Goal: Task Accomplishment & Management: Manage account settings

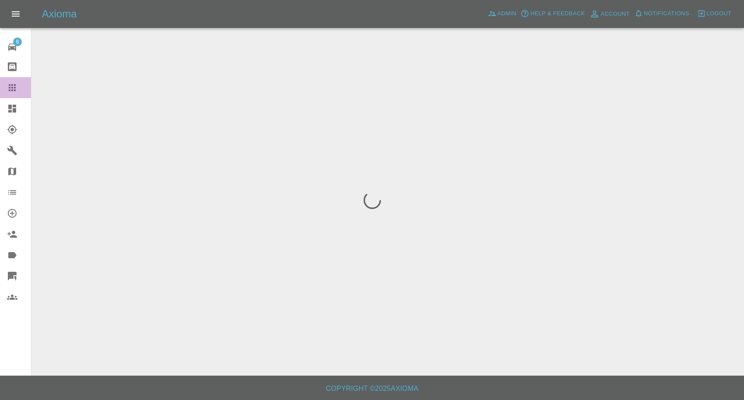
drag, startPoint x: 9, startPoint y: 87, endPoint x: 20, endPoint y: 96, distance: 13.9
click at [9, 88] on icon at bounding box center [12, 87] width 7 height 7
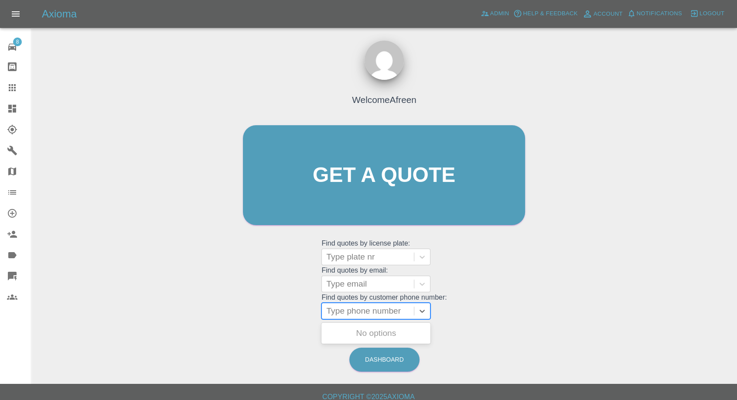
click at [348, 313] on div at bounding box center [367, 311] width 83 height 12
paste input "07730009515"
type input "07730009515"
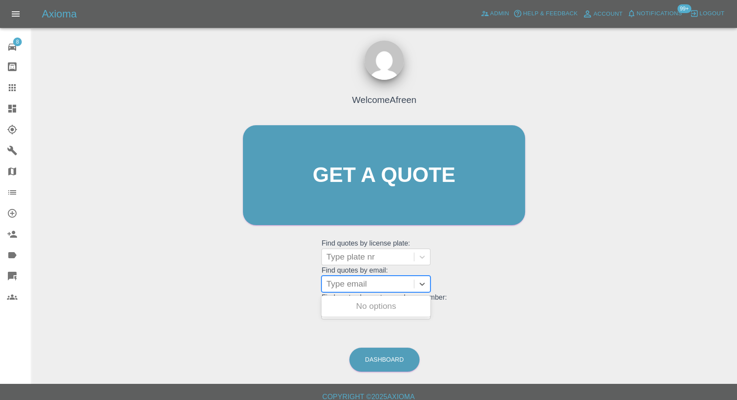
click at [367, 283] on div at bounding box center [367, 284] width 83 height 12
paste input "Jackbondanimator@gmail.com"
type input "Jackbondanimator@gmail.com"
click at [389, 304] on div "GY64UAK, Fnol" at bounding box center [375, 305] width 109 height 17
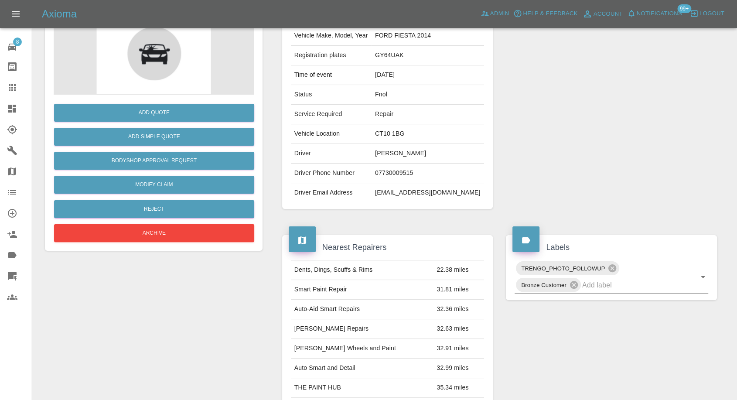
scroll to position [145, 0]
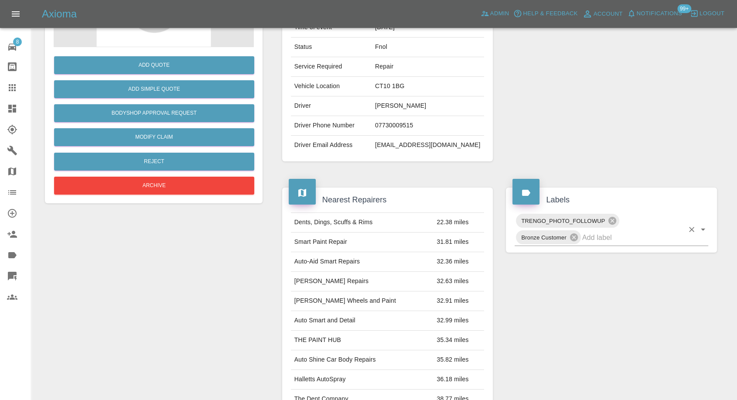
click at [600, 237] on input "text" at bounding box center [633, 238] width 102 height 14
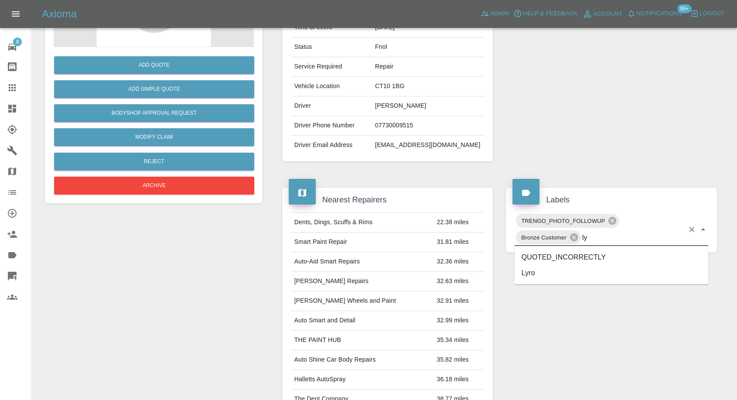
type input "lyr"
click at [561, 255] on li "Lyro" at bounding box center [612, 257] width 194 height 16
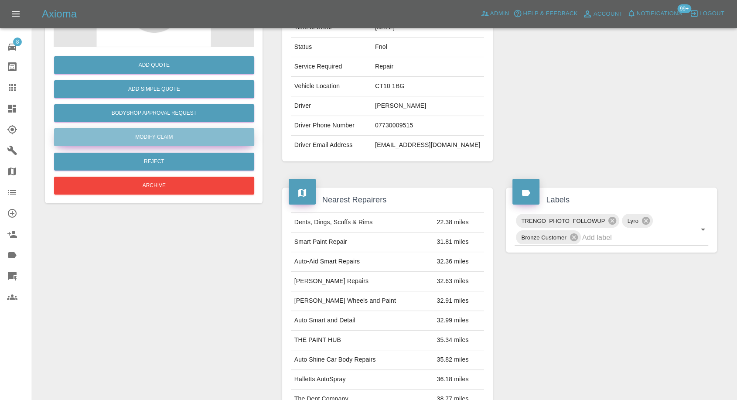
click at [188, 141] on link "Modify Claim" at bounding box center [154, 137] width 200 height 18
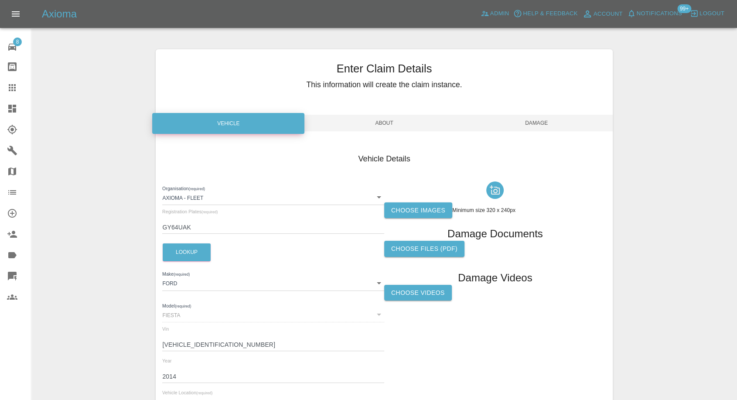
click at [408, 213] on label "Choose images" at bounding box center [418, 210] width 68 height 16
click at [0, 0] on input "Choose images" at bounding box center [0, 0] width 0 height 0
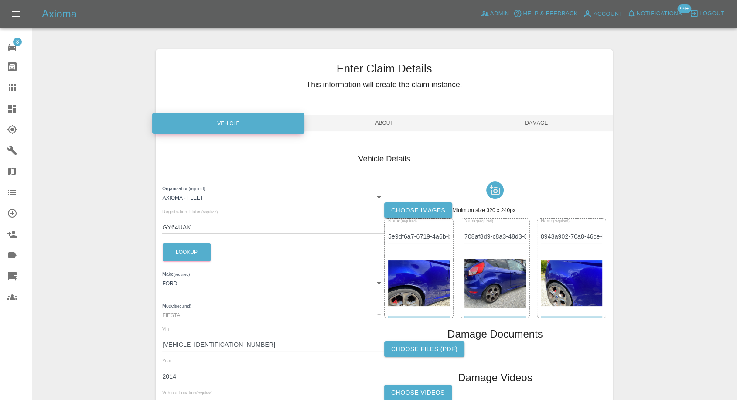
click at [534, 124] on span "Damage" at bounding box center [537, 123] width 152 height 17
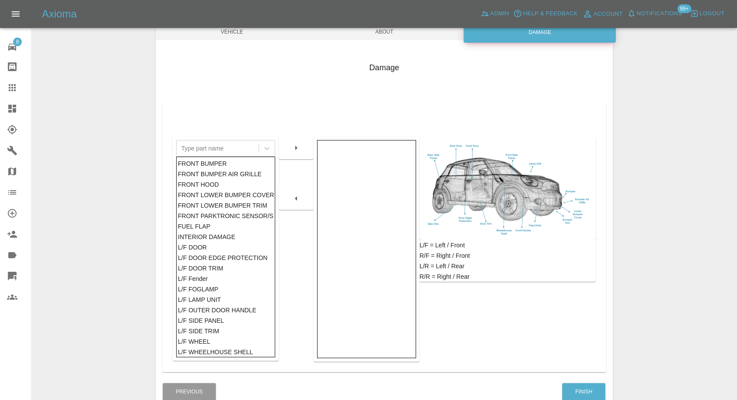
scroll to position [140, 0]
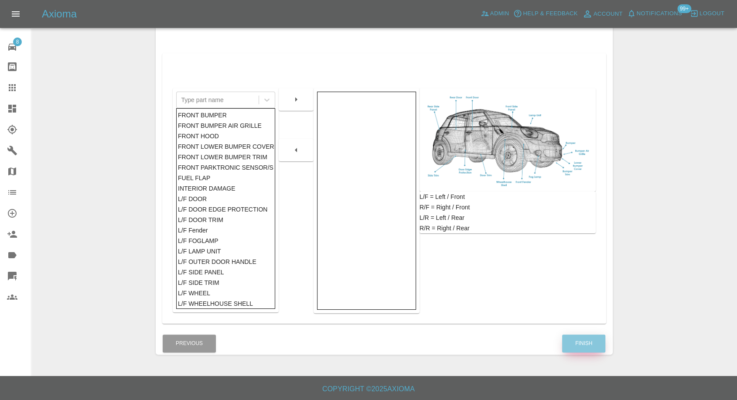
click at [590, 345] on button "Finish" at bounding box center [583, 343] width 43 height 18
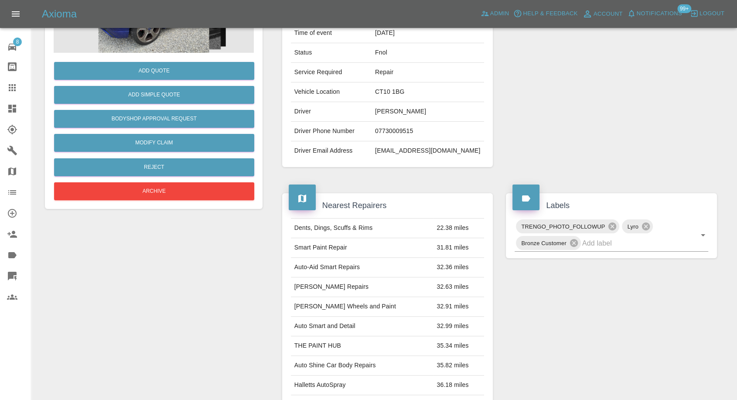
drag, startPoint x: 14, startPoint y: 87, endPoint x: 142, endPoint y: 157, distance: 145.6
click at [14, 88] on icon at bounding box center [12, 87] width 7 height 7
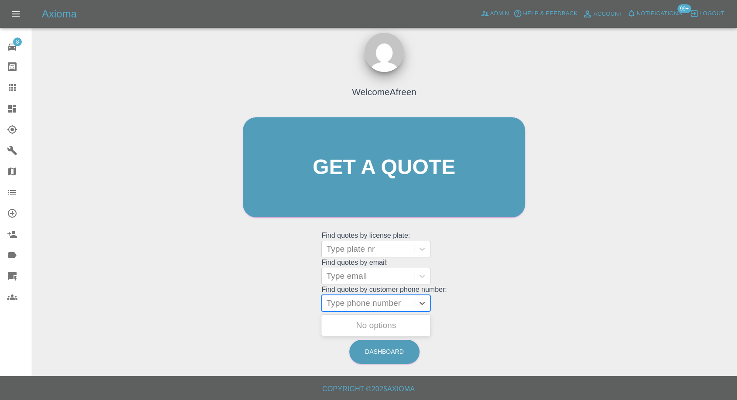
click at [379, 304] on div at bounding box center [367, 303] width 83 height 12
paste input "07947499027"
type input "07947499027"
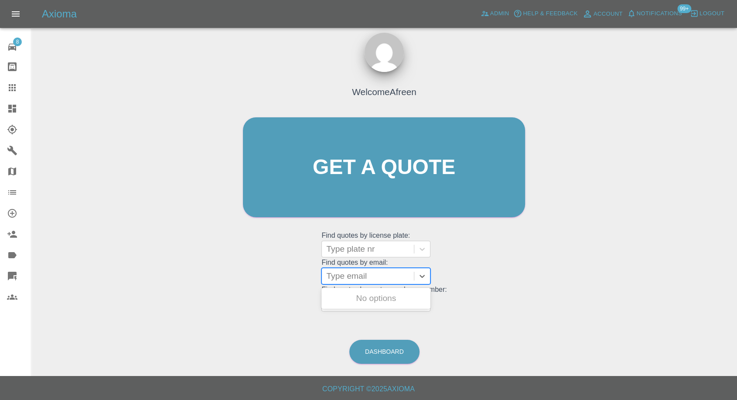
click at [350, 276] on div at bounding box center [367, 276] width 83 height 12
paste input "Nb.27071983@gmail.com"
type input "Nb.27071983@gmail.com"
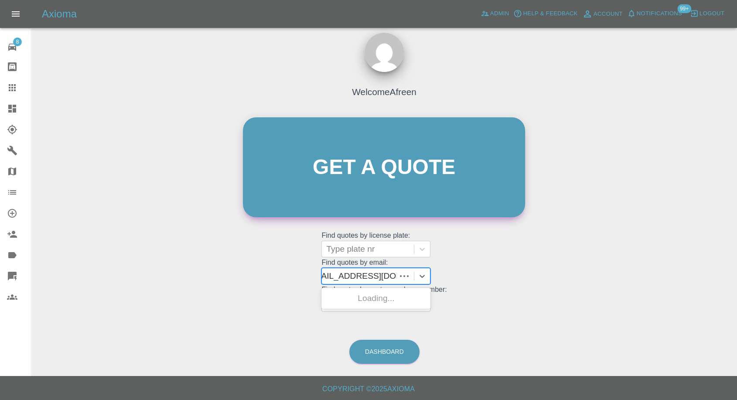
scroll to position [0, 8]
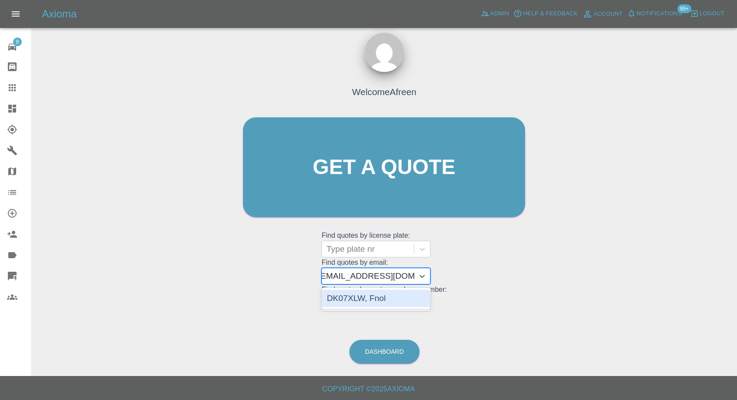
click at [394, 300] on div "DK07XLW, Fnol" at bounding box center [375, 298] width 109 height 17
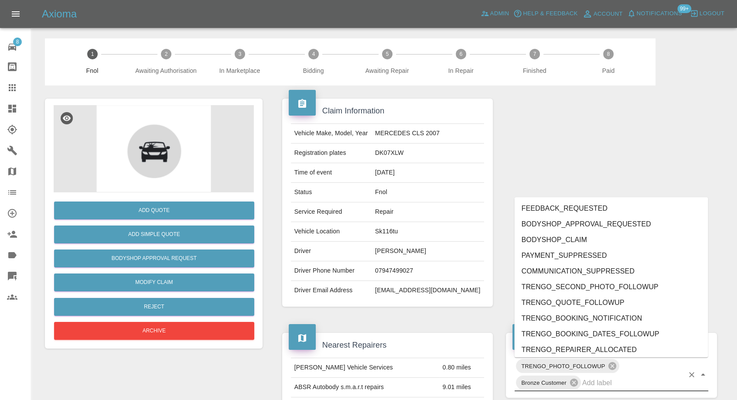
click at [598, 386] on input "text" at bounding box center [633, 383] width 102 height 14
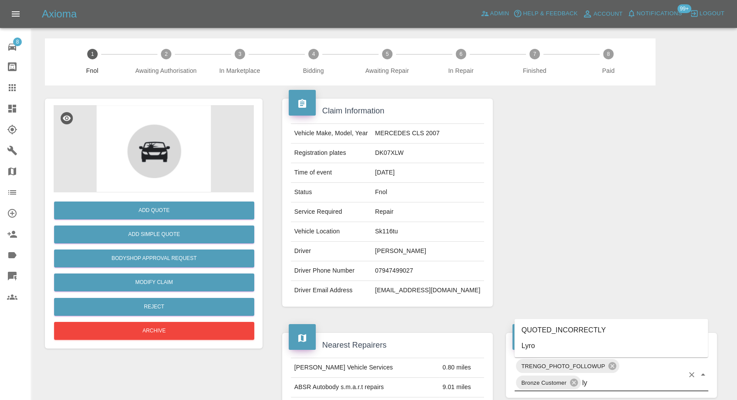
type input "lyr"
click at [540, 344] on li "Lyro" at bounding box center [612, 346] width 194 height 16
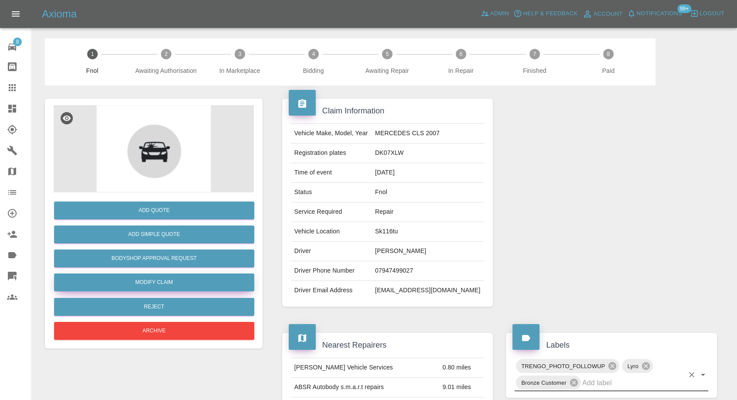
click at [145, 281] on link "Modify Claim" at bounding box center [154, 282] width 200 height 18
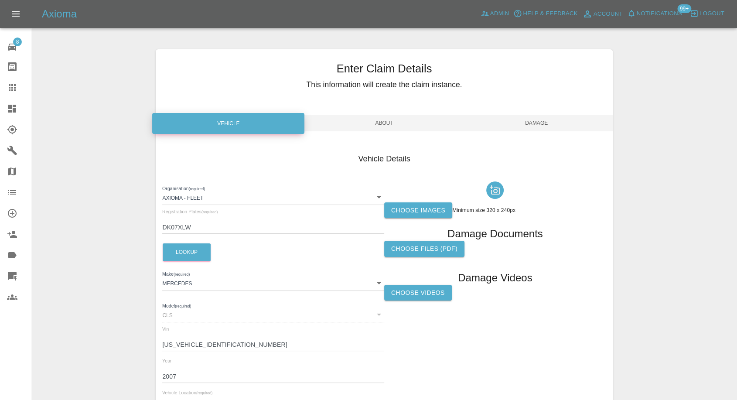
click at [408, 210] on label "Choose images" at bounding box center [418, 210] width 68 height 16
click at [0, 0] on input "Choose images" at bounding box center [0, 0] width 0 height 0
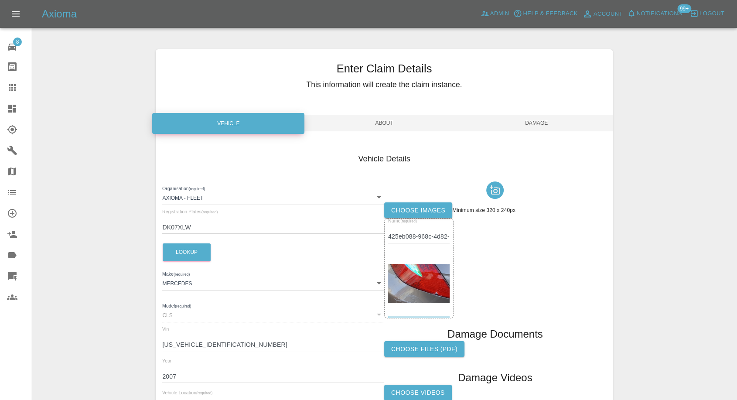
click at [553, 121] on span "Damage" at bounding box center [537, 123] width 152 height 17
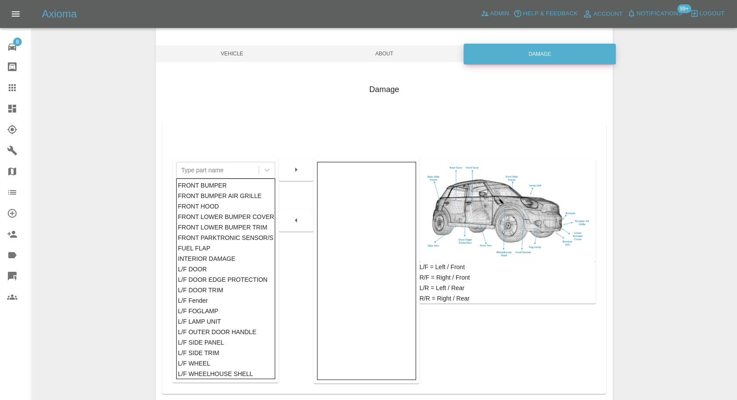
scroll to position [97, 0]
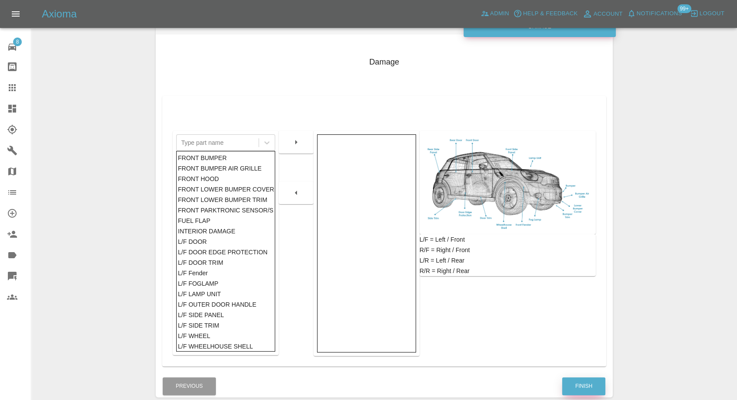
click at [574, 385] on button "Finish" at bounding box center [583, 386] width 43 height 18
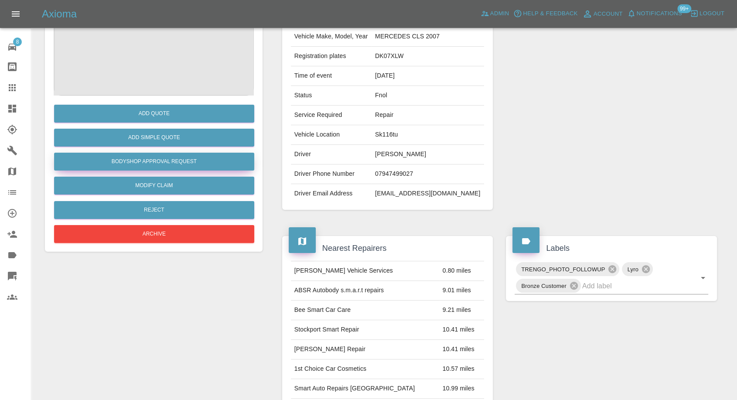
drag, startPoint x: 9, startPoint y: 87, endPoint x: 117, endPoint y: 157, distance: 128.9
click at [9, 87] on icon at bounding box center [12, 87] width 7 height 7
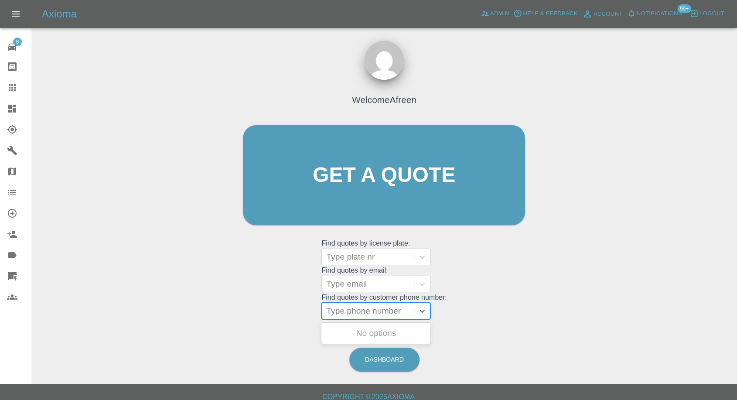
click at [368, 311] on div at bounding box center [367, 311] width 83 height 12
paste input "07867239278"
type input "07867239278"
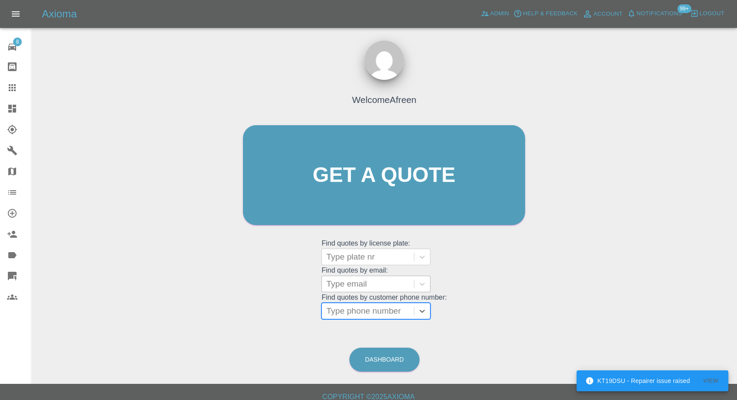
click at [366, 283] on div at bounding box center [367, 284] width 83 height 12
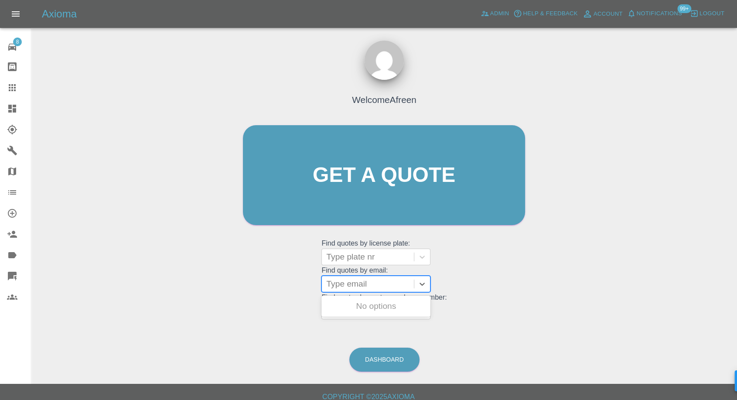
paste input "abel.danies@gmail.com"
type input "abel.danies@gmail.com"
click at [374, 307] on div "ND14ENT, Fnol" at bounding box center [375, 305] width 109 height 17
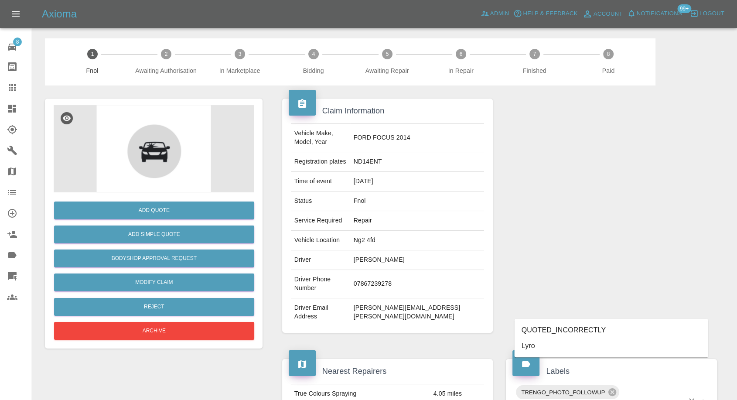
type input "lyr"
click at [549, 350] on li "Lyro" at bounding box center [612, 346] width 194 height 16
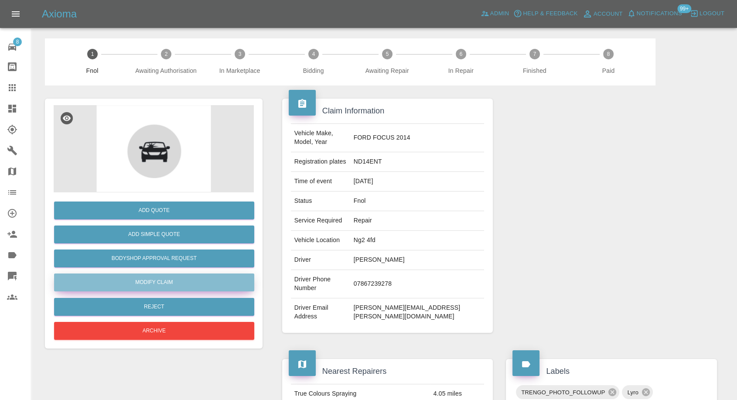
drag, startPoint x: 135, startPoint y: 279, endPoint x: 194, endPoint y: 283, distance: 58.6
click at [136, 279] on link "Modify Claim" at bounding box center [154, 282] width 200 height 18
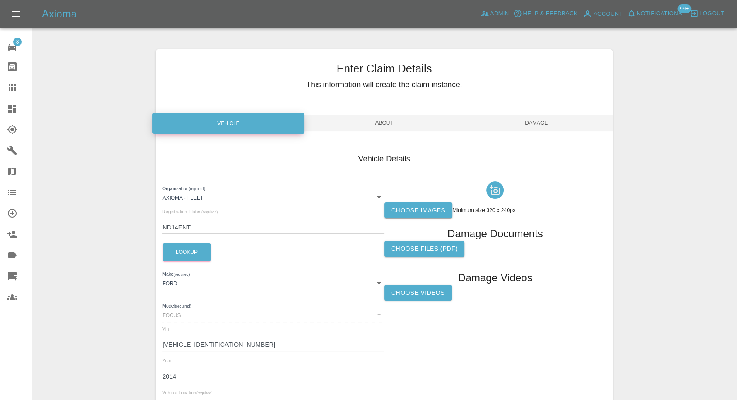
click at [406, 213] on label "Choose images" at bounding box center [418, 210] width 68 height 16
click at [0, 0] on input "Choose images" at bounding box center [0, 0] width 0 height 0
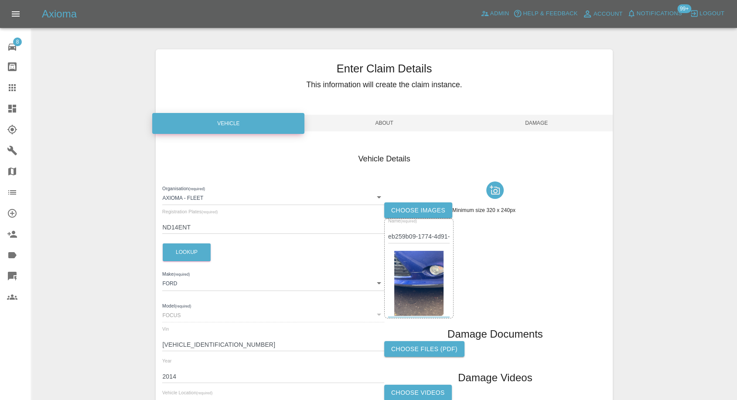
click at [531, 126] on span "Damage" at bounding box center [537, 123] width 152 height 17
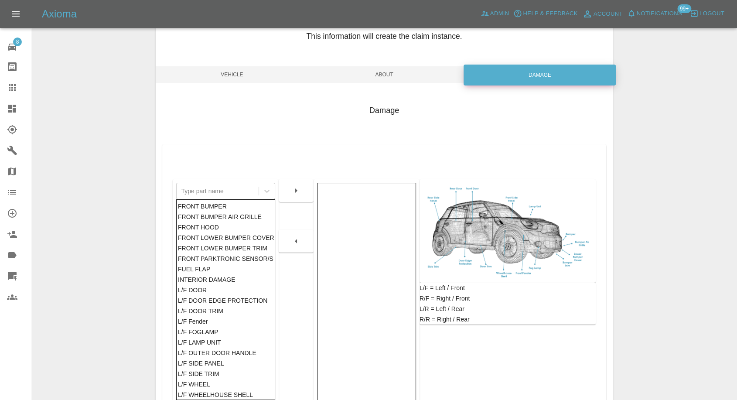
scroll to position [140, 0]
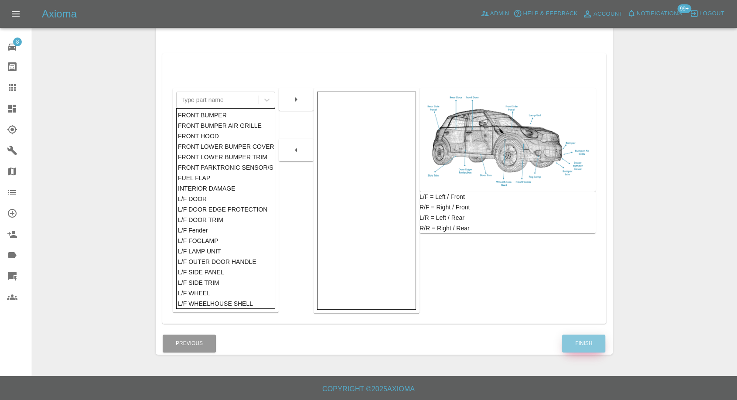
click at [591, 346] on button "Finish" at bounding box center [583, 343] width 43 height 18
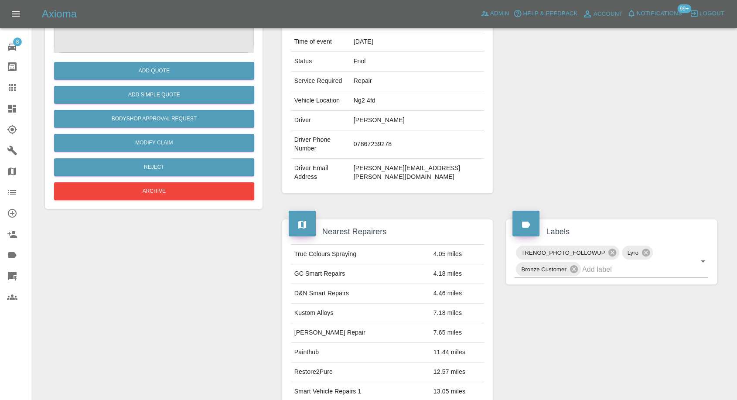
drag, startPoint x: 10, startPoint y: 78, endPoint x: 9, endPoint y: 87, distance: 9.8
click at [10, 78] on link "Claims" at bounding box center [15, 87] width 31 height 21
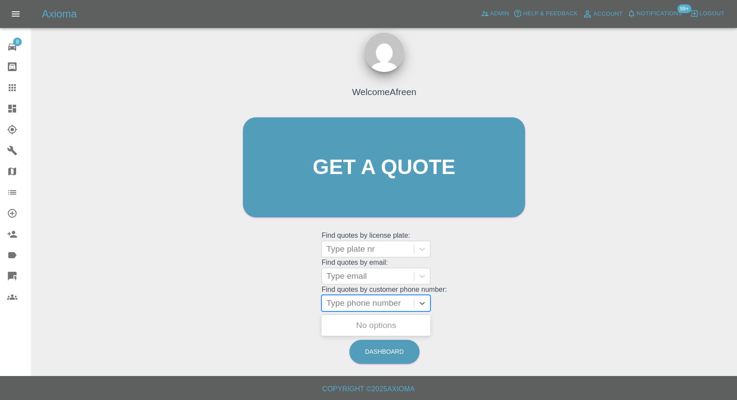
click at [365, 304] on div at bounding box center [367, 303] width 83 height 12
paste input "07706 580270"
click at [355, 304] on input "07706 580270" at bounding box center [354, 303] width 56 height 10
click at [353, 304] on input "07706 580270" at bounding box center [354, 303] width 56 height 10
type input "07706580270"
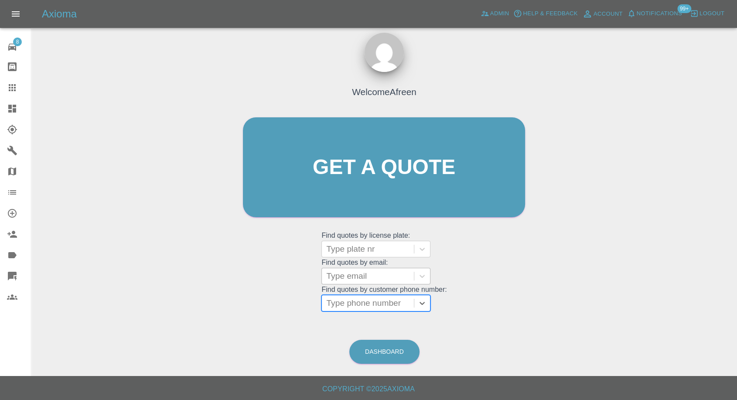
click at [378, 276] on div at bounding box center [367, 276] width 83 height 12
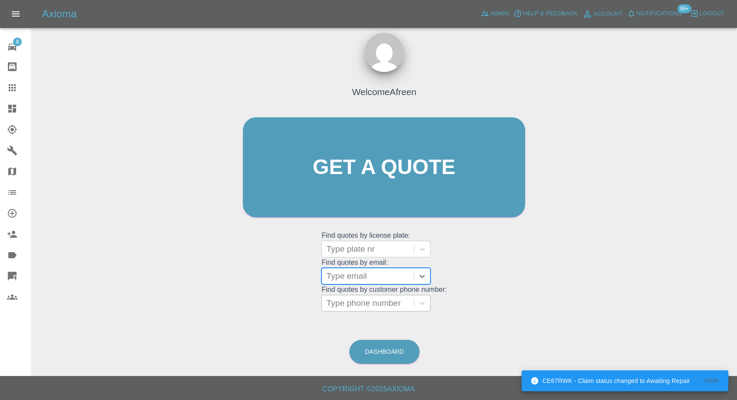
paste input "joeovharlow@gmail.com"
type input "joeovharlow@gmail.com"
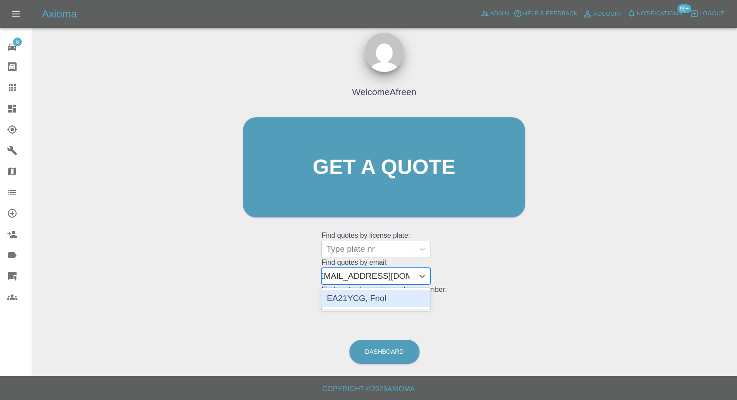
scroll to position [0, 5]
click at [378, 297] on div "EA21YCG, Fnol" at bounding box center [375, 298] width 109 height 17
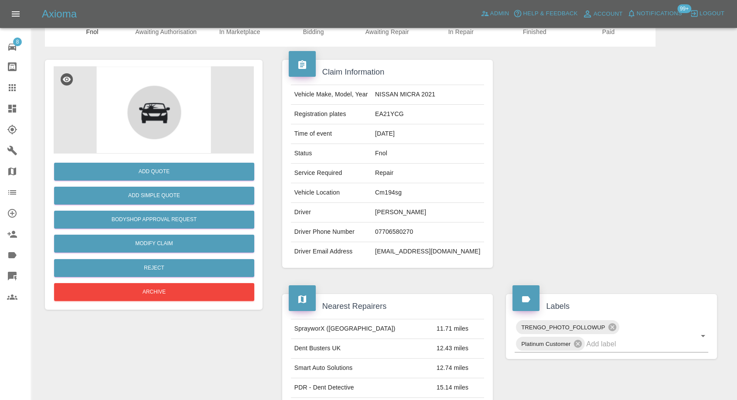
scroll to position [97, 0]
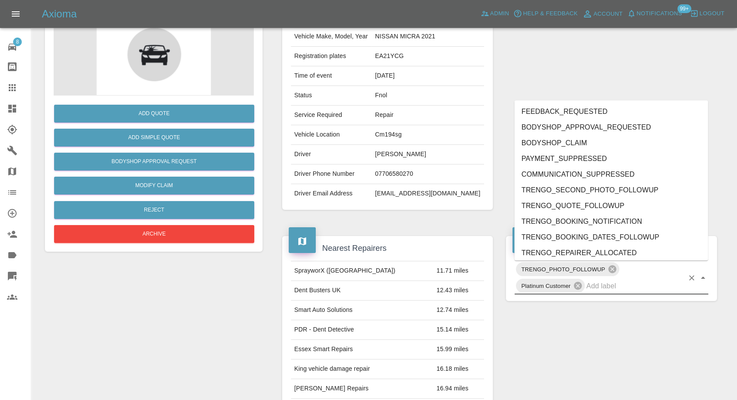
click at [613, 289] on input "text" at bounding box center [635, 286] width 98 height 14
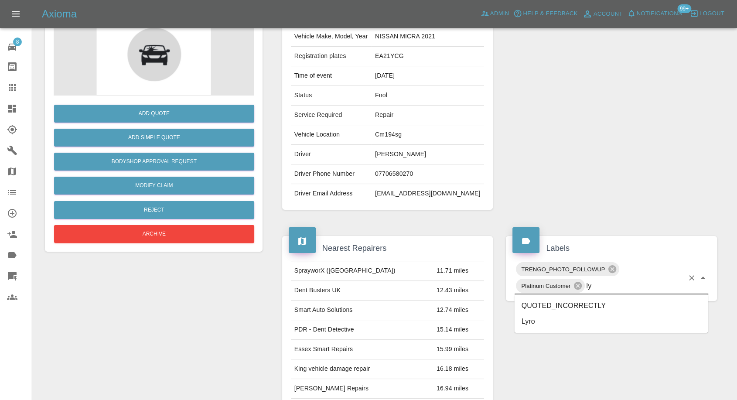
type input "lyr"
click at [547, 304] on li "Lyro" at bounding box center [612, 306] width 194 height 16
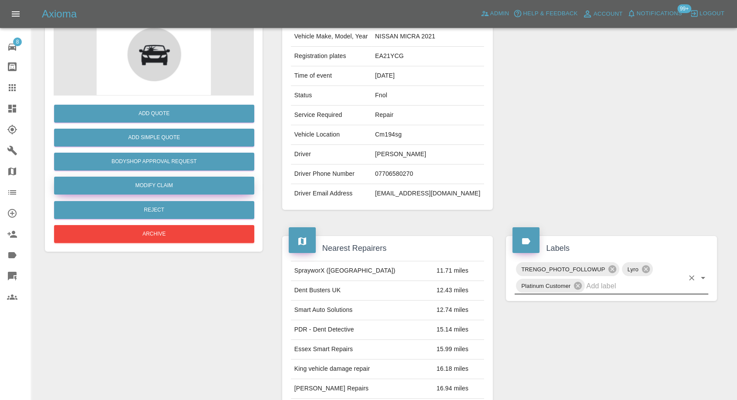
click at [162, 186] on link "Modify Claim" at bounding box center [154, 186] width 200 height 18
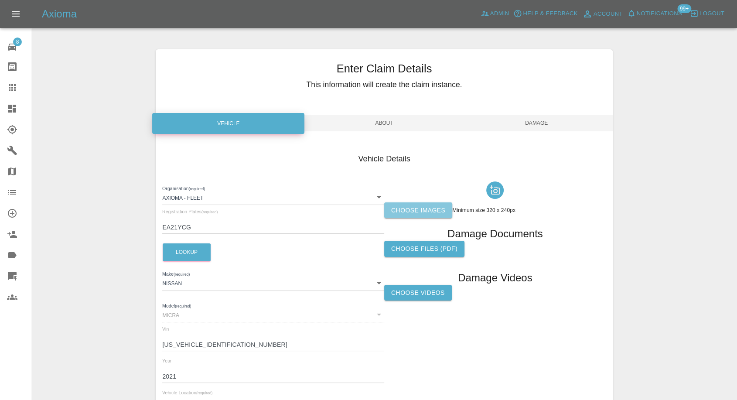
click at [431, 214] on label "Choose images" at bounding box center [418, 210] width 68 height 16
click at [0, 0] on input "Choose images" at bounding box center [0, 0] width 0 height 0
click at [434, 210] on label "Choose images" at bounding box center [418, 210] width 68 height 16
click at [0, 0] on input "Choose images" at bounding box center [0, 0] width 0 height 0
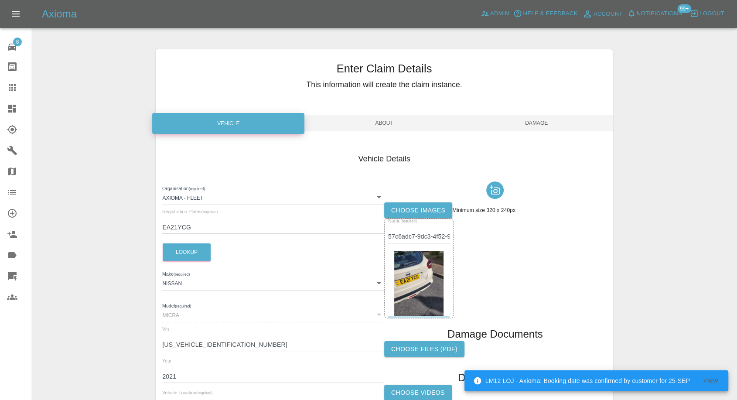
click at [419, 211] on label "Choose images" at bounding box center [418, 210] width 68 height 16
click at [0, 0] on input "Choose images" at bounding box center [0, 0] width 0 height 0
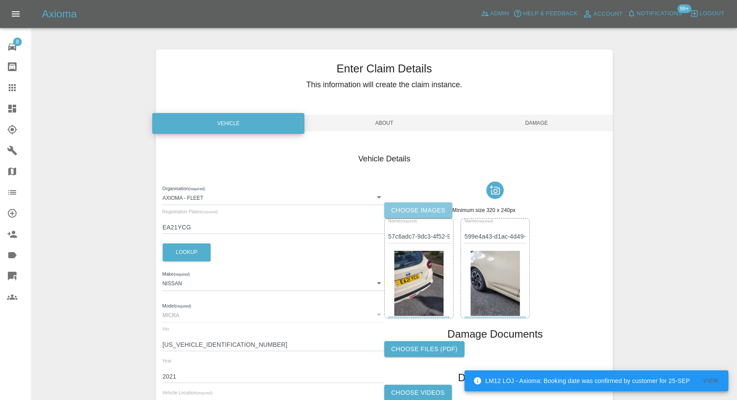
click at [412, 215] on label "Choose images" at bounding box center [418, 210] width 68 height 16
click at [0, 0] on input "Choose images" at bounding box center [0, 0] width 0 height 0
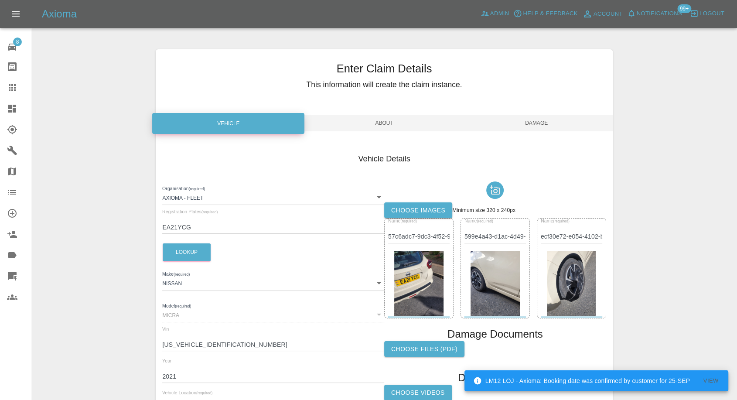
drag, startPoint x: 545, startPoint y: 126, endPoint x: 543, endPoint y: 141, distance: 15.4
click at [545, 126] on span "Damage" at bounding box center [537, 123] width 152 height 17
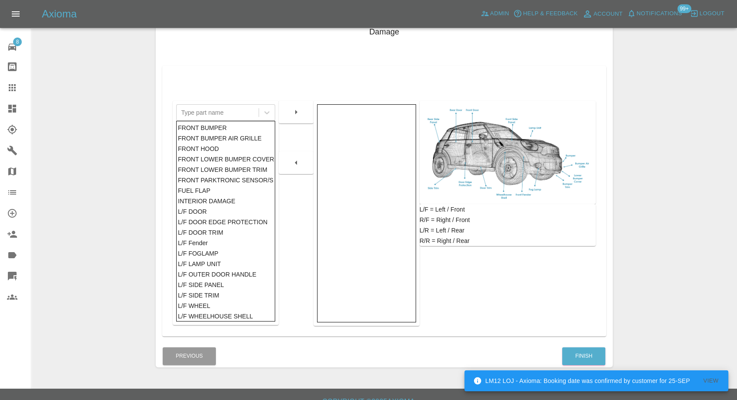
scroll to position [140, 0]
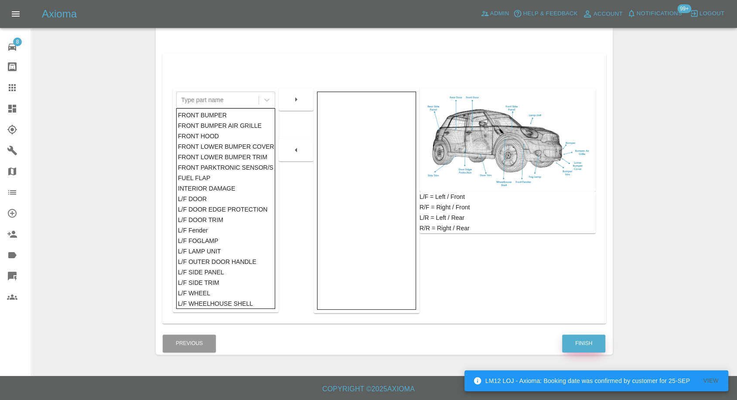
click at [588, 343] on button "Finish" at bounding box center [583, 343] width 43 height 18
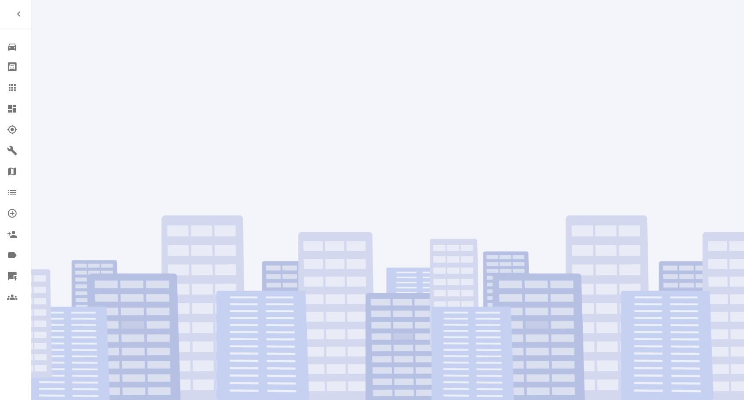
click at [10, 89] on icon at bounding box center [12, 87] width 10 height 10
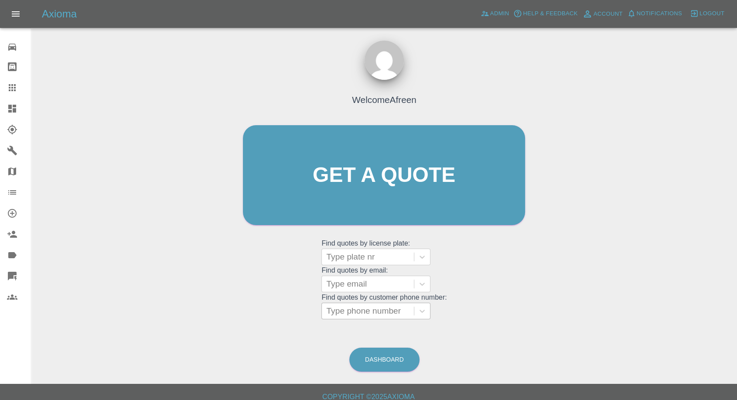
click at [362, 307] on div at bounding box center [367, 311] width 83 height 12
paste input "7466341340"
click at [331, 311] on input "7466341340" at bounding box center [350, 311] width 49 height 10
type input "07466341340"
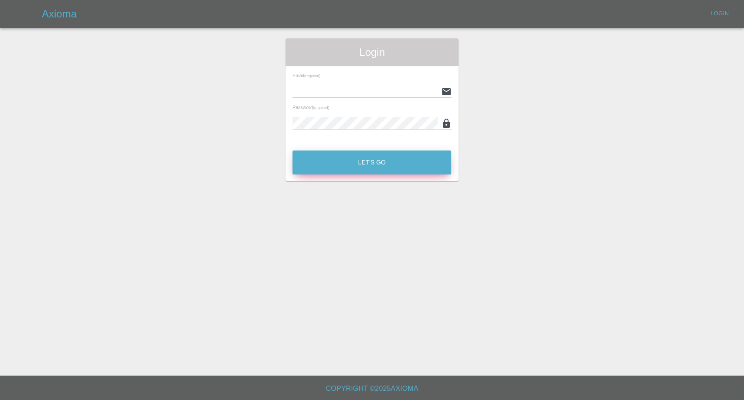
type input "[EMAIL_ADDRESS][DOMAIN_NAME]"
click at [336, 162] on button "Let's Go" at bounding box center [372, 162] width 159 height 24
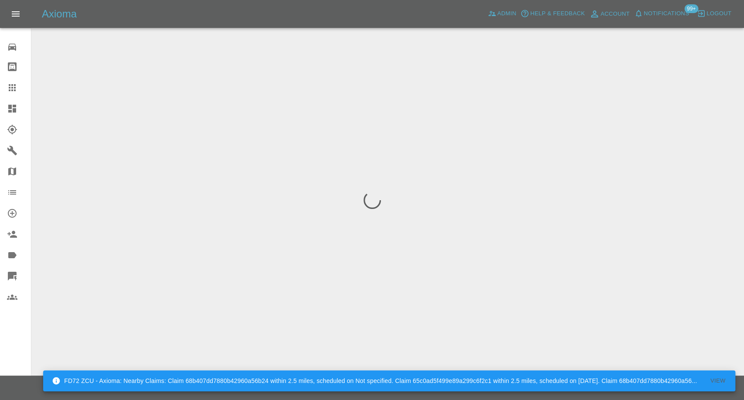
click at [14, 87] on icon at bounding box center [12, 87] width 10 height 10
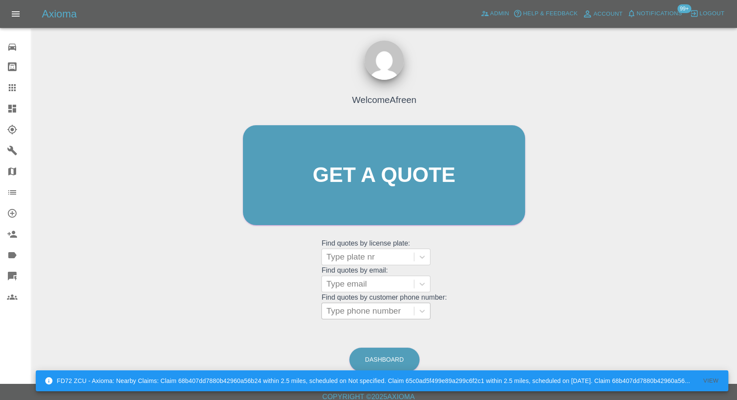
click at [374, 310] on div at bounding box center [367, 311] width 83 height 12
paste input "Hi Anthony, Axioma Customer Care here, We hope you’re well. We have noticed tha…"
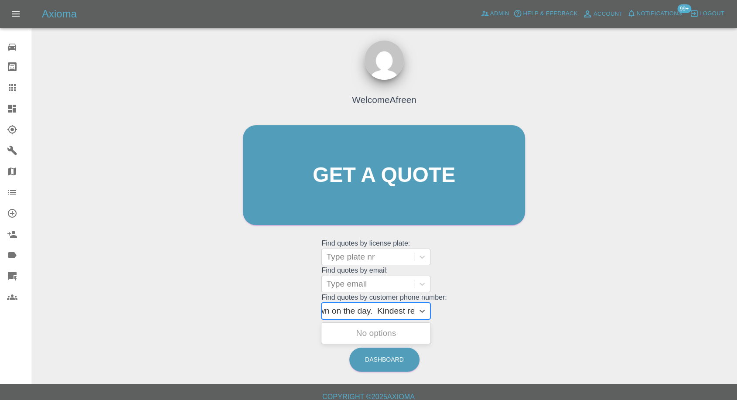
paste input "7880507698"
paste input "text"
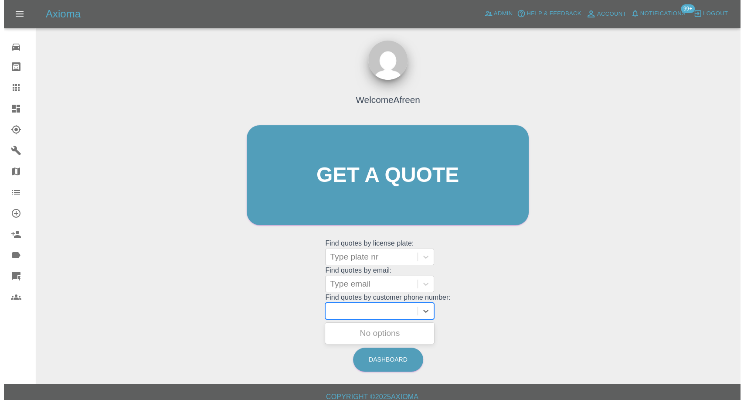
scroll to position [0, 0]
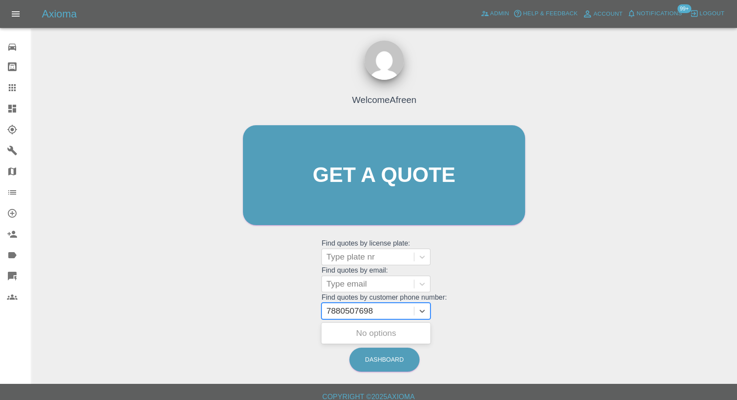
click at [332, 313] on input "7880507698" at bounding box center [350, 311] width 49 height 10
click at [331, 313] on input "7880507698" at bounding box center [350, 311] width 49 height 10
click at [352, 311] on input "07880507698" at bounding box center [353, 311] width 54 height 10
type input "078805 07698"
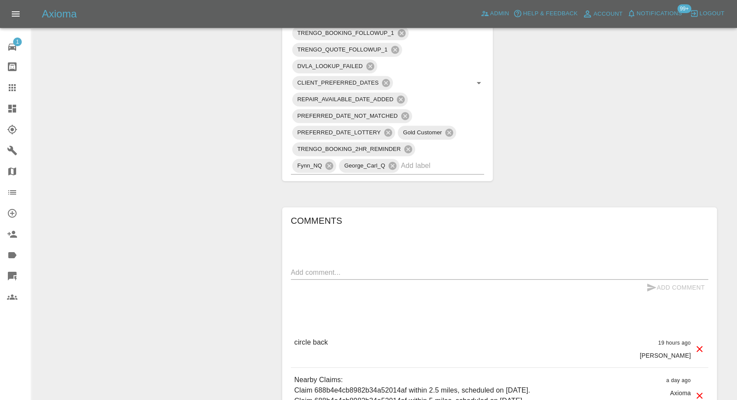
scroll to position [533, 0]
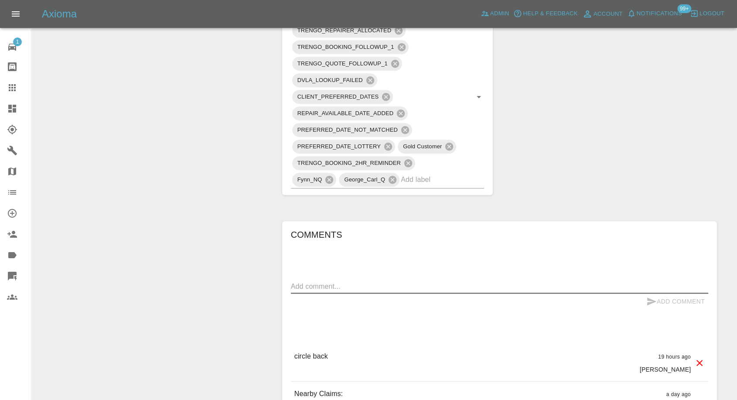
click at [307, 283] on textarea at bounding box center [499, 286] width 417 height 10
type textarea "no response yet"
click at [648, 300] on icon "submit" at bounding box center [651, 301] width 10 height 10
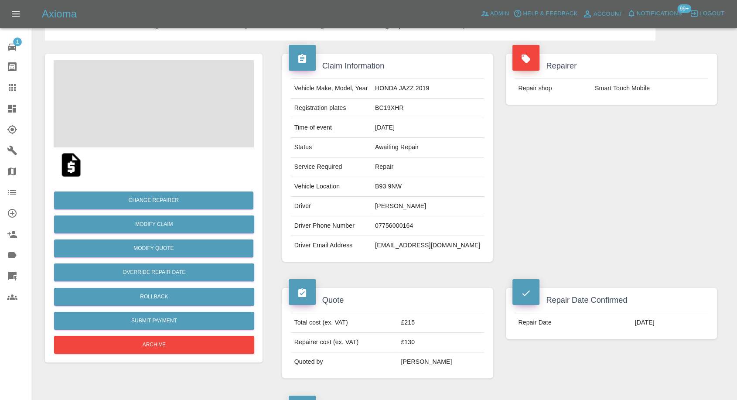
scroll to position [48, 0]
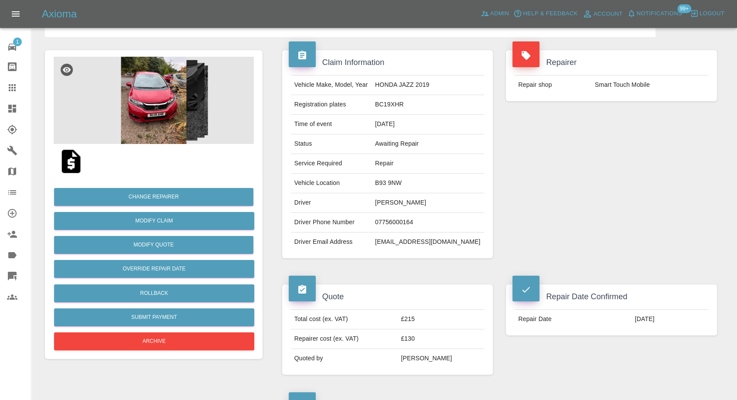
click at [11, 89] on icon at bounding box center [12, 87] width 10 height 10
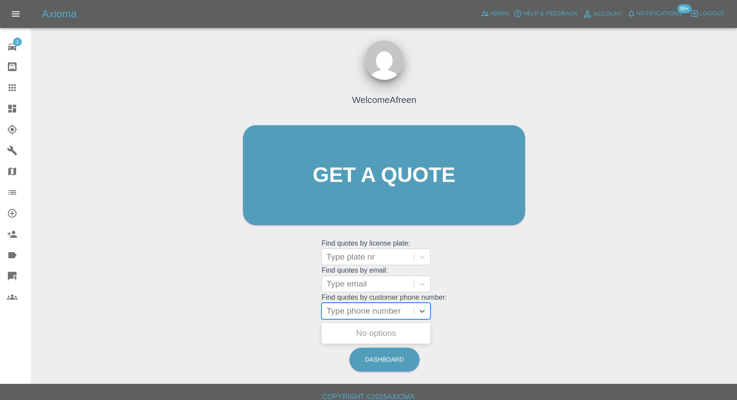
click at [366, 310] on div at bounding box center [367, 311] width 83 height 12
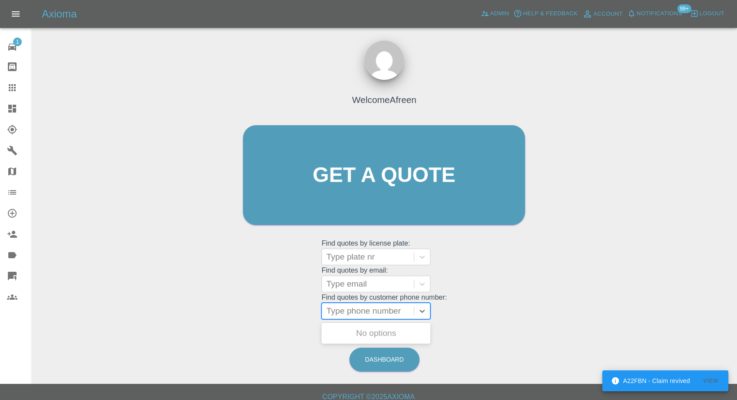
paste input "7772324215"
click at [330, 314] on input "7772324215" at bounding box center [350, 311] width 49 height 10
type input "07772324215"
click at [381, 334] on div "GJ71UMB, Awaiting Repair" at bounding box center [375, 338] width 109 height 28
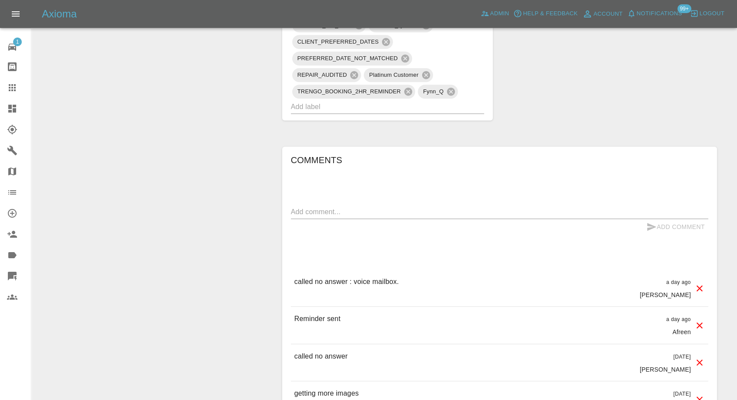
scroll to position [630, 0]
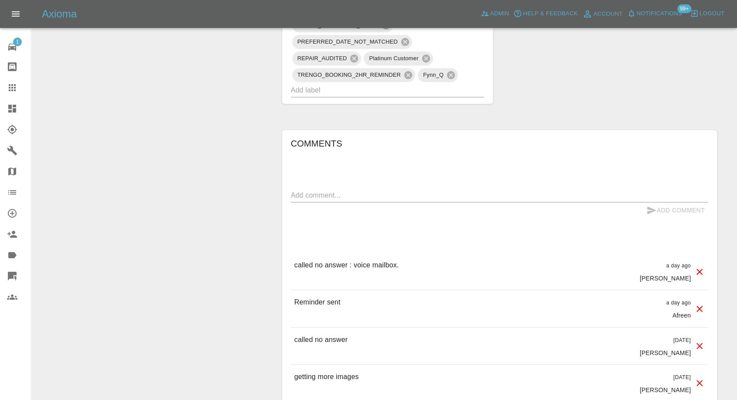
click at [340, 195] on textarea at bounding box center [499, 195] width 417 height 10
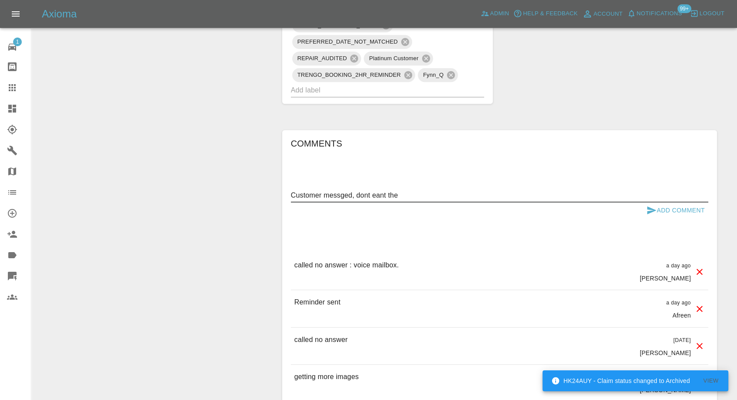
paste textarea "have not booked in any appointments and I no longer need to. Thanks."
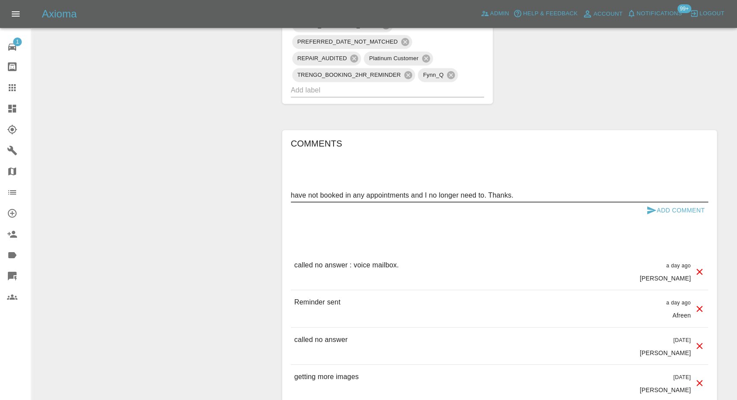
type textarea "have not booked in any appointments and I no longer need to. Thanks."
click at [652, 209] on icon "submit" at bounding box center [651, 210] width 9 height 8
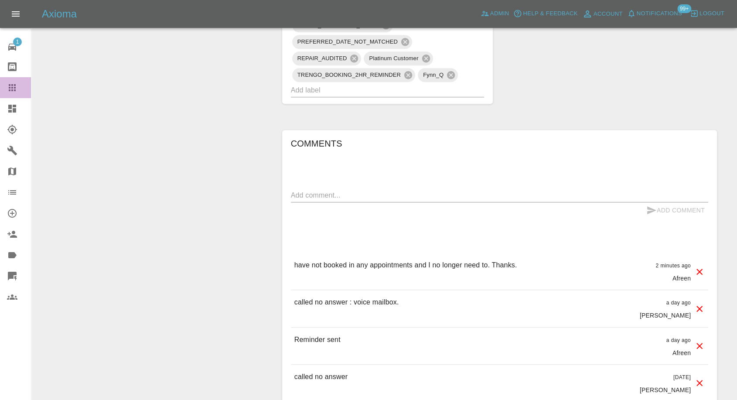
click at [8, 81] on link "Claims" at bounding box center [15, 87] width 31 height 21
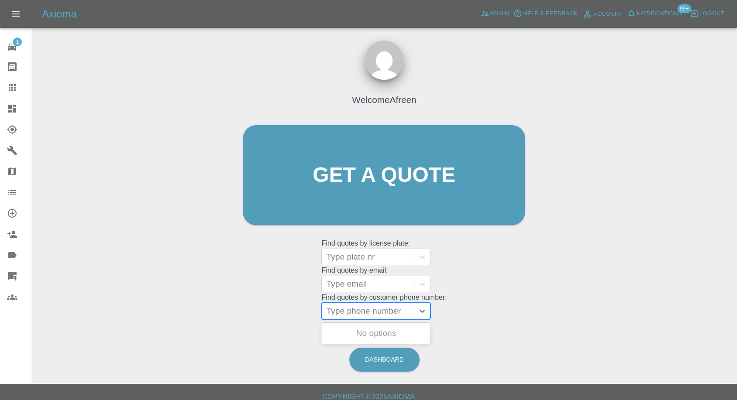
click at [347, 317] on div "Type phone number" at bounding box center [368, 311] width 92 height 16
paste input "7802974867"
click at [331, 314] on input "7802974867" at bounding box center [350, 311] width 49 height 10
type input "07802974867"
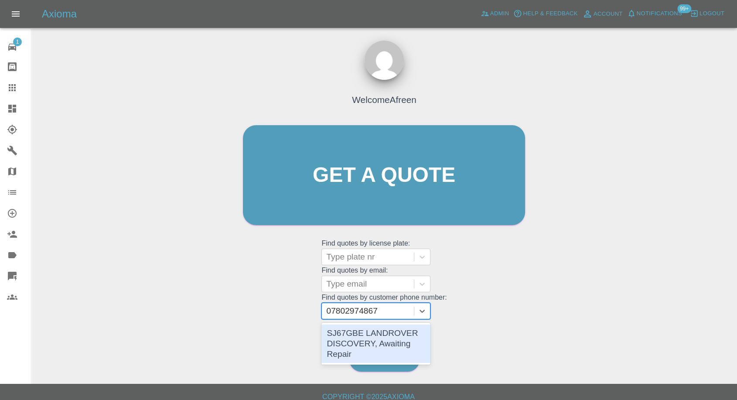
click at [358, 345] on div "SJ67GBE LANDROVER DISCOVERY, Awaiting Repair" at bounding box center [375, 343] width 109 height 38
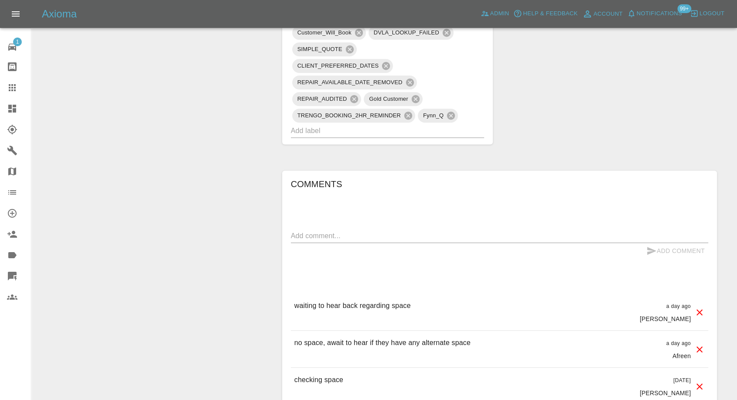
scroll to position [678, 0]
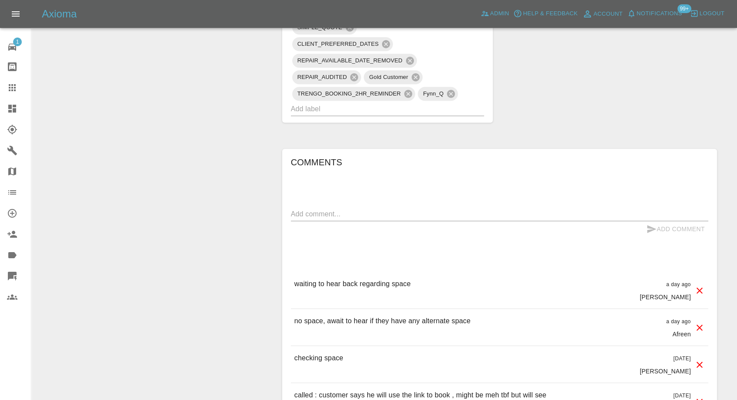
click at [17, 86] on div at bounding box center [19, 87] width 24 height 10
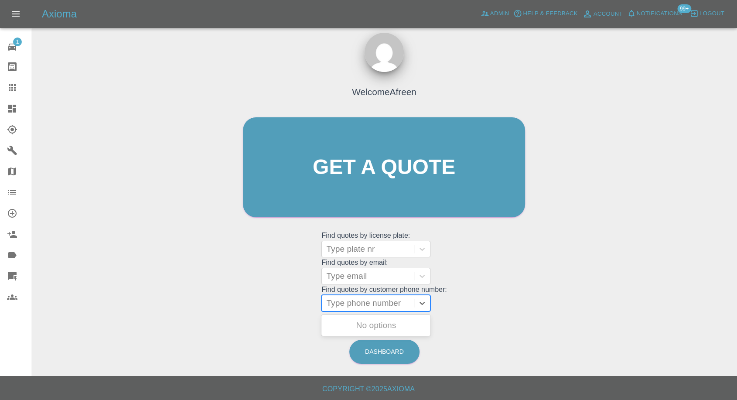
click at [380, 304] on div at bounding box center [367, 303] width 83 height 12
paste input "I was going to contact the engineer to check. There is space in the back lane w…"
paste input "7746175922"
type input "07746175922"
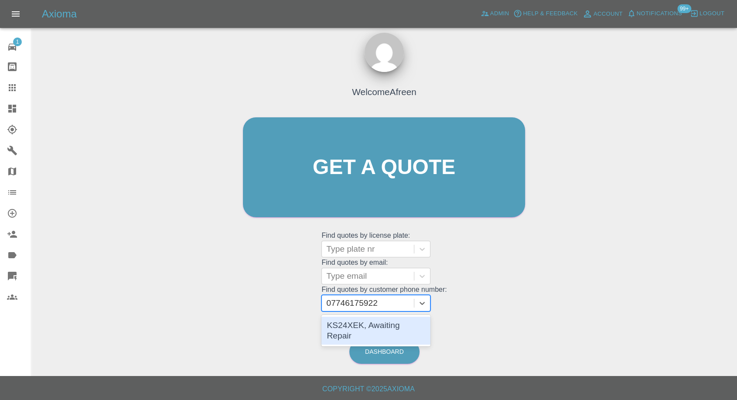
click at [370, 325] on div "KS24XEK, Awaiting Repair" at bounding box center [375, 331] width 109 height 28
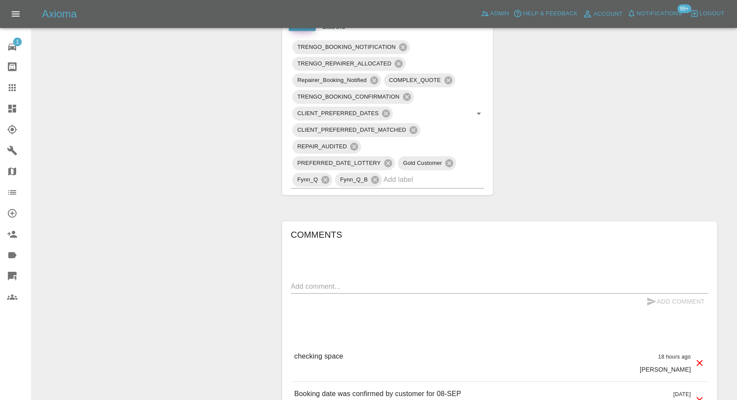
scroll to position [533, 0]
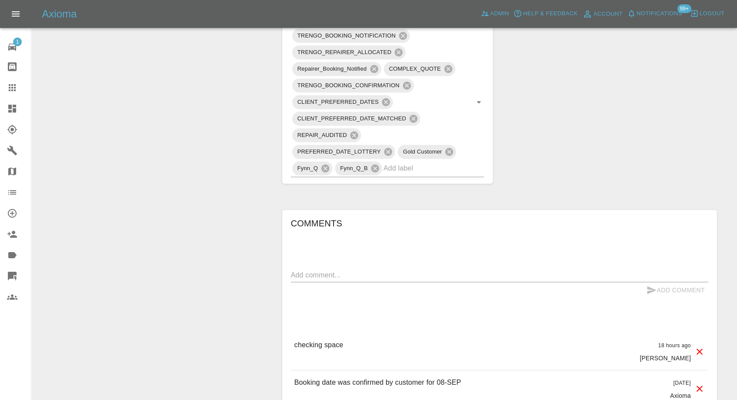
click at [363, 276] on textarea at bounding box center [499, 275] width 417 height 10
paste textarea "I was going to contact the engineer to check. There is space in the back lane w…"
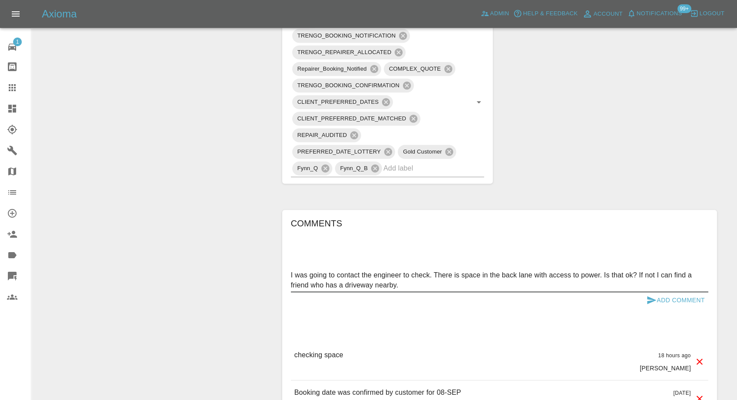
type textarea "I was going to contact the engineer to check. There is space in the back lane w…"
click at [648, 298] on icon "submit" at bounding box center [651, 300] width 9 height 8
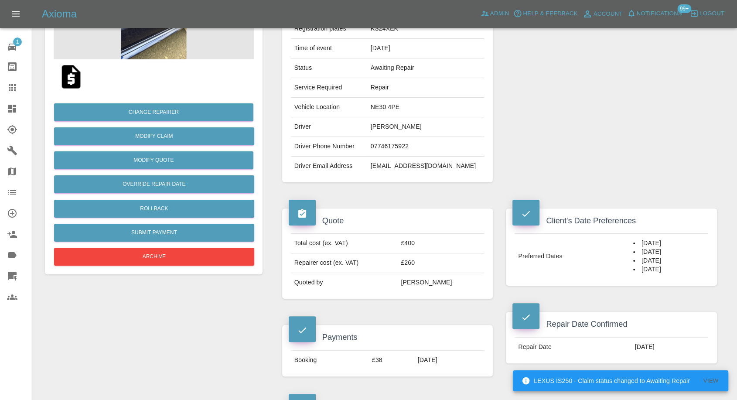
scroll to position [48, 0]
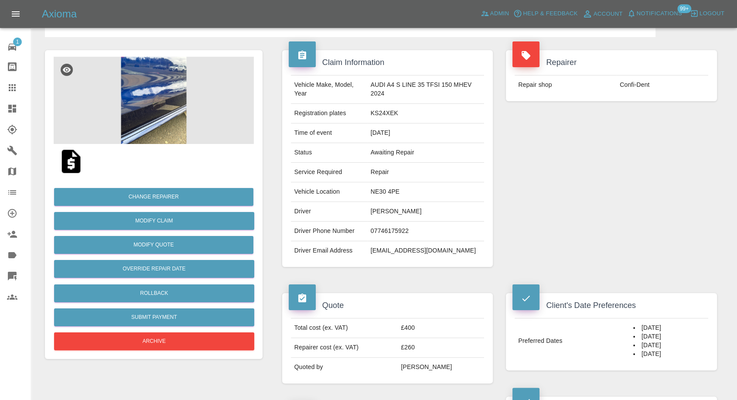
click at [628, 82] on td "Confi-Dent" at bounding box center [662, 84] width 92 height 19
copy div "Confi-Dent"
click at [11, 151] on icon at bounding box center [12, 150] width 10 height 10
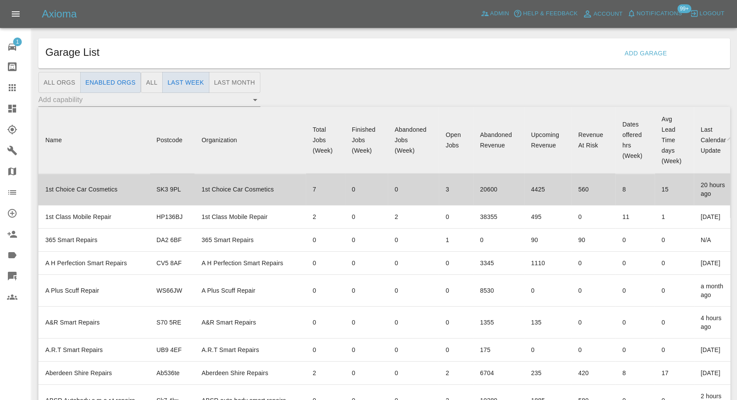
scroll to position [1502, 0]
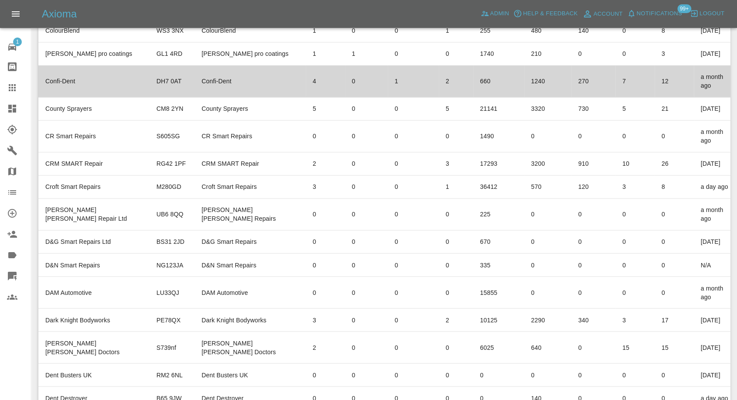
click at [57, 97] on td "Confi-Dent" at bounding box center [93, 81] width 111 height 32
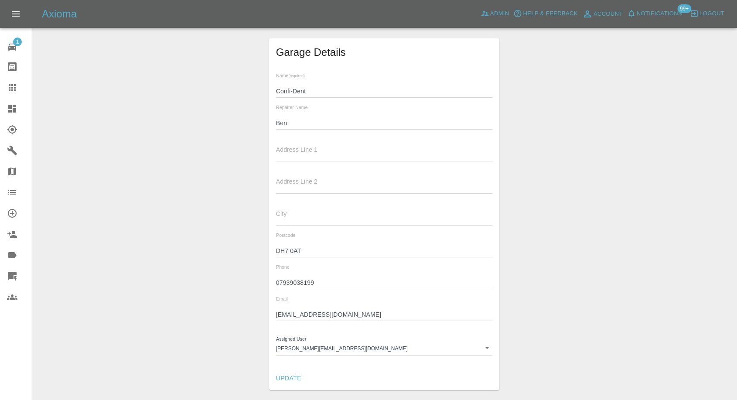
click at [278, 119] on input "Ben" at bounding box center [384, 123] width 217 height 13
click at [286, 287] on input "07939038199" at bounding box center [384, 282] width 217 height 13
click at [10, 86] on icon at bounding box center [12, 87] width 10 height 10
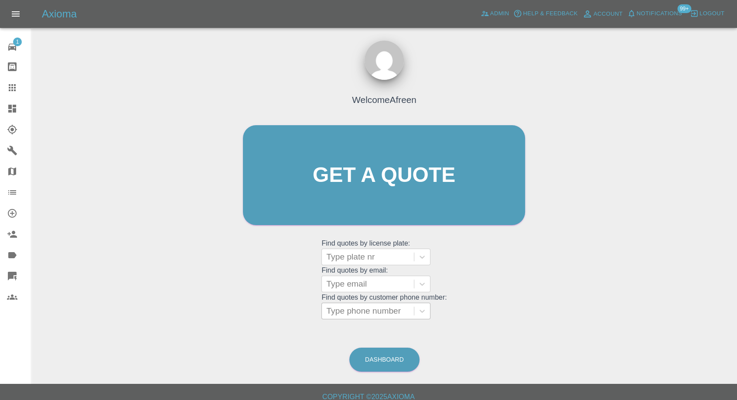
click at [351, 305] on div at bounding box center [367, 311] width 83 height 12
paste input "7716456553"
type input "07716456553"
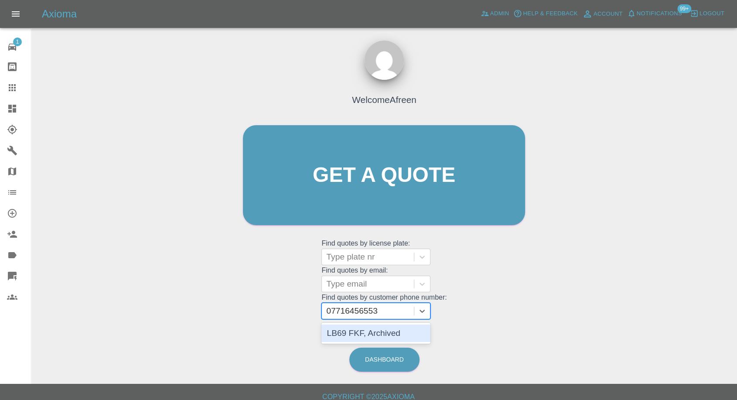
click at [365, 328] on div "LB69 FKF, Archived" at bounding box center [375, 332] width 109 height 17
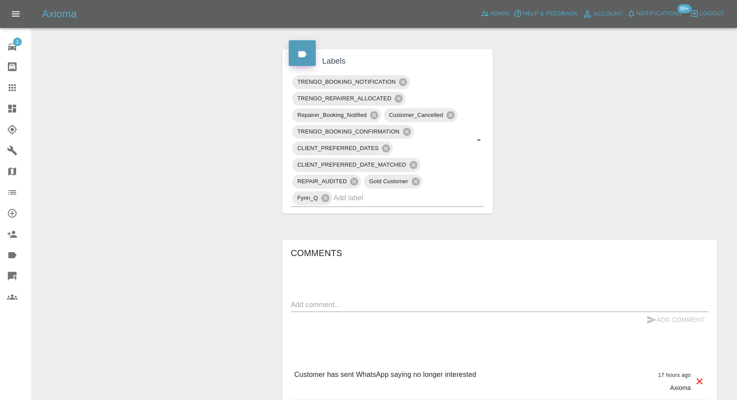
scroll to position [533, 0]
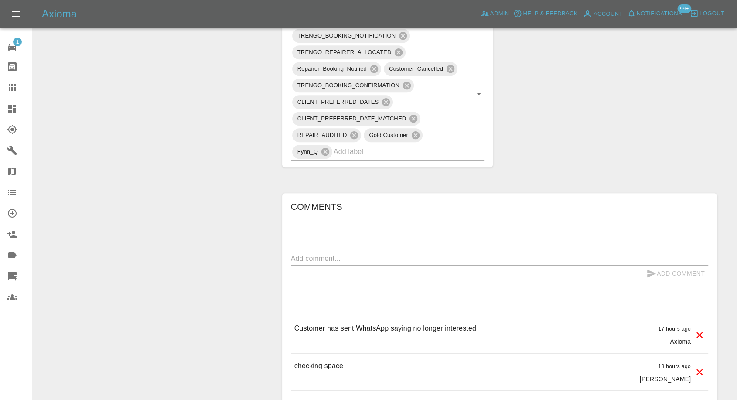
drag, startPoint x: 361, startPoint y: 249, endPoint x: 356, endPoint y: 264, distance: 15.5
click at [361, 251] on div "Comments x Add Comment Customer has sent WhatsApp saying no longer interested 1…" at bounding box center [499, 339] width 417 height 278
click at [356, 264] on div "x" at bounding box center [499, 259] width 417 height 14
paste textarea "Cancel the job - i have sorted sorry.."
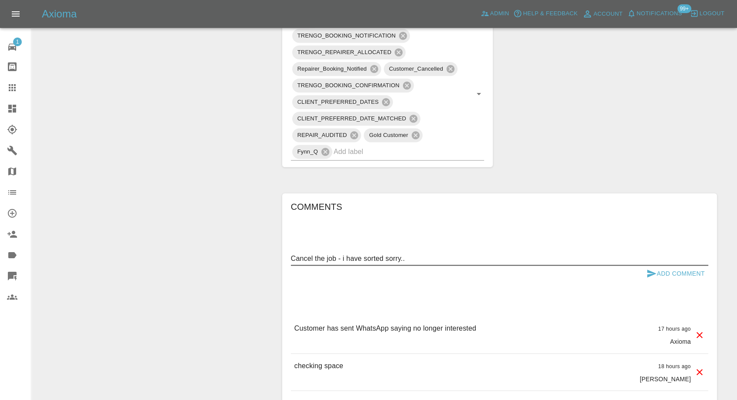
type textarea "Cancel the job - i have sorted sorry.."
click at [652, 274] on icon "submit" at bounding box center [651, 274] width 9 height 8
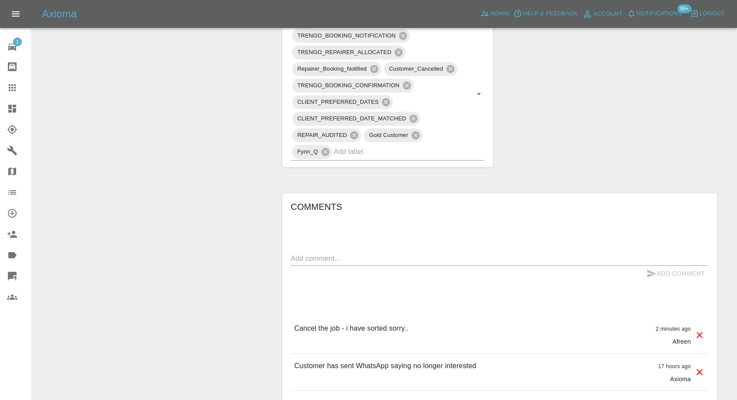
drag, startPoint x: 10, startPoint y: 90, endPoint x: 133, endPoint y: 175, distance: 149.2
click at [10, 91] on icon at bounding box center [12, 87] width 7 height 7
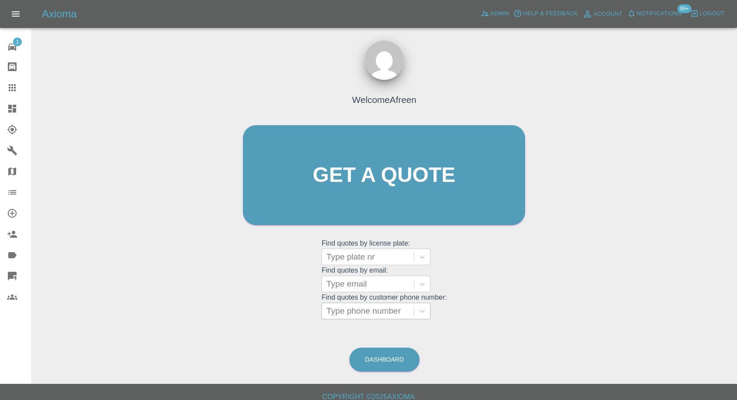
click at [367, 309] on div at bounding box center [367, 311] width 83 height 12
paste input "7841613140"
type input "07841613140"
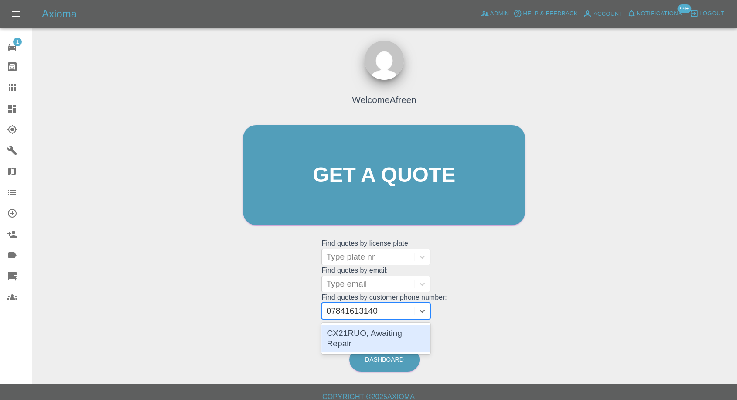
click at [370, 336] on div "CX21RUO, Awaiting Repair" at bounding box center [375, 338] width 109 height 28
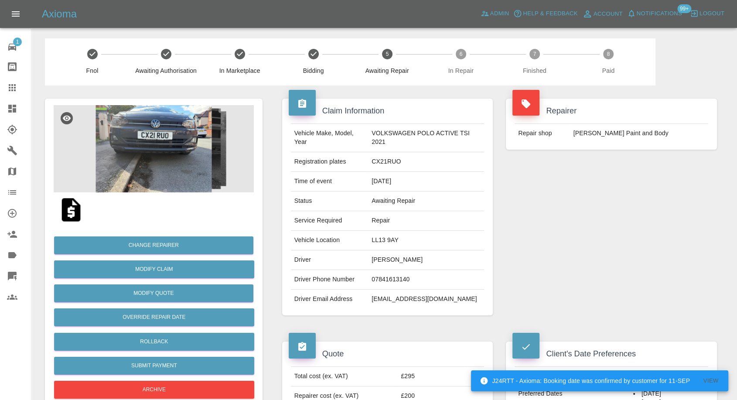
click at [10, 86] on icon at bounding box center [12, 87] width 10 height 10
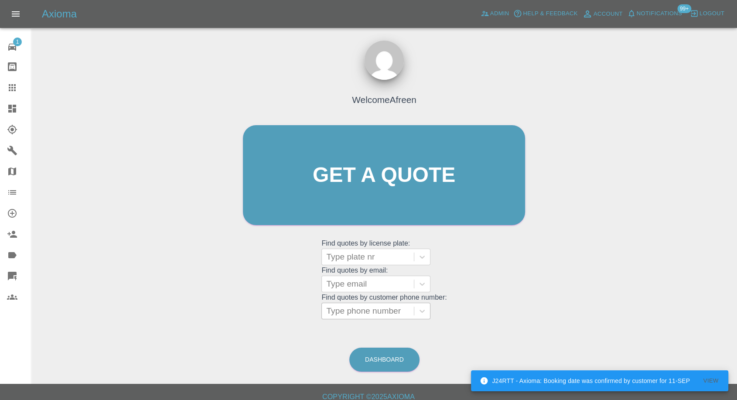
click at [369, 312] on div at bounding box center [367, 311] width 83 height 12
paste input "7958648821"
type input "07958648821"
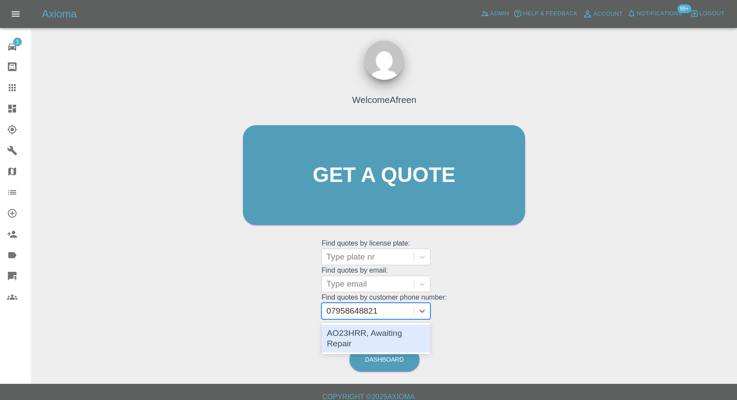
click at [365, 338] on div "AO23HRR, Awaiting Repair" at bounding box center [375, 338] width 109 height 28
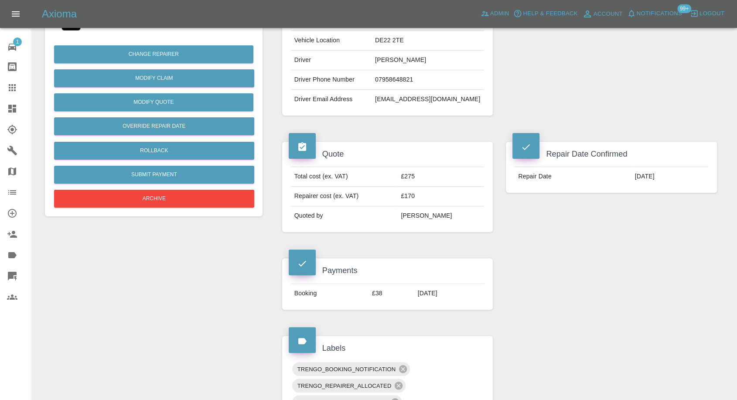
scroll to position [194, 0]
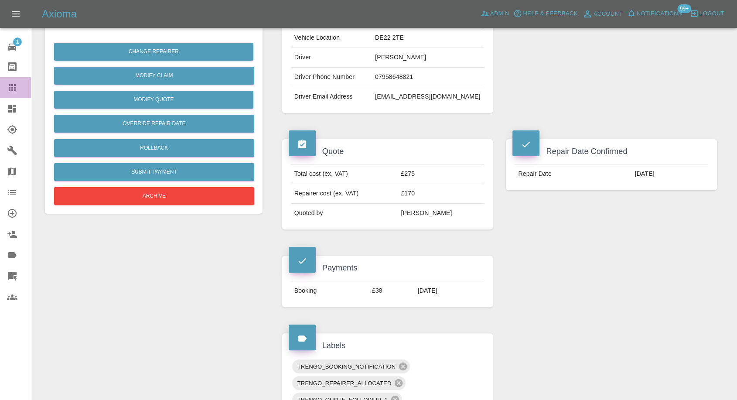
click at [10, 82] on icon at bounding box center [12, 87] width 10 height 10
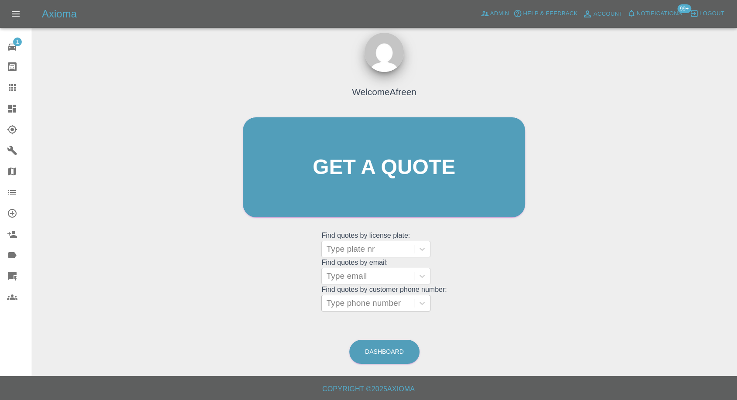
click at [394, 302] on div at bounding box center [367, 303] width 83 height 12
paste input "7843062027"
type input "07843062027"
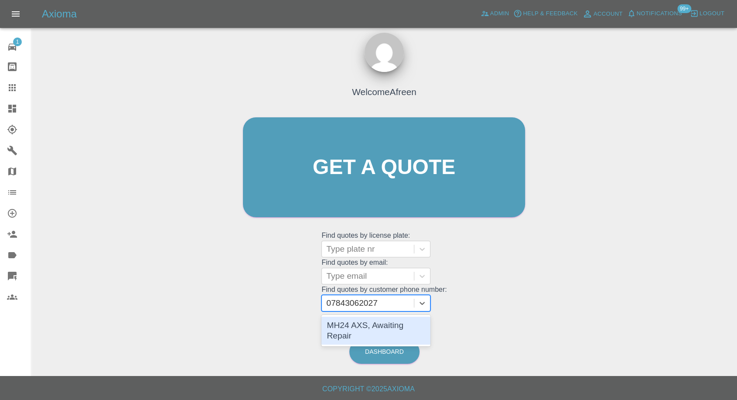
click at [374, 323] on div "MH24 AXS, Awaiting Repair" at bounding box center [375, 331] width 109 height 28
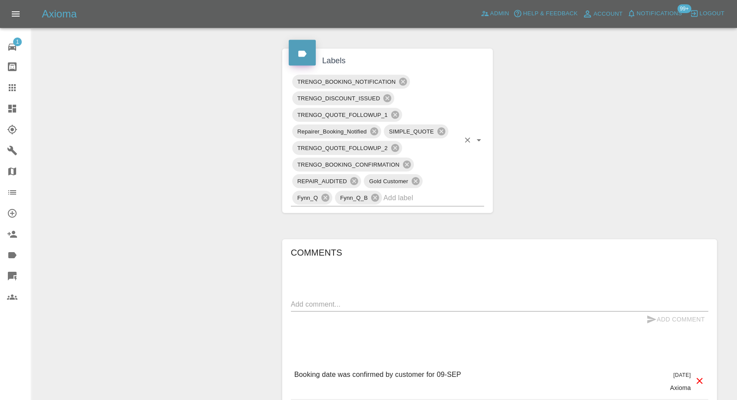
scroll to position [485, 0]
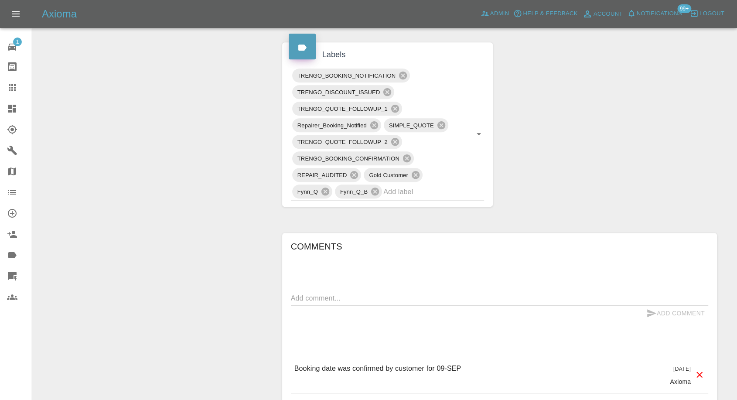
click at [353, 297] on textarea at bounding box center [499, 298] width 417 height 10
paste textarea "Yes there is off street parking. My parents live at Barclay Hall in Mobberley. …"
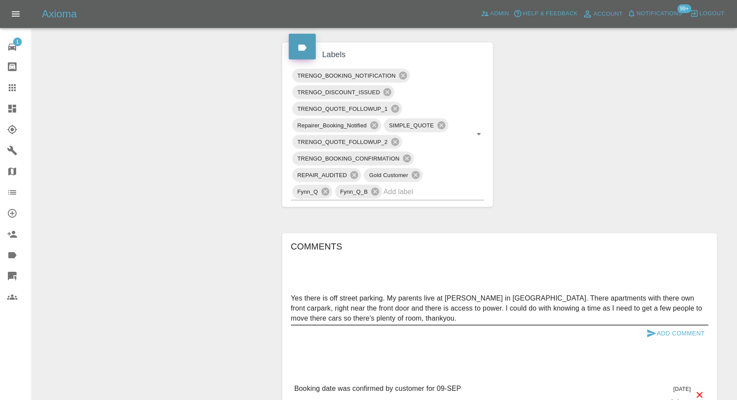
type textarea "Yes there is off street parking. My parents live at Barclay Hall in Mobberley. …"
click at [648, 332] on icon "submit" at bounding box center [651, 333] width 10 height 10
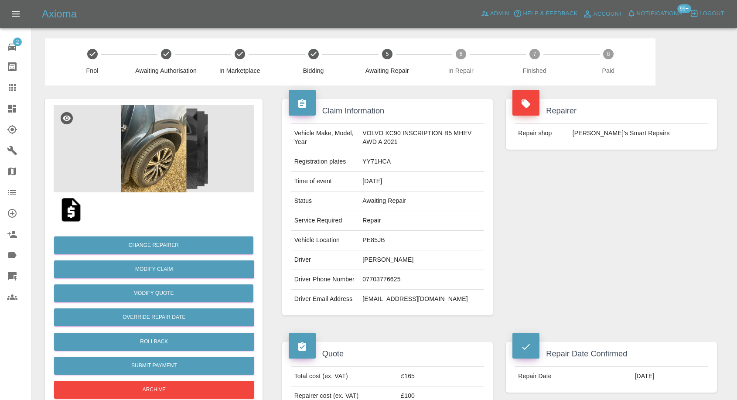
scroll to position [8, 0]
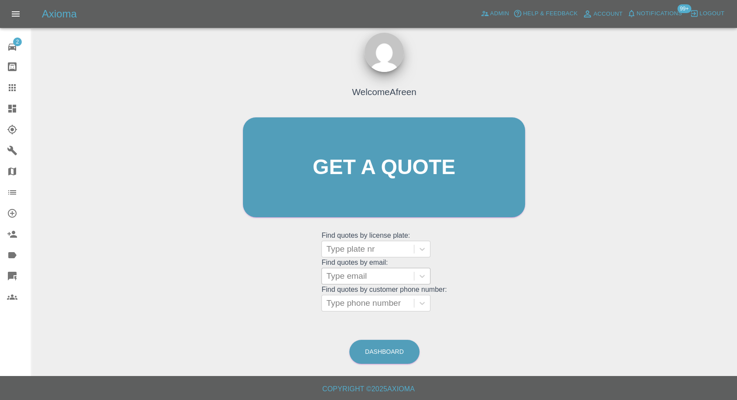
click at [366, 280] on div at bounding box center [367, 276] width 83 height 12
paste input "[EMAIL_ADDRESS][DOMAIN_NAME]"
type input "[EMAIL_ADDRESS][DOMAIN_NAME]"
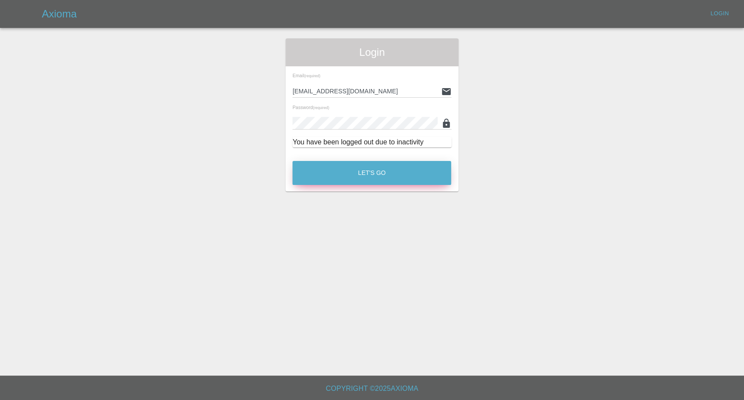
click at [399, 184] on button "Let's Go" at bounding box center [372, 173] width 159 height 24
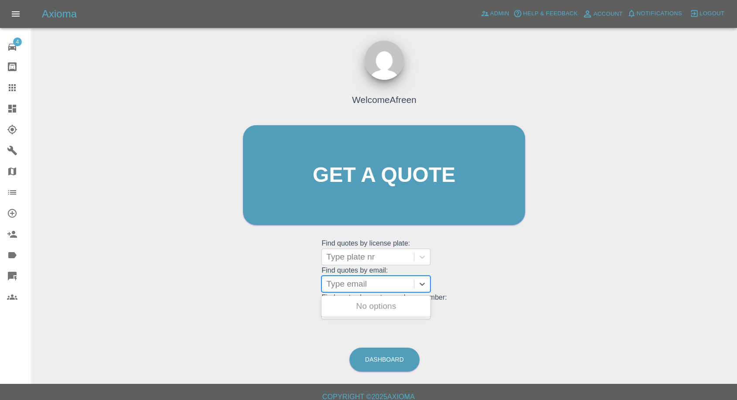
click at [373, 286] on div at bounding box center [367, 284] width 83 height 12
paste input "pfrbbr@gmail.com"
type input "pfrbbr@gmail.com"
click at [363, 310] on div "PFR 3P, Awaiting Repair" at bounding box center [375, 305] width 109 height 17
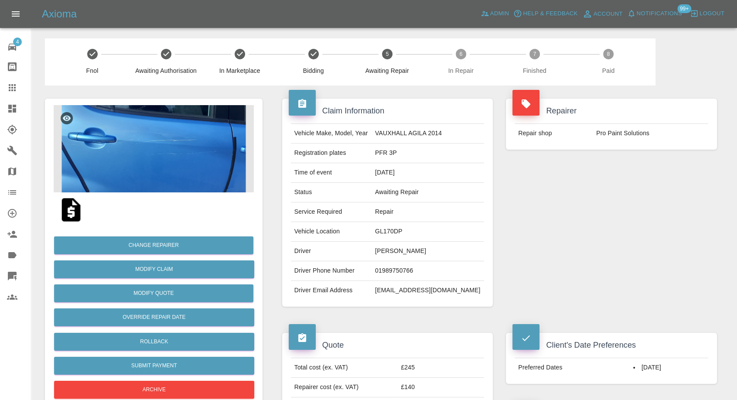
drag, startPoint x: 18, startPoint y: 90, endPoint x: 45, endPoint y: 110, distance: 33.7
click at [18, 90] on div at bounding box center [19, 87] width 24 height 10
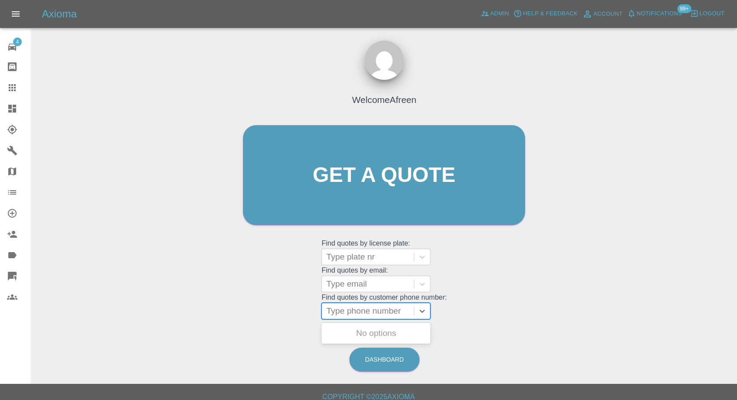
click at [381, 316] on div at bounding box center [367, 311] width 83 height 12
paste input "7534908551"
type input "07534908551"
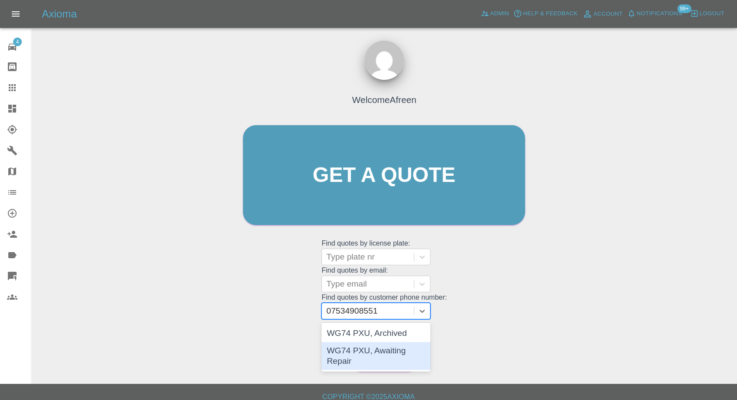
click at [372, 347] on div "WG74 PXU, Awaiting Repair" at bounding box center [375, 356] width 109 height 28
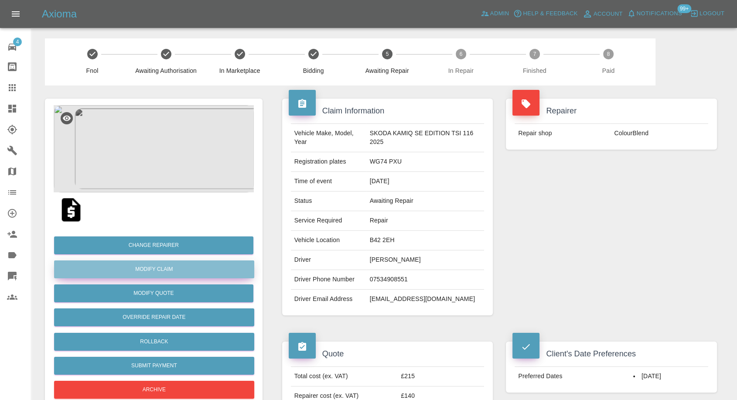
click at [162, 270] on link "Modify Claim" at bounding box center [154, 269] width 200 height 18
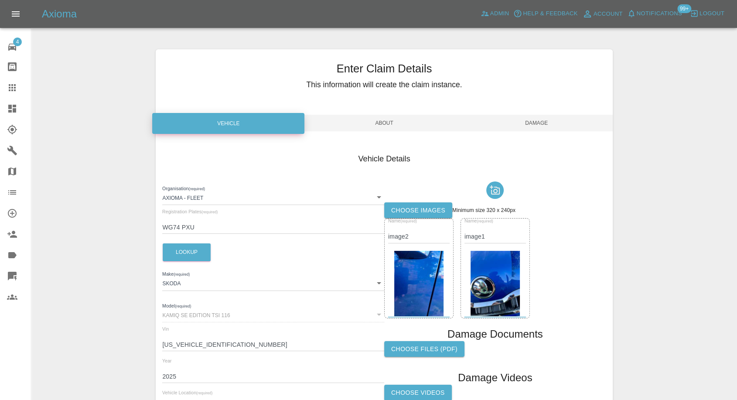
click at [408, 212] on label "Choose images" at bounding box center [418, 210] width 68 height 16
click at [0, 0] on input "Choose images" at bounding box center [0, 0] width 0 height 0
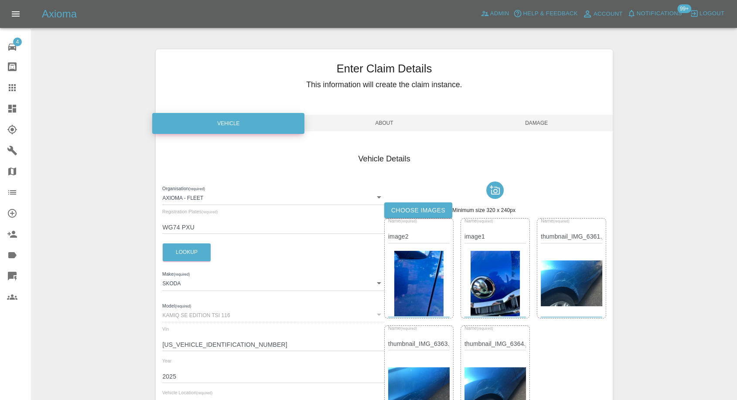
click at [539, 125] on span "Damage" at bounding box center [537, 123] width 152 height 17
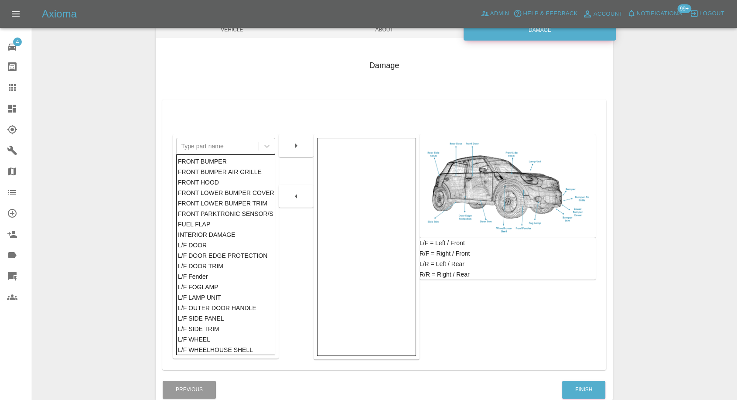
scroll to position [140, 0]
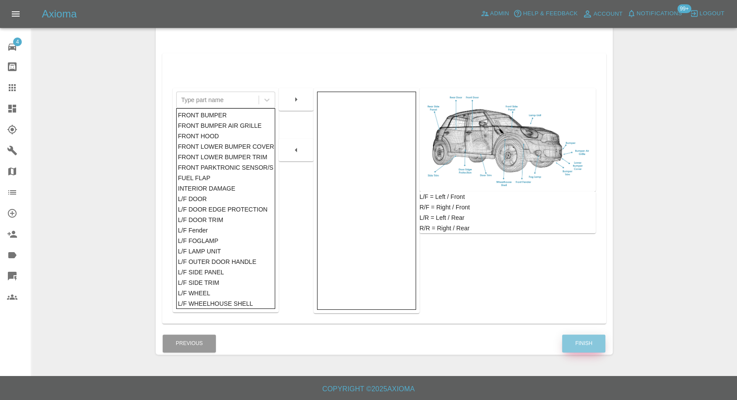
click at [583, 345] on button "Finish" at bounding box center [583, 343] width 43 height 18
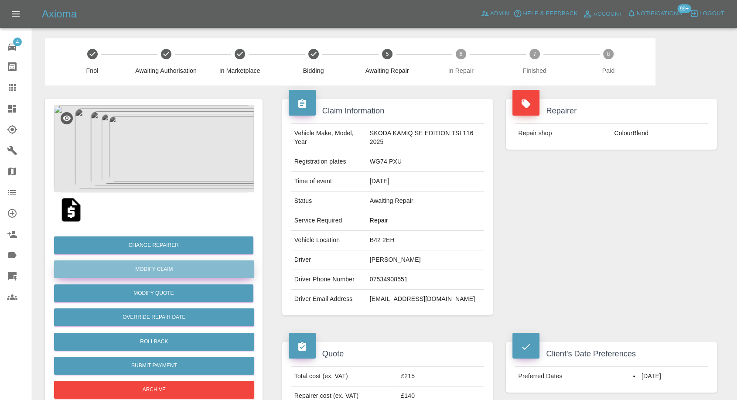
click at [163, 270] on link "Modify Claim" at bounding box center [154, 269] width 200 height 18
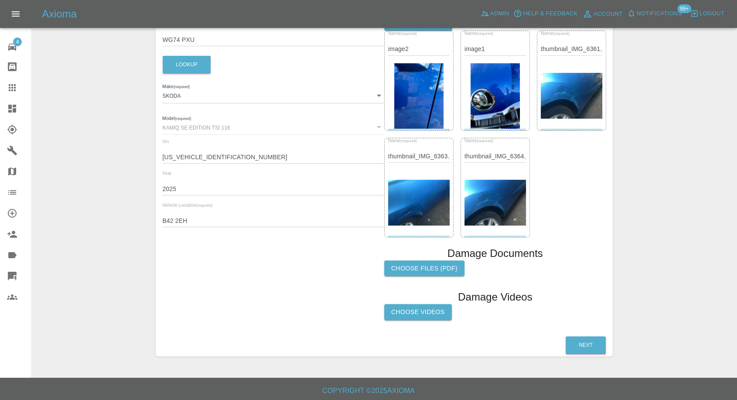
scroll to position [189, 0]
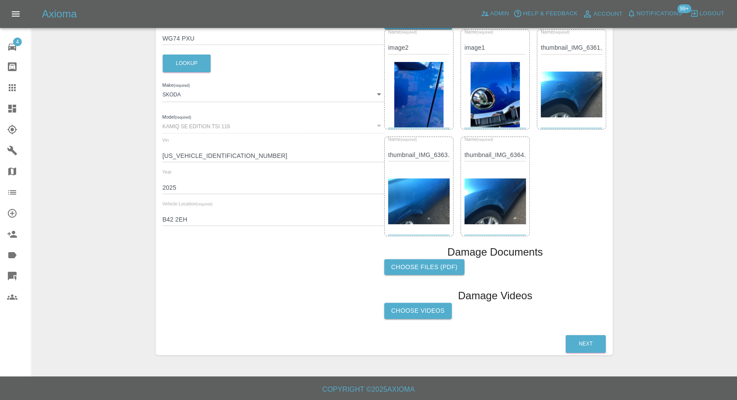
click at [569, 97] on img at bounding box center [571, 95] width 61 height 46
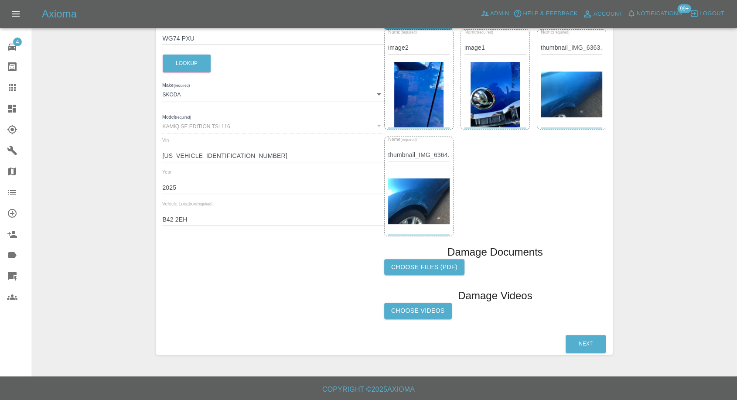
click at [400, 208] on img at bounding box center [418, 201] width 61 height 46
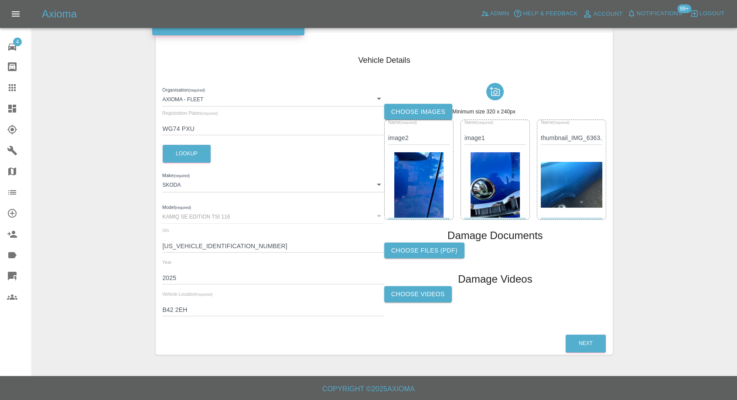
click at [560, 171] on img at bounding box center [571, 185] width 61 height 46
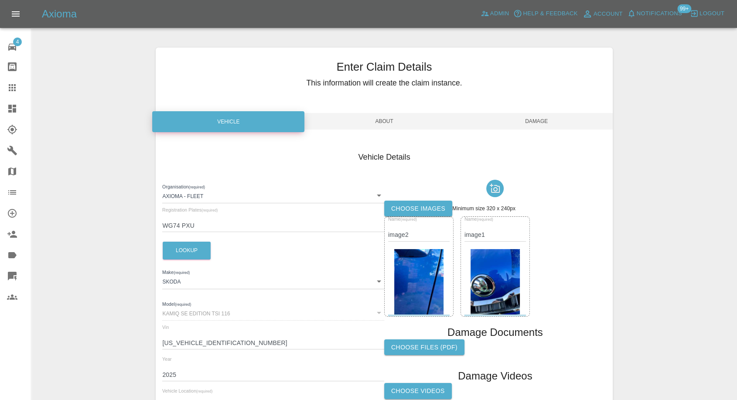
drag, startPoint x: 537, startPoint y: 117, endPoint x: 533, endPoint y: 150, distance: 33.0
click at [536, 119] on span "Damage" at bounding box center [537, 121] width 152 height 17
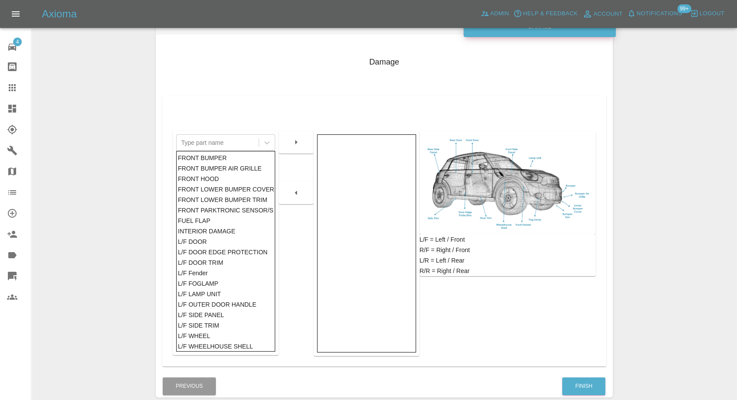
scroll to position [99, 0]
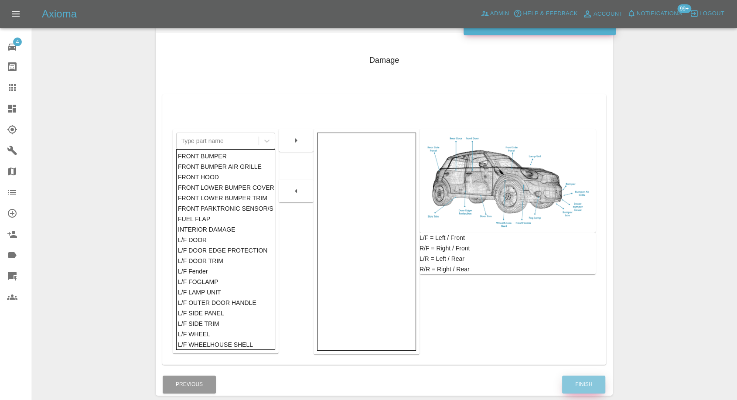
click at [582, 380] on button "Finish" at bounding box center [583, 384] width 43 height 18
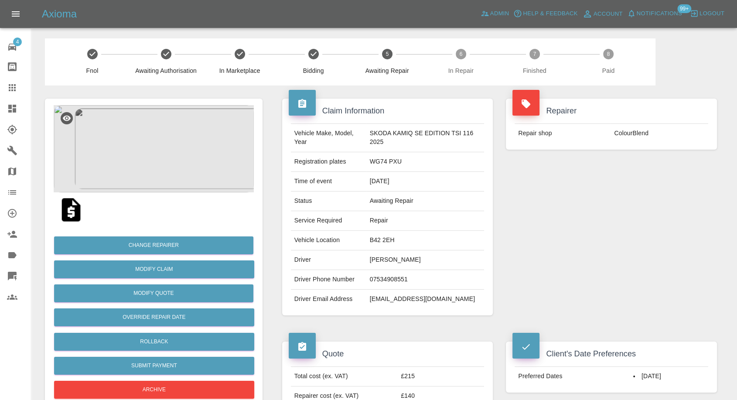
drag, startPoint x: 12, startPoint y: 75, endPoint x: 12, endPoint y: 88, distance: 12.7
click at [12, 75] on link "Bodyshop home" at bounding box center [15, 66] width 31 height 21
click at [12, 88] on icon at bounding box center [12, 87] width 7 height 7
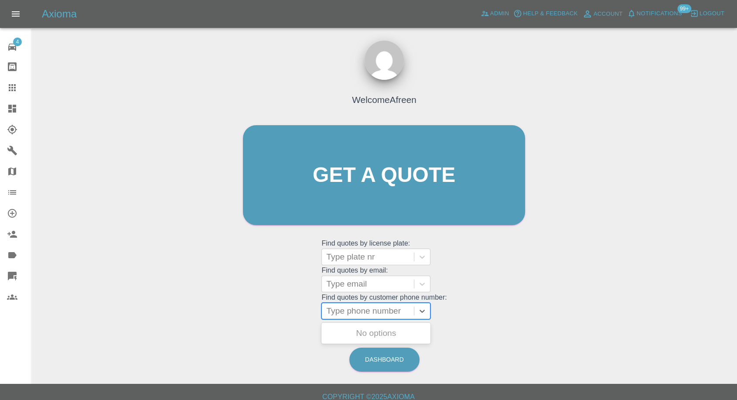
click at [358, 311] on div at bounding box center [367, 311] width 83 height 12
paste input "7798503163"
type input "07798503163"
click at [366, 331] on div "CE11WEO, Awaiting Repair" at bounding box center [375, 338] width 109 height 28
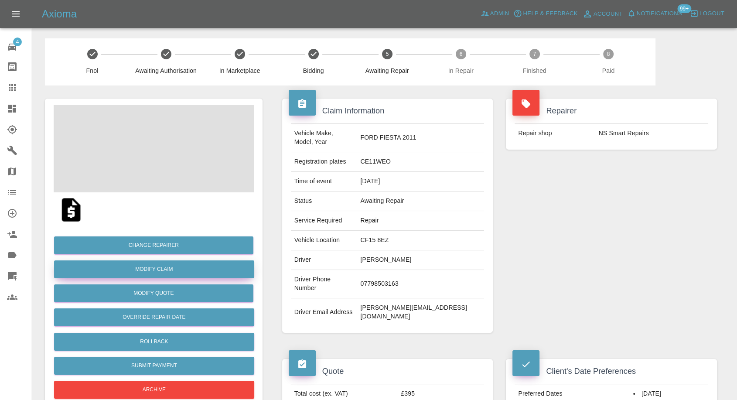
click at [164, 270] on link "Modify Claim" at bounding box center [154, 269] width 200 height 18
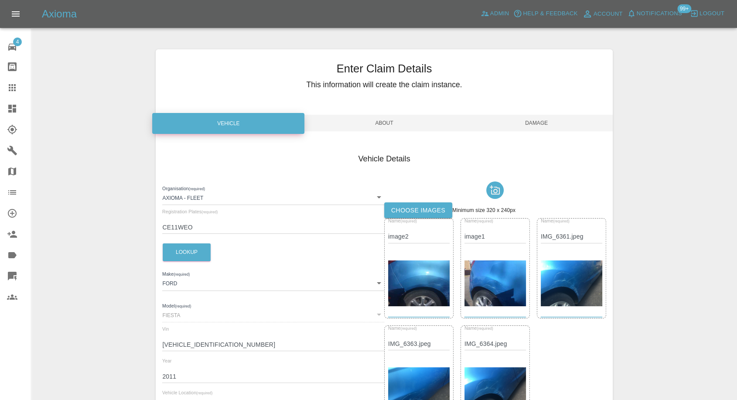
click at [419, 208] on label "Choose images" at bounding box center [418, 210] width 68 height 16
click at [0, 0] on input "Choose images" at bounding box center [0, 0] width 0 height 0
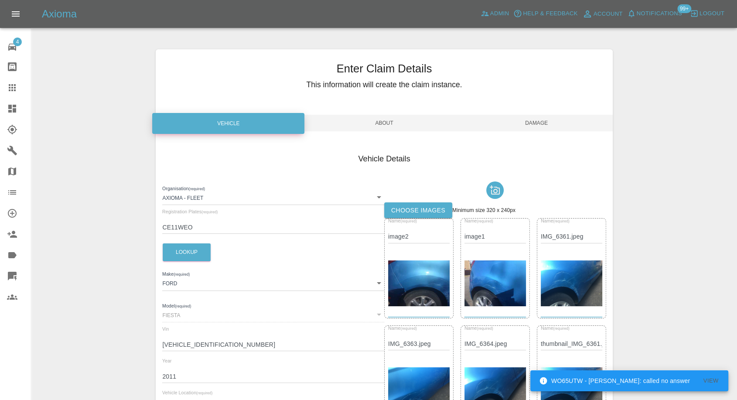
click at [539, 120] on span "Damage" at bounding box center [537, 123] width 152 height 17
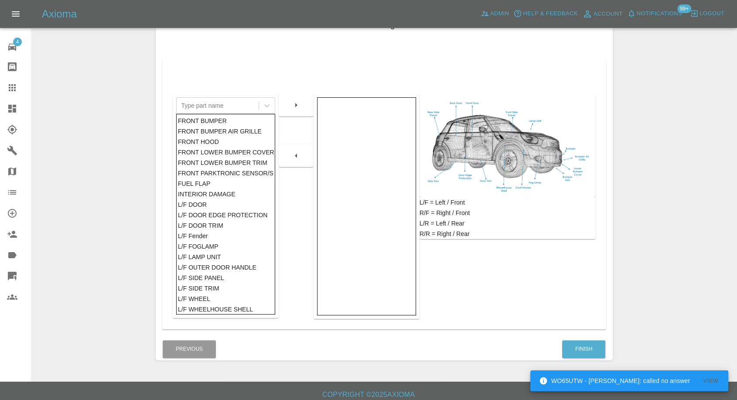
scroll to position [140, 0]
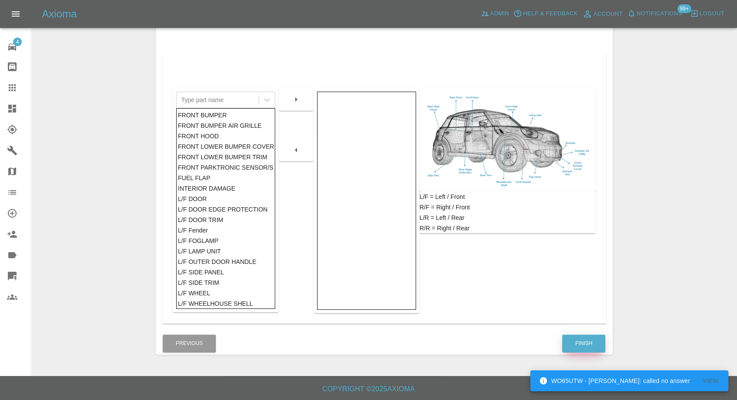
click at [580, 345] on button "Finish" at bounding box center [583, 343] width 43 height 18
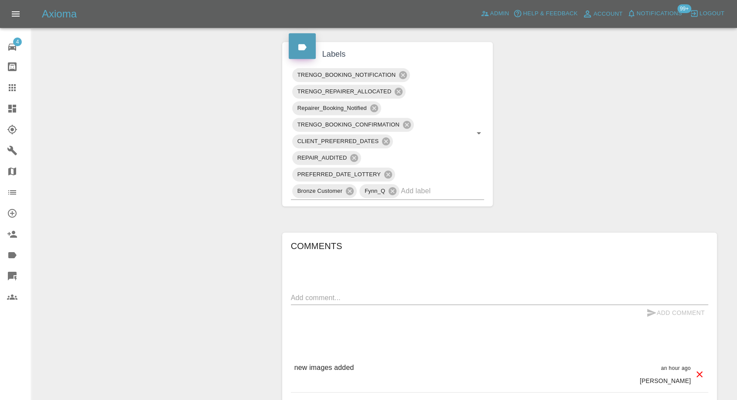
scroll to position [630, 0]
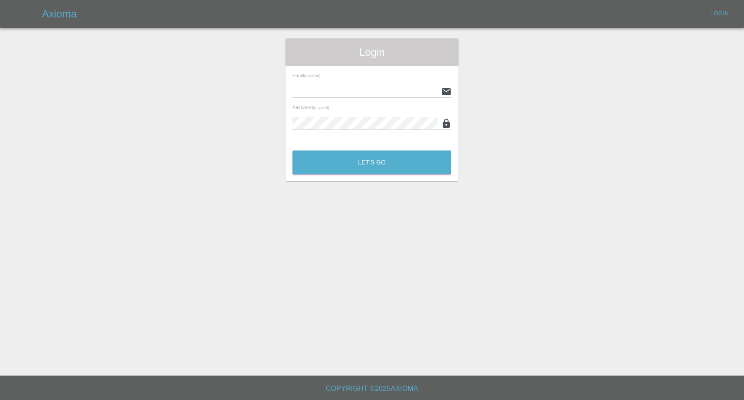
type input "[EMAIL_ADDRESS][DOMAIN_NAME]"
click at [369, 163] on button "Let's Go" at bounding box center [372, 162] width 159 height 24
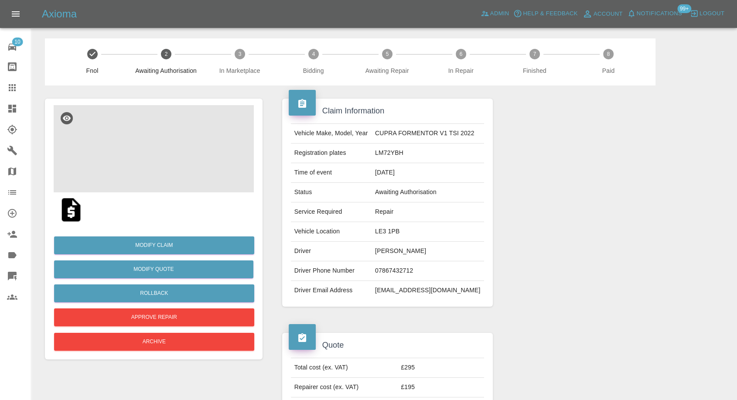
click at [150, 153] on img at bounding box center [154, 148] width 200 height 87
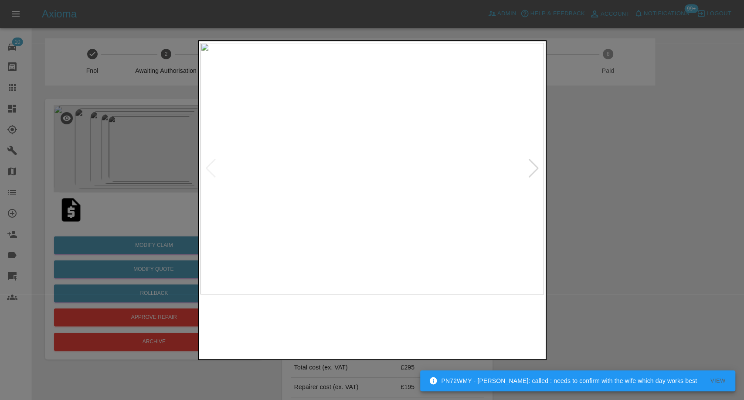
click at [351, 311] on img at bounding box center [328, 326] width 83 height 54
click at [430, 332] on img at bounding box center [416, 326] width 83 height 54
click at [494, 335] on img at bounding box center [502, 326] width 83 height 54
click at [533, 160] on div at bounding box center [534, 168] width 12 height 19
click at [532, 165] on div at bounding box center [534, 168] width 12 height 19
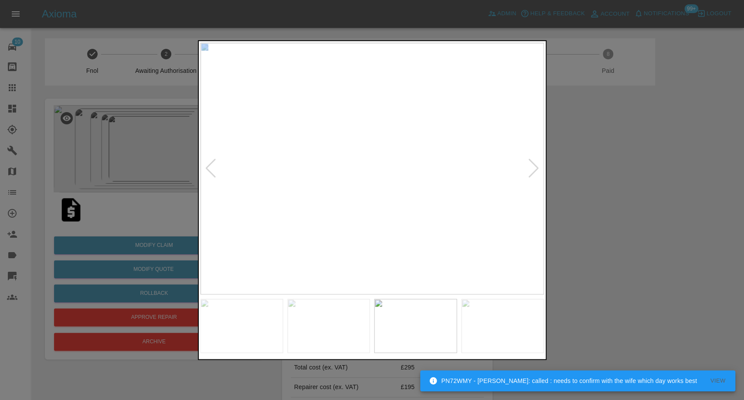
click at [532, 165] on div at bounding box center [534, 168] width 12 height 19
click at [532, 166] on img at bounding box center [373, 169] width 344 height 252
click at [627, 196] on div at bounding box center [372, 200] width 744 height 400
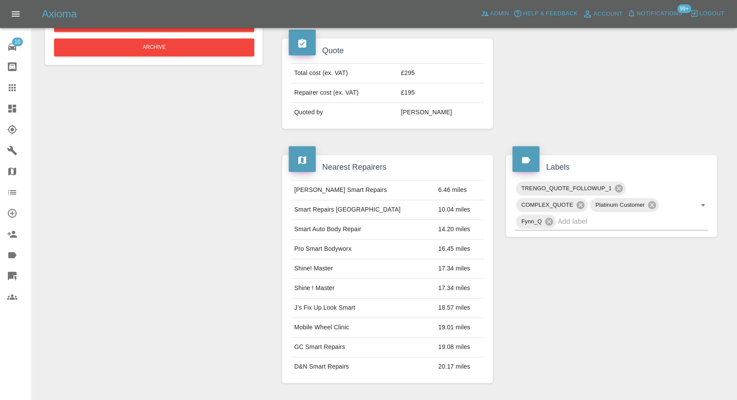
scroll to position [242, 0]
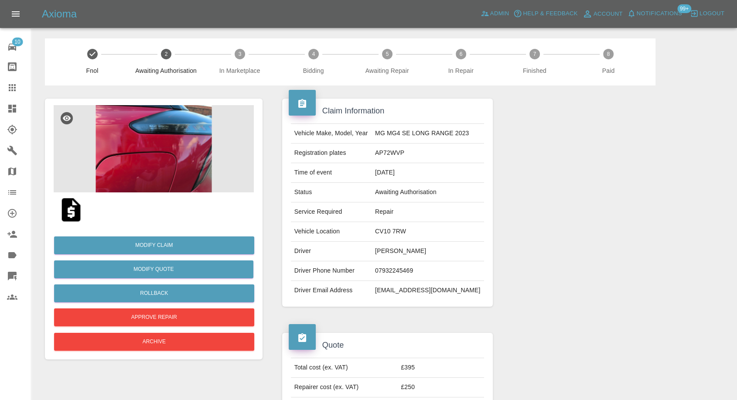
click at [160, 174] on img at bounding box center [154, 148] width 200 height 87
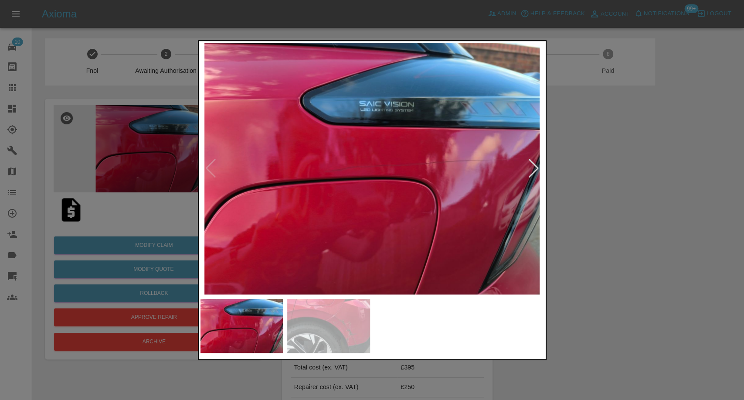
click at [679, 250] on div at bounding box center [372, 200] width 744 height 400
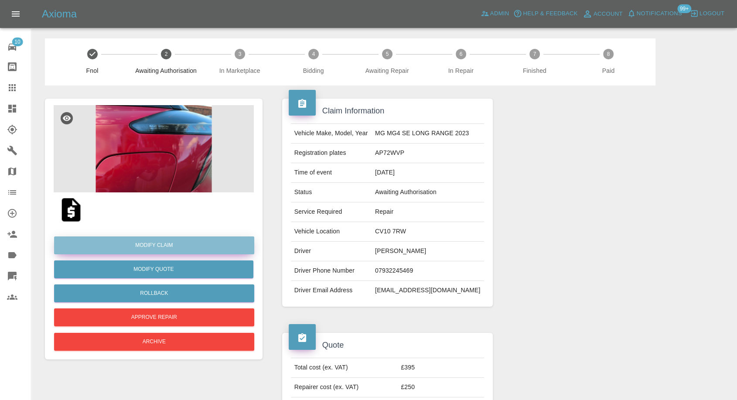
click at [169, 244] on link "Modify Claim" at bounding box center [154, 245] width 200 height 18
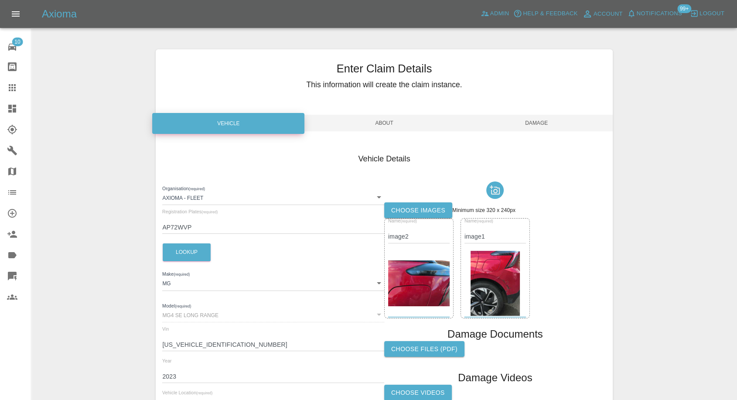
click at [405, 205] on label "Choose images" at bounding box center [418, 210] width 68 height 16
click at [0, 0] on input "Choose images" at bounding box center [0, 0] width 0 height 0
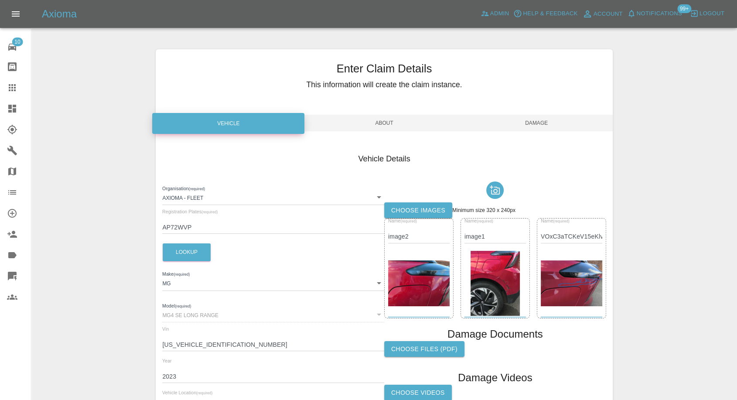
click at [543, 115] on span "Damage" at bounding box center [537, 123] width 152 height 17
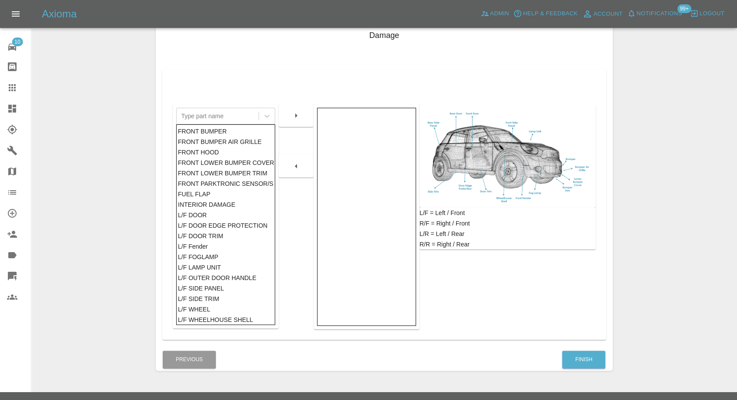
scroll to position [140, 0]
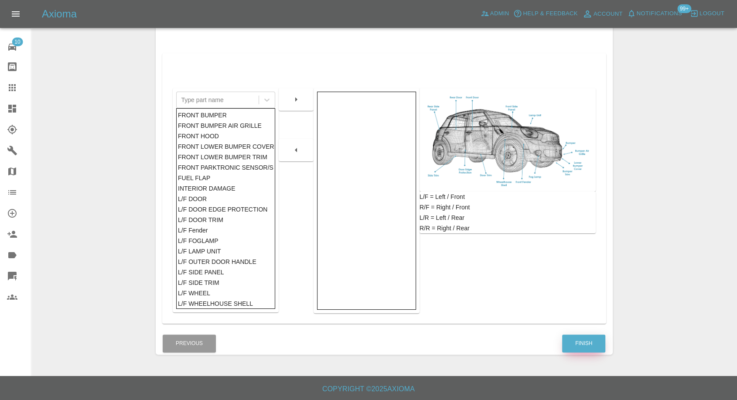
click at [599, 343] on button "Finish" at bounding box center [583, 343] width 43 height 18
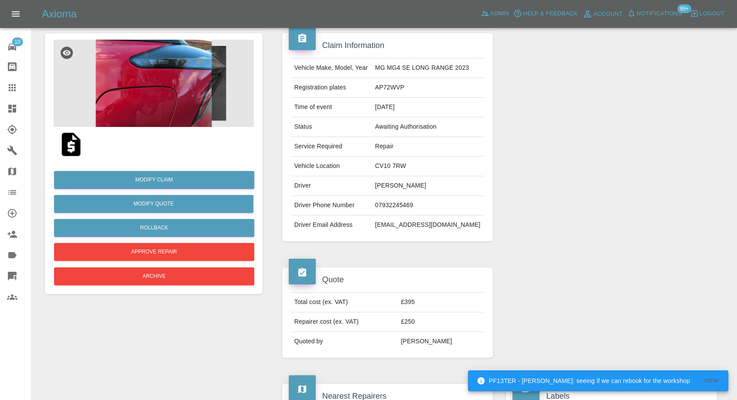
scroll to position [48, 0]
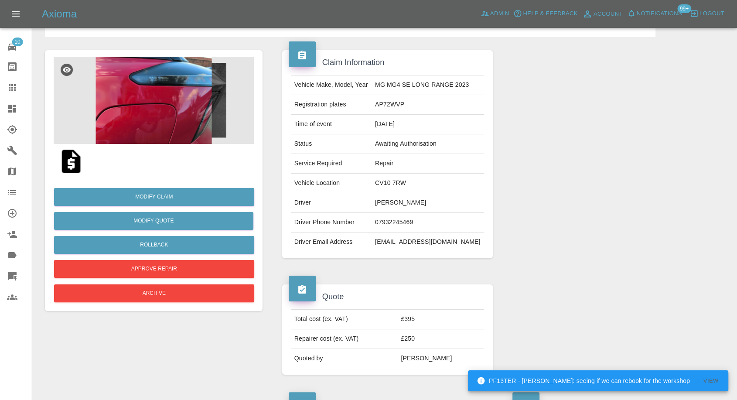
click at [153, 126] on img at bounding box center [154, 100] width 200 height 87
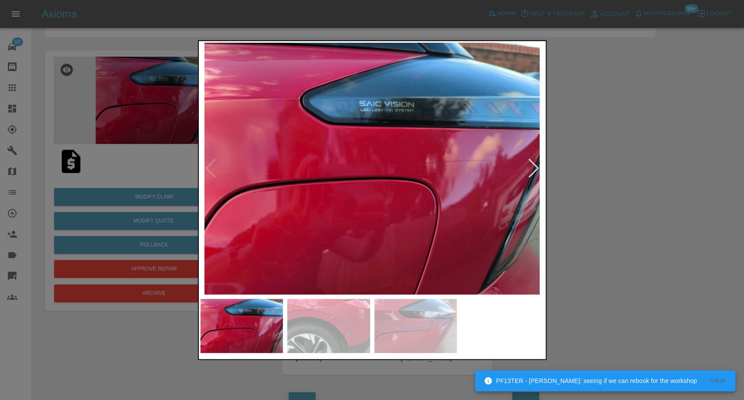
click at [338, 322] on img at bounding box center [328, 326] width 83 height 54
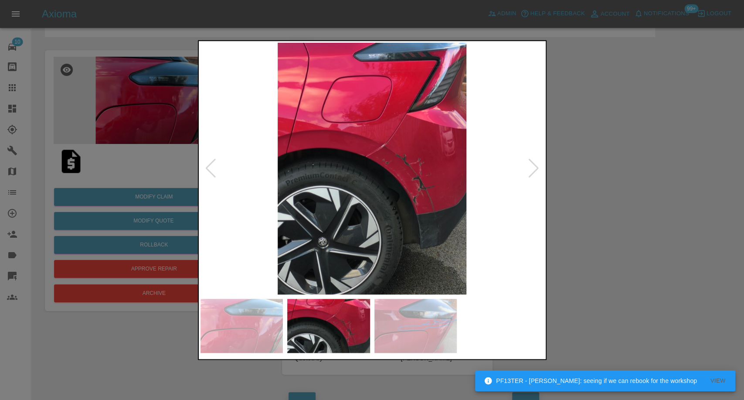
click at [425, 325] on img at bounding box center [416, 326] width 83 height 54
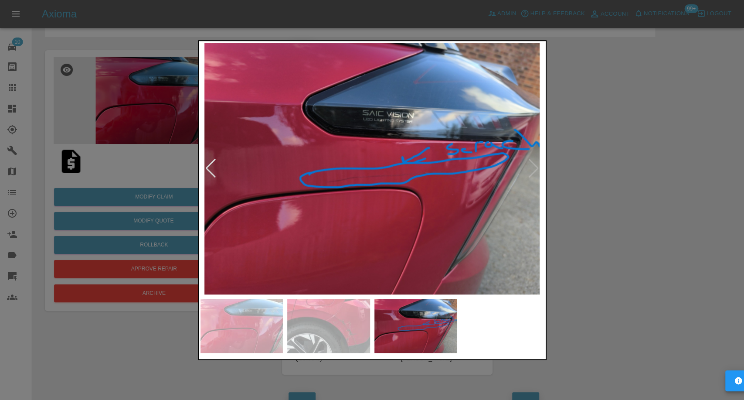
click at [595, 276] on div at bounding box center [372, 200] width 744 height 400
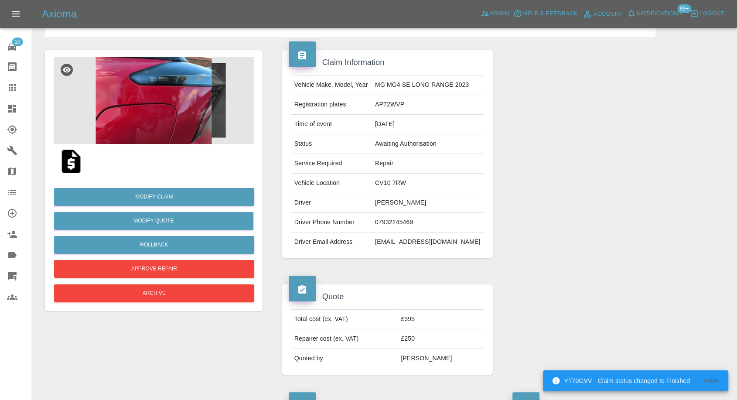
click at [157, 95] on img at bounding box center [154, 100] width 200 height 87
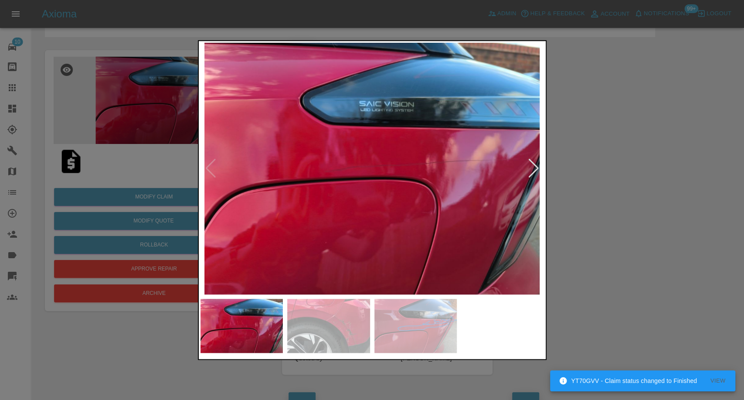
click at [331, 331] on img at bounding box center [328, 326] width 83 height 54
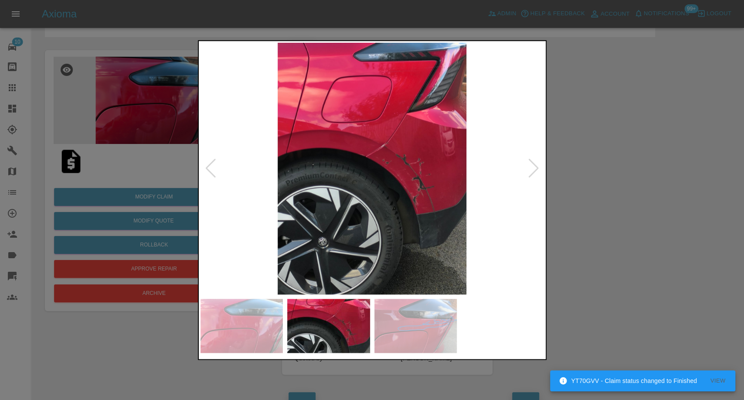
click at [415, 326] on img at bounding box center [416, 326] width 83 height 54
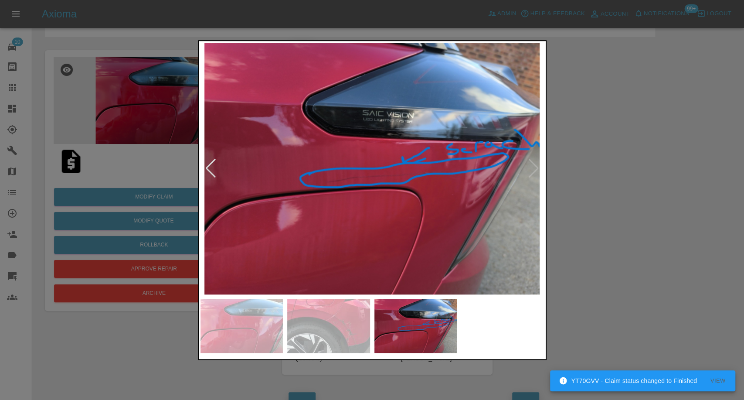
click at [279, 321] on img at bounding box center [242, 326] width 83 height 54
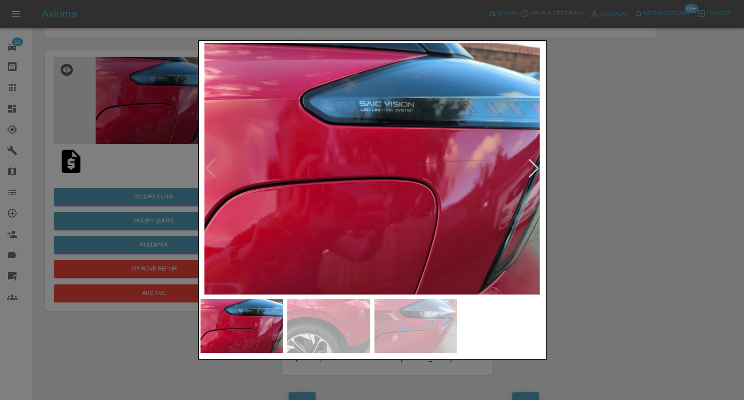
click at [604, 225] on div at bounding box center [372, 200] width 744 height 400
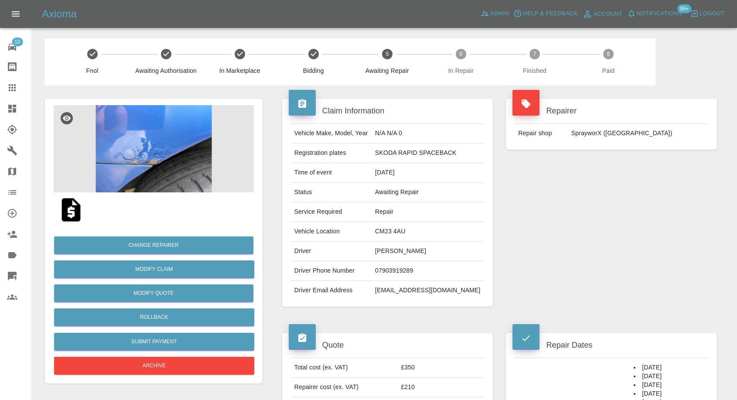
click at [72, 215] on img at bounding box center [71, 210] width 28 height 28
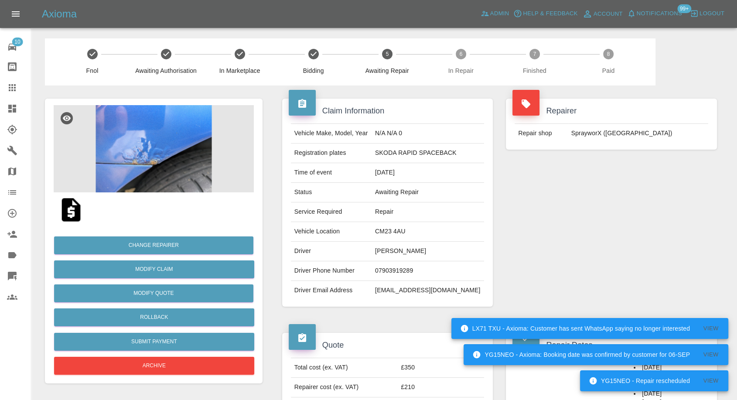
click at [160, 170] on img at bounding box center [154, 148] width 200 height 87
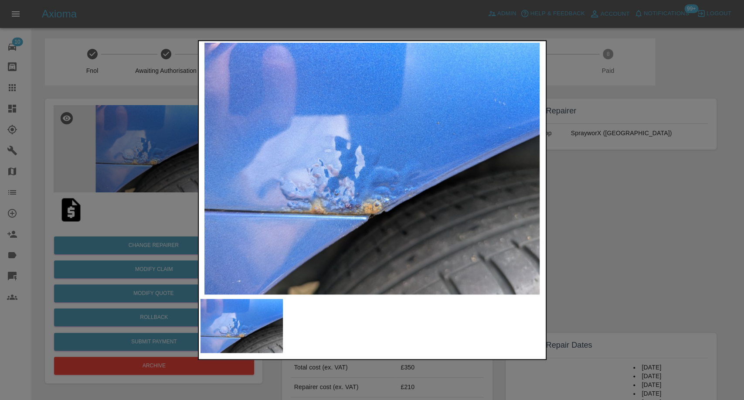
click at [652, 242] on div at bounding box center [372, 200] width 744 height 400
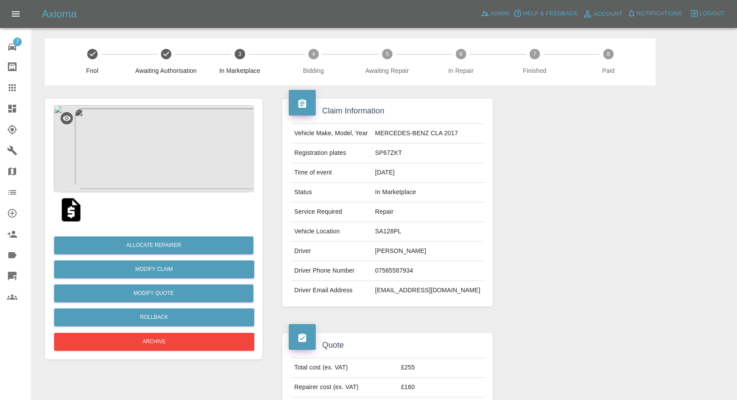
click at [70, 215] on img at bounding box center [71, 210] width 28 height 28
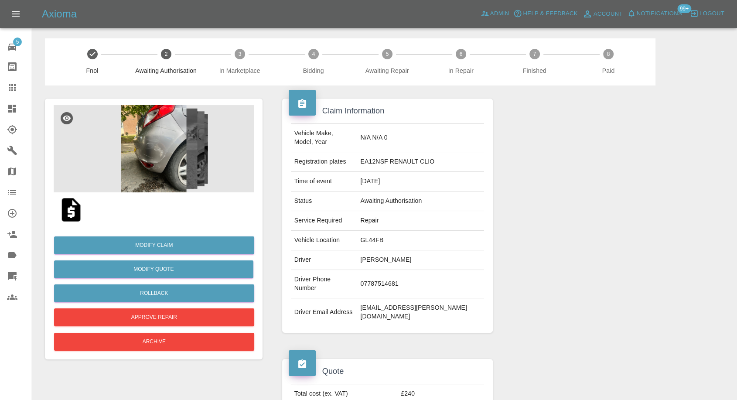
click at [173, 170] on img at bounding box center [154, 148] width 200 height 87
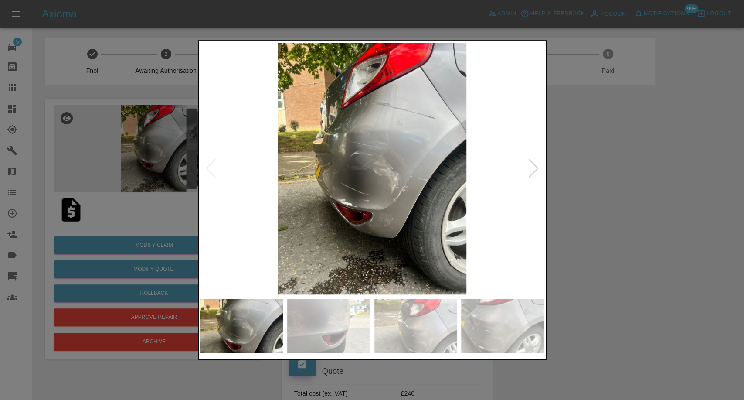
click at [618, 281] on div at bounding box center [372, 200] width 744 height 400
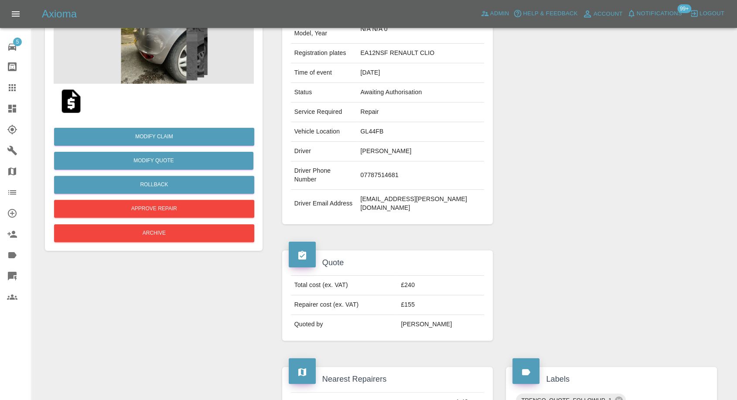
scroll to position [78, 0]
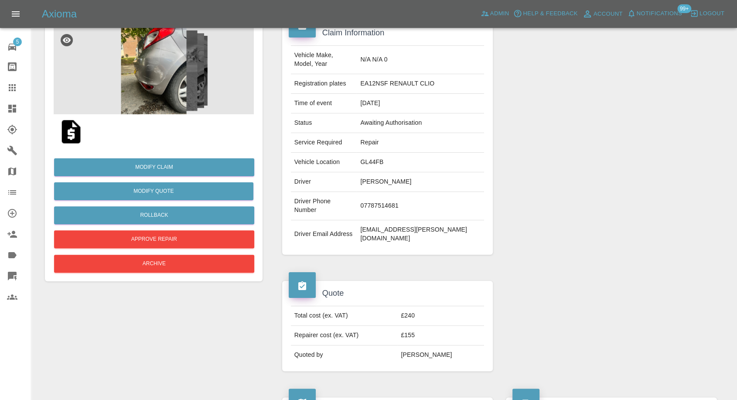
click at [159, 55] on img at bounding box center [154, 70] width 200 height 87
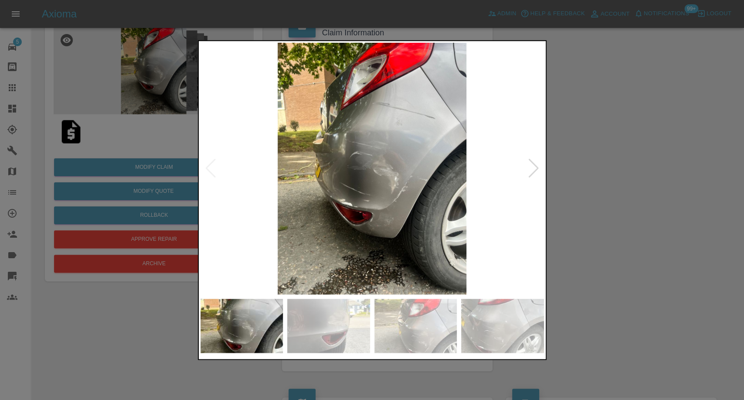
click at [322, 340] on img at bounding box center [328, 326] width 83 height 54
click at [412, 342] on img at bounding box center [416, 326] width 83 height 54
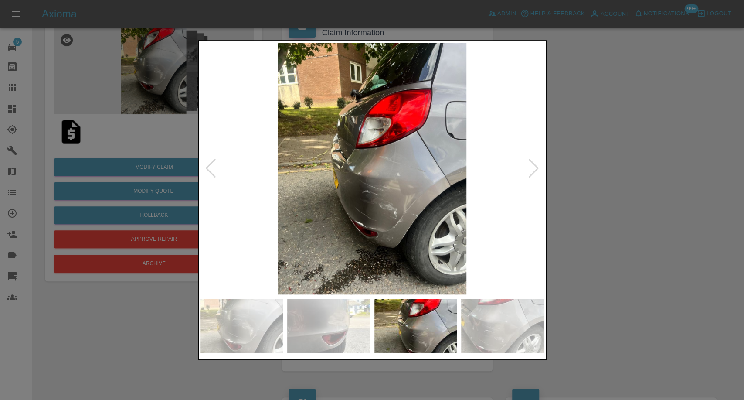
click at [495, 348] on img at bounding box center [502, 326] width 83 height 54
click at [524, 351] on img at bounding box center [502, 326] width 83 height 54
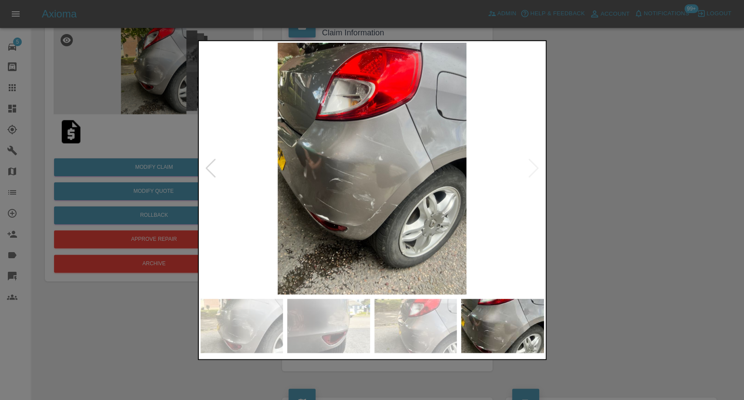
click at [534, 167] on img at bounding box center [373, 169] width 344 height 252
click at [675, 218] on div at bounding box center [372, 200] width 744 height 400
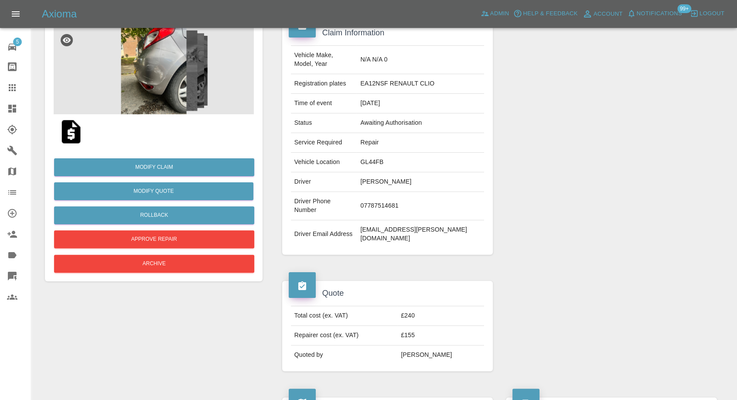
click at [73, 128] on img at bounding box center [71, 132] width 28 height 28
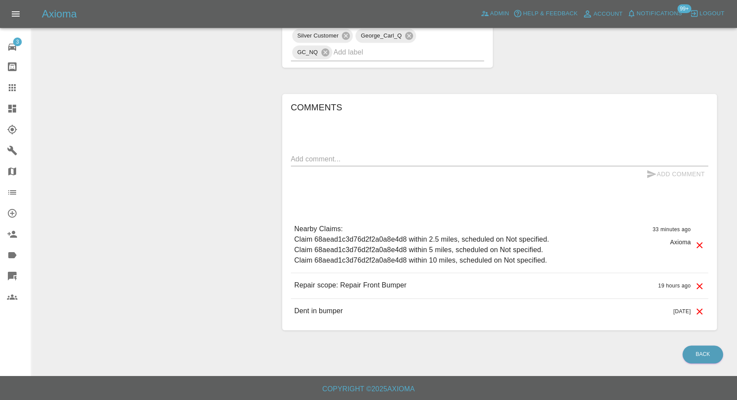
scroll to position [497, 0]
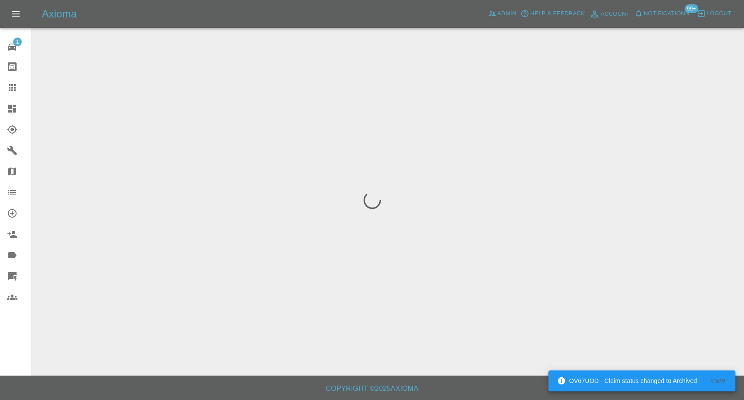
click at [12, 90] on icon at bounding box center [12, 87] width 7 height 7
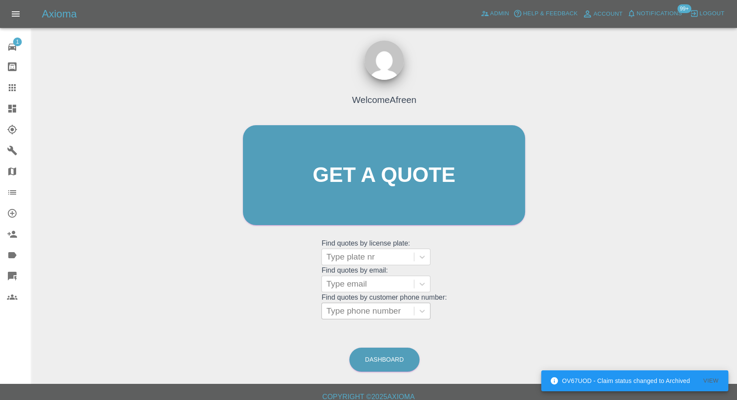
click at [368, 309] on div at bounding box center [367, 311] width 83 height 12
paste input "+447954654677"
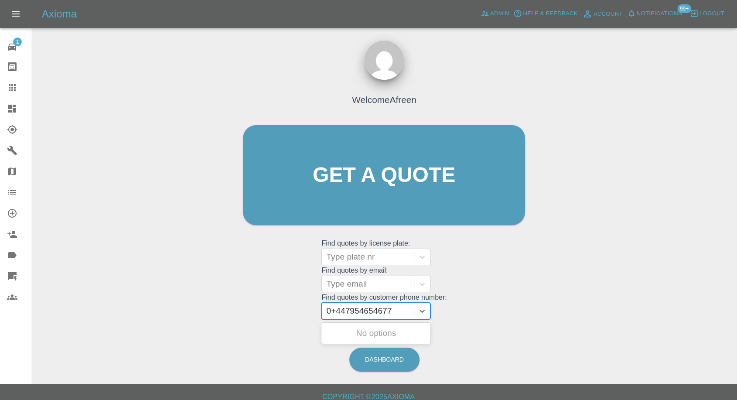
click at [338, 310] on input "0+447954654677" at bounding box center [360, 311] width 68 height 10
paste input "+447954654677"
drag, startPoint x: 345, startPoint y: 310, endPoint x: 258, endPoint y: 308, distance: 86.4
click at [266, 308] on div "Welcome Afreen Get a quote Get a quote Find quotes by license plate: Type plate…" at bounding box center [384, 191] width 300 height 263
click at [350, 311] on input "7954654677" at bounding box center [350, 311] width 49 height 10
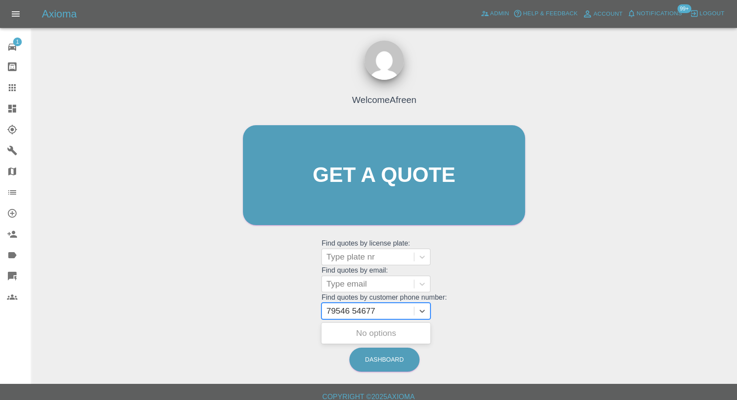
click at [331, 310] on input "79546 54677" at bounding box center [351, 311] width 51 height 10
click at [354, 309] on input "079546 54677" at bounding box center [354, 311] width 56 height 10
click at [358, 314] on input "07954 6 54677" at bounding box center [355, 311] width 58 height 10
type input "07954 654677"
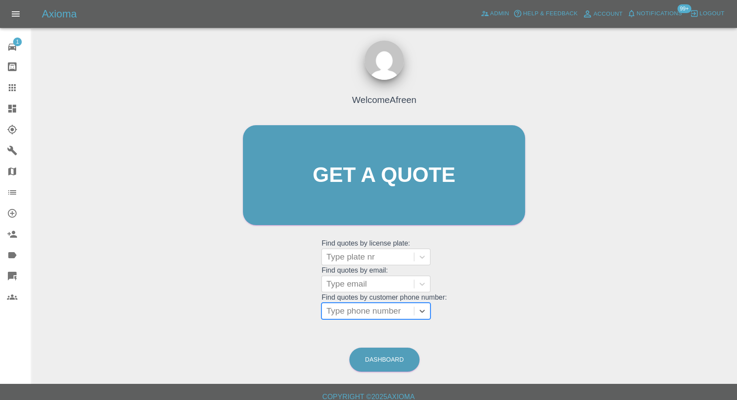
paste input "+447772137372"
drag, startPoint x: 345, startPoint y: 314, endPoint x: 299, endPoint y: 313, distance: 45.8
click at [299, 313] on div "Welcome Afreen Get a quote Get a quote Find quotes by license plate: Type plate…" at bounding box center [384, 191] width 300 height 263
type input "07772137372"
click at [389, 331] on div "M1OAR, Archived" at bounding box center [375, 332] width 109 height 17
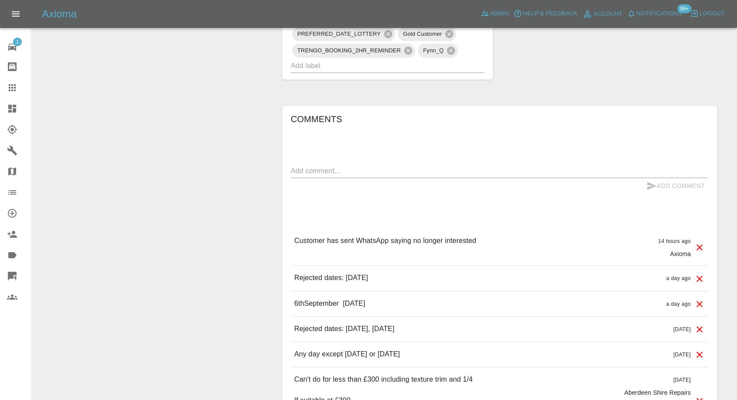
scroll to position [630, 0]
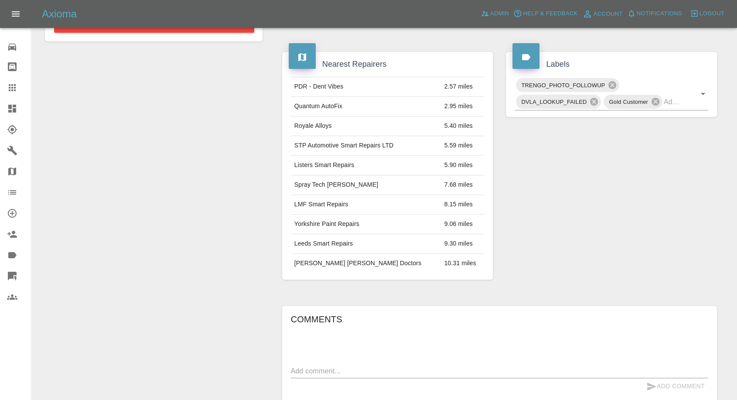
scroll to position [411, 0]
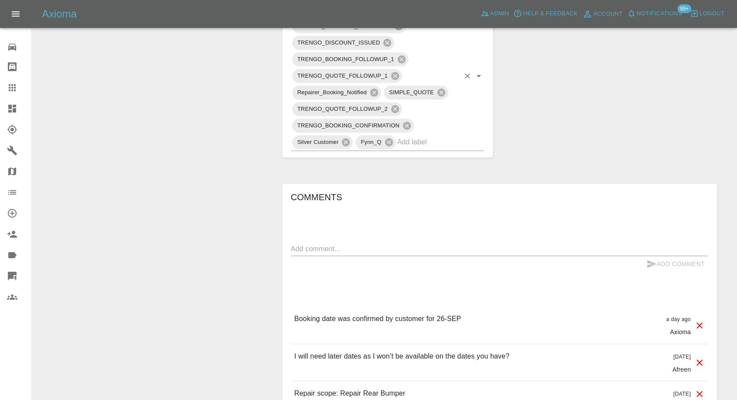
scroll to position [630, 0]
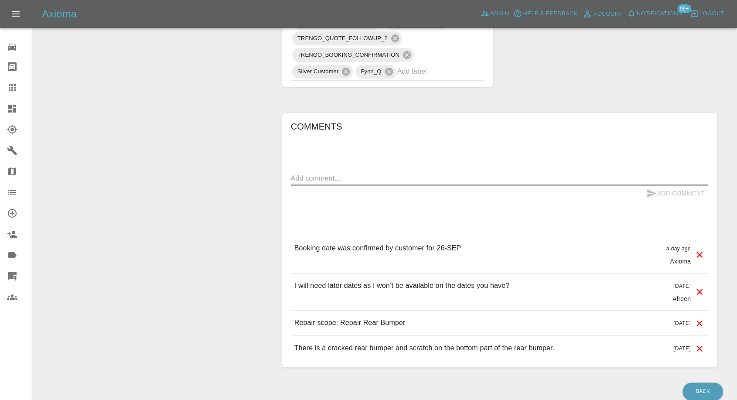
click at [320, 183] on textarea at bounding box center [499, 178] width 417 height 10
paste textarea "Can we move it to the 2nd or [DATE]"
type textarea "Can we move it to the 2nd or [DATE]"
click at [647, 198] on icon "submit" at bounding box center [651, 193] width 10 height 10
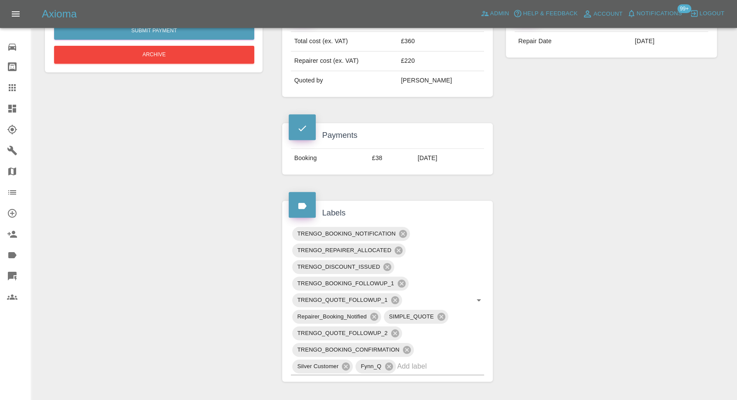
scroll to position [339, 0]
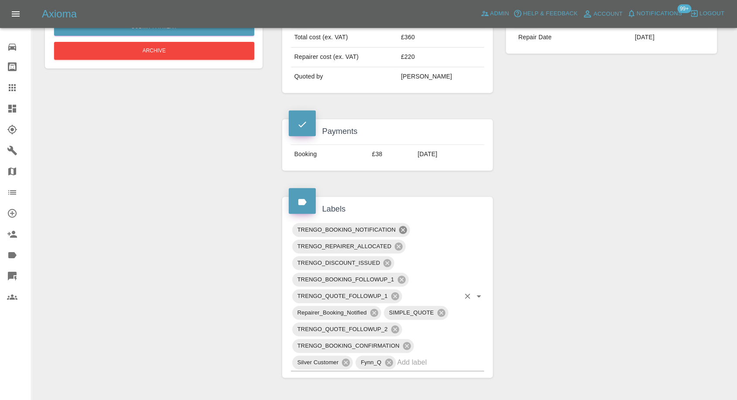
click at [399, 234] on icon at bounding box center [403, 230] width 8 height 8
click at [401, 284] on icon at bounding box center [402, 280] width 10 height 10
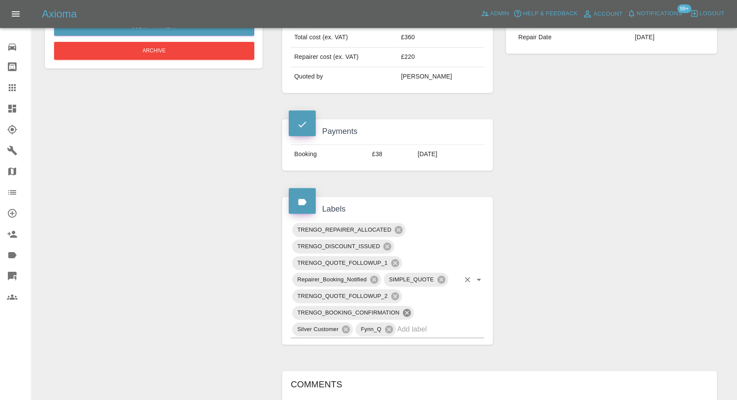
click at [406, 317] on icon at bounding box center [407, 313] width 8 height 8
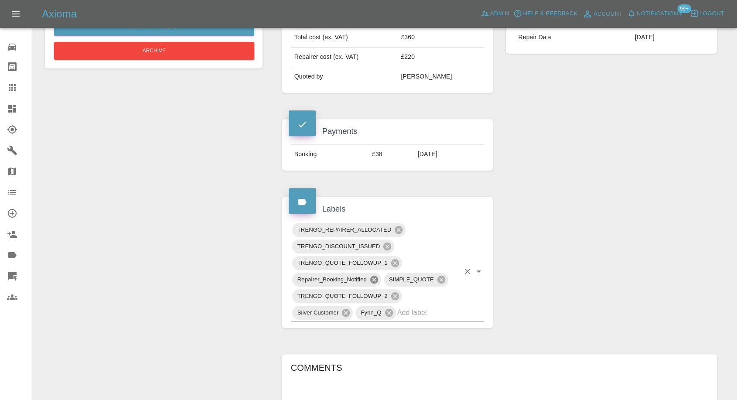
click at [373, 284] on icon at bounding box center [374, 280] width 10 height 10
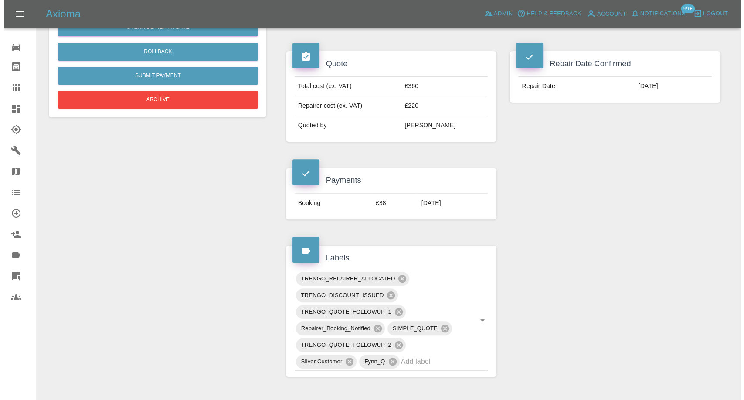
scroll to position [145, 0]
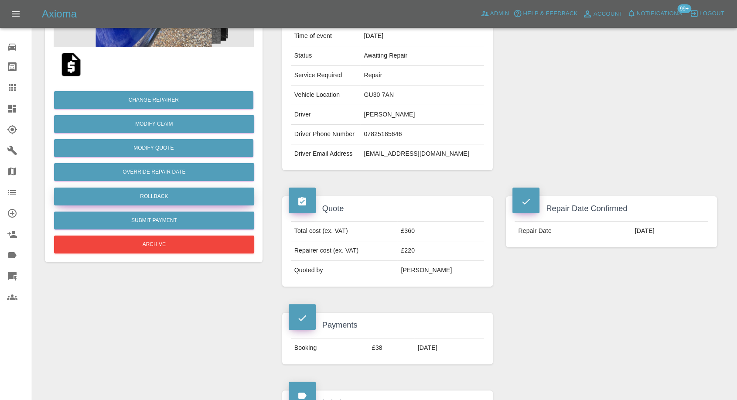
click at [179, 198] on button "Rollback" at bounding box center [154, 197] width 200 height 18
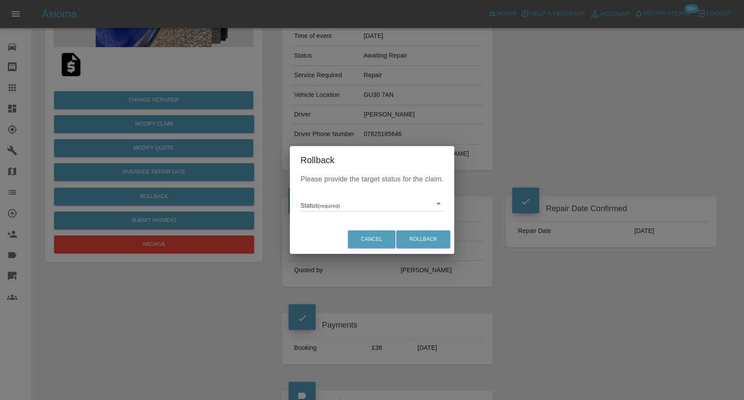
click at [355, 202] on body "Axioma Admin Help & Feedback Account Notifications 99+ Logout Repair home Bodys…" at bounding box center [372, 382] width 744 height 1054
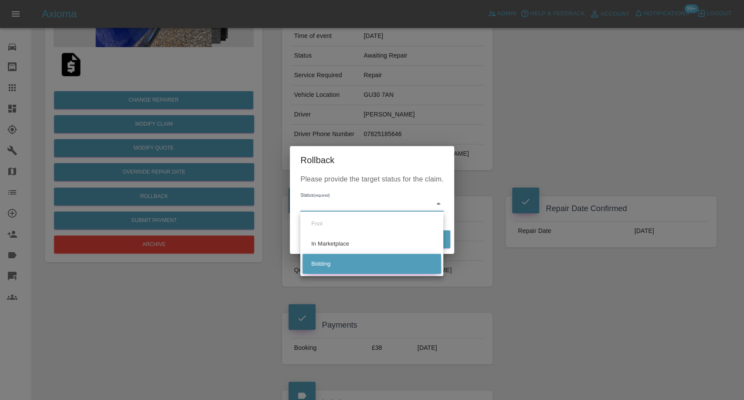
click at [352, 263] on li "Bidding" at bounding box center [372, 264] width 139 height 20
type input "bidding"
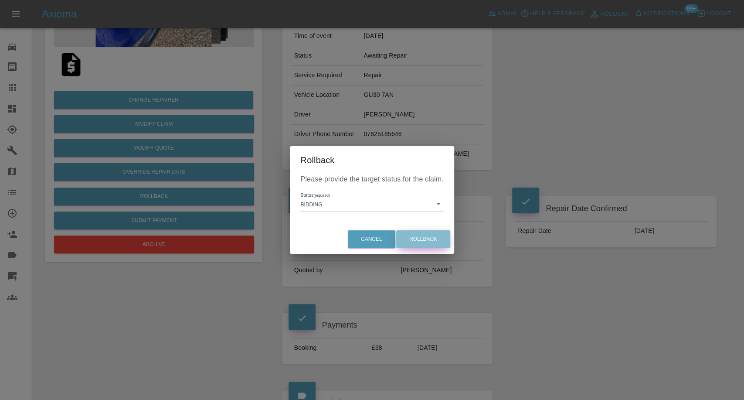
click at [423, 236] on button "Rollback" at bounding box center [423, 239] width 54 height 18
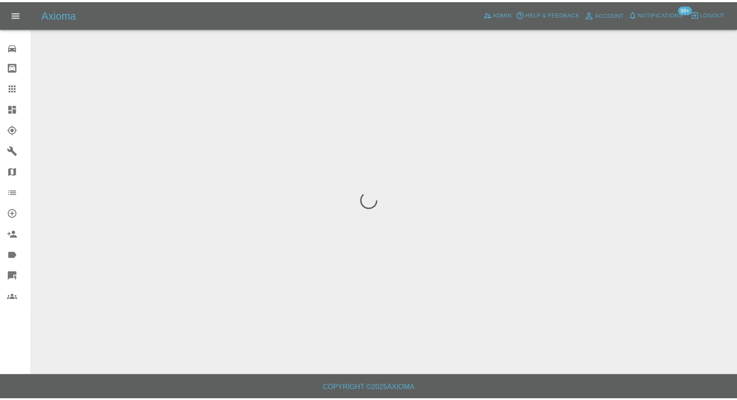
scroll to position [0, 0]
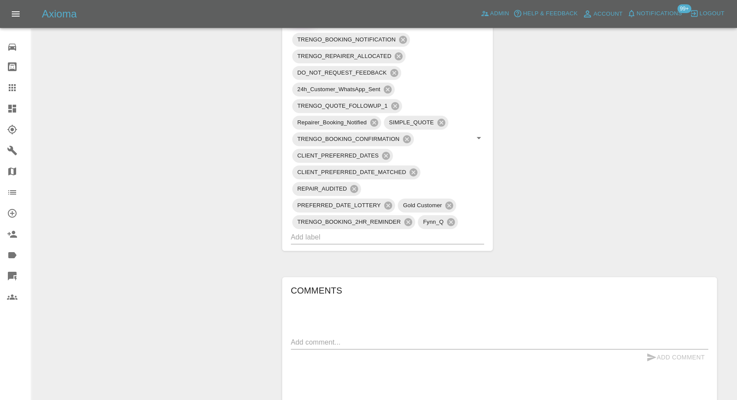
scroll to position [581, 0]
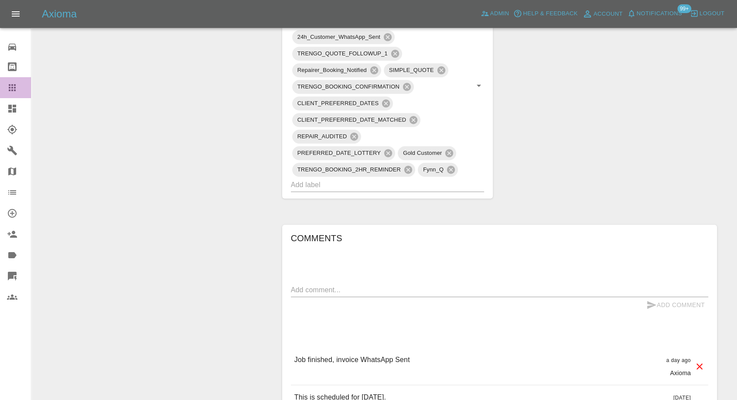
click at [11, 90] on icon at bounding box center [12, 87] width 10 height 10
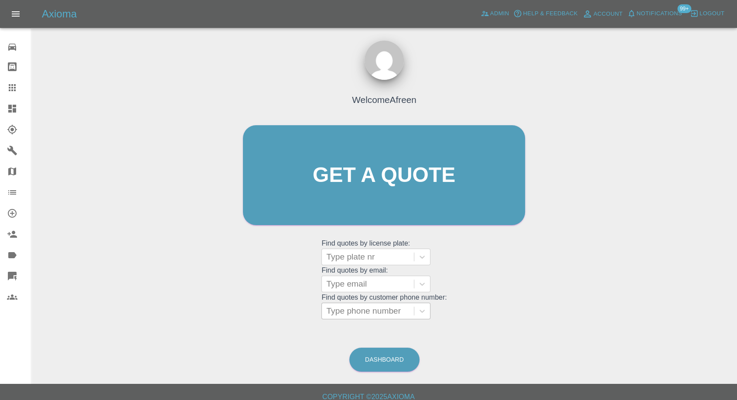
click at [363, 314] on div at bounding box center [367, 311] width 83 height 12
paste input "[PHONE_NUMBER]"
drag, startPoint x: 344, startPoint y: 311, endPoint x: 76, endPoint y: 266, distance: 271.2
click at [76, 266] on div "Welcome Afreen Get a quote Get a quote Find quotes by license plate: Type plate…" at bounding box center [384, 216] width 692 height 313
type input "7963166126"
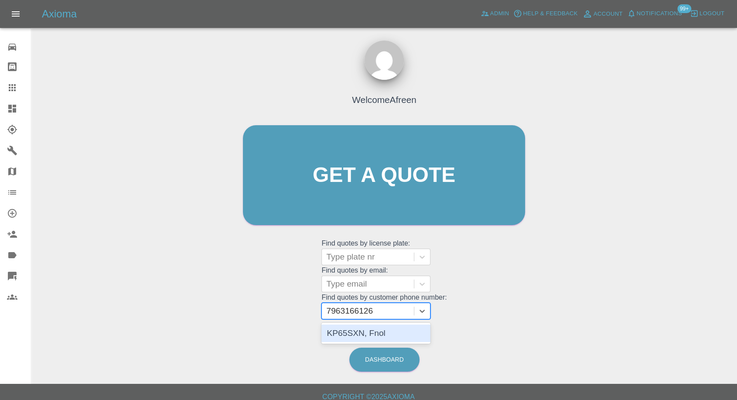
click at [365, 334] on div "KP65SXN, Fnol" at bounding box center [375, 332] width 109 height 17
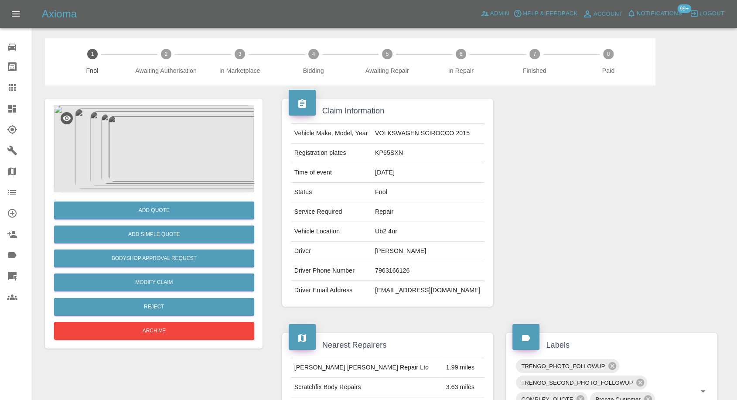
click at [167, 137] on img at bounding box center [154, 148] width 200 height 87
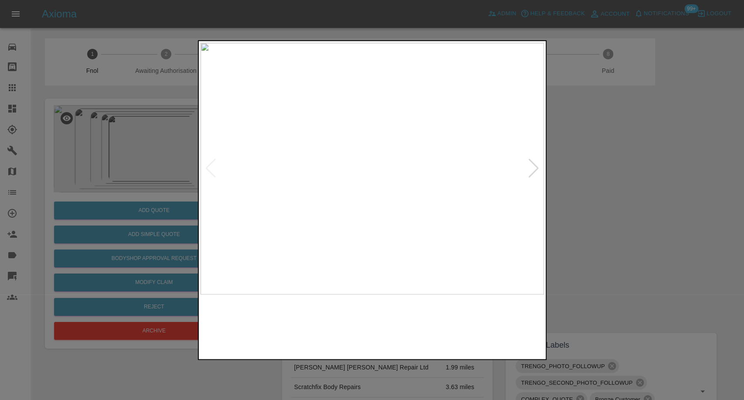
click at [315, 316] on img at bounding box center [328, 326] width 83 height 54
click at [431, 318] on img at bounding box center [416, 326] width 83 height 54
click at [495, 314] on img at bounding box center [502, 326] width 83 height 54
click at [530, 160] on div at bounding box center [534, 168] width 12 height 19
click at [531, 161] on div at bounding box center [534, 168] width 12 height 19
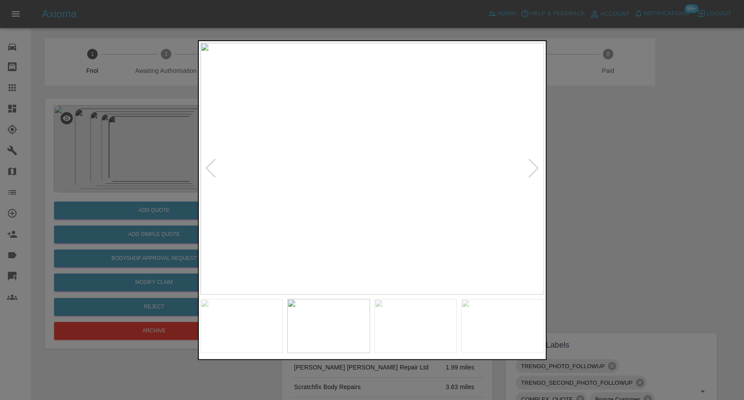
click at [531, 161] on div at bounding box center [534, 168] width 12 height 19
click at [604, 193] on div at bounding box center [372, 200] width 744 height 400
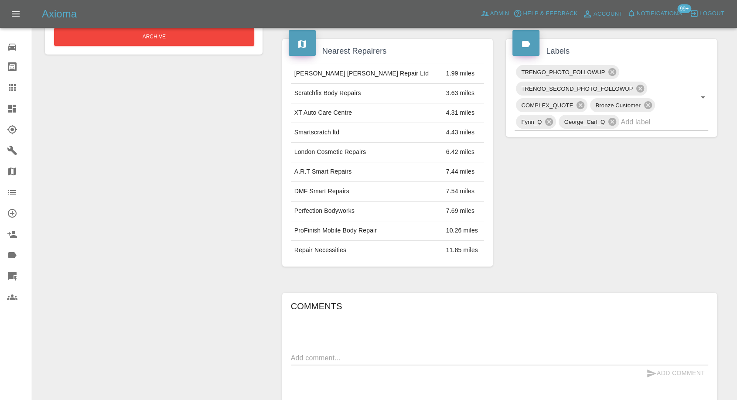
scroll to position [387, 0]
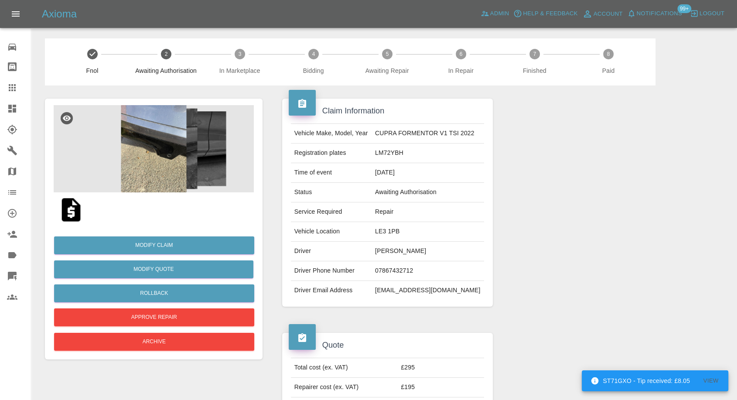
click at [164, 154] on img at bounding box center [154, 148] width 200 height 87
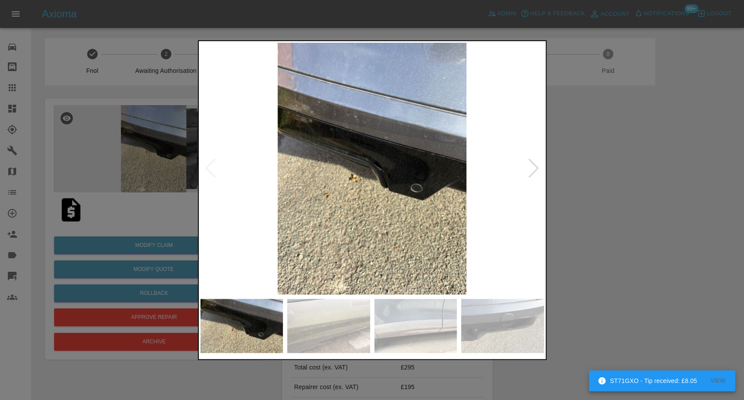
click at [344, 329] on img at bounding box center [328, 326] width 83 height 54
click at [435, 341] on img at bounding box center [416, 326] width 83 height 54
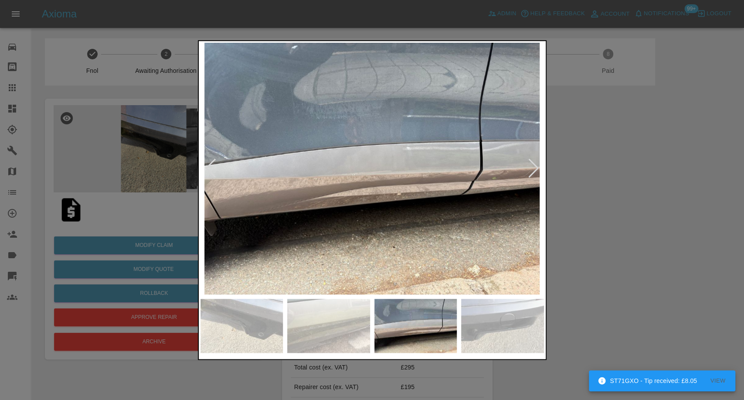
click at [502, 322] on img at bounding box center [502, 326] width 83 height 54
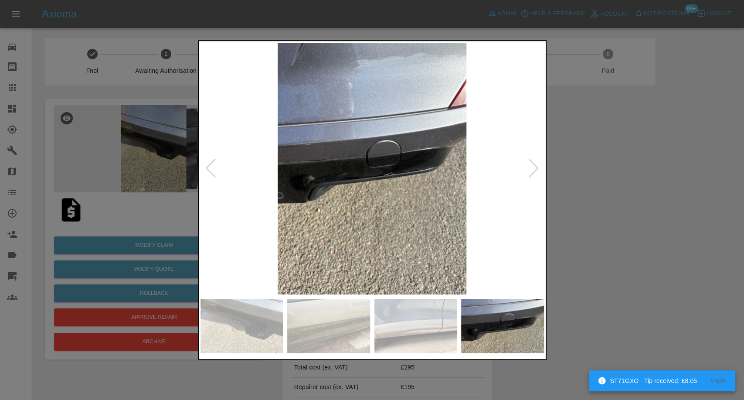
click at [537, 174] on div at bounding box center [534, 168] width 12 height 19
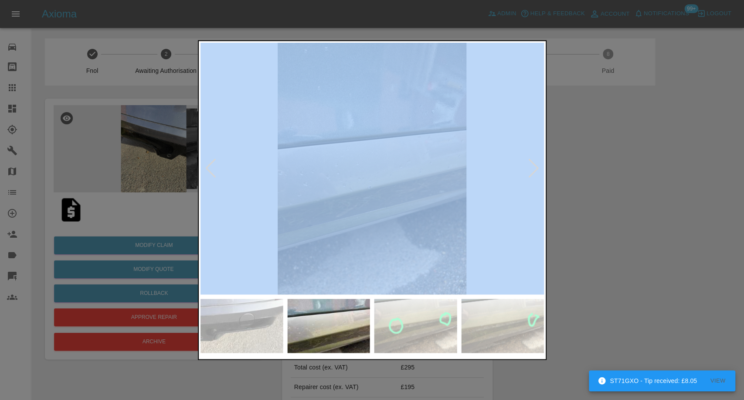
click at [537, 174] on div at bounding box center [534, 168] width 12 height 19
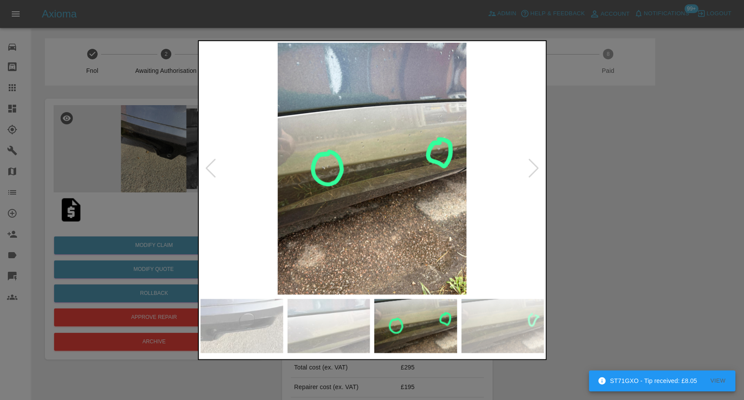
click at [537, 174] on div at bounding box center [534, 168] width 12 height 19
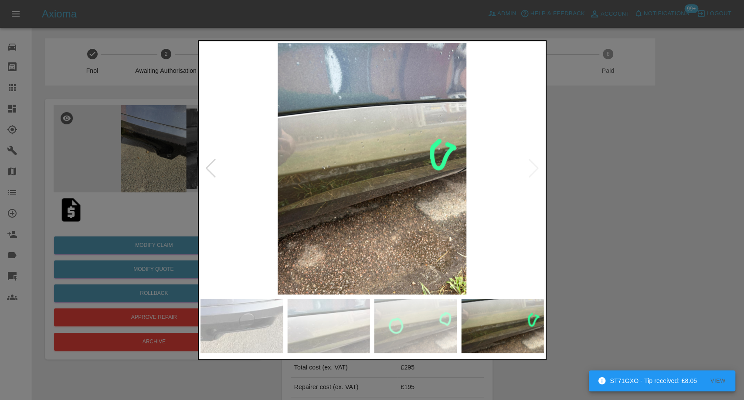
click at [536, 174] on img at bounding box center [373, 169] width 344 height 252
click at [693, 197] on div at bounding box center [372, 200] width 744 height 400
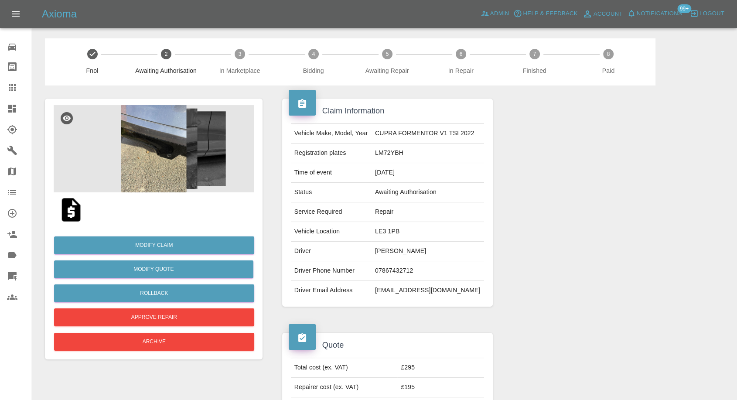
click at [64, 209] on img at bounding box center [71, 210] width 28 height 28
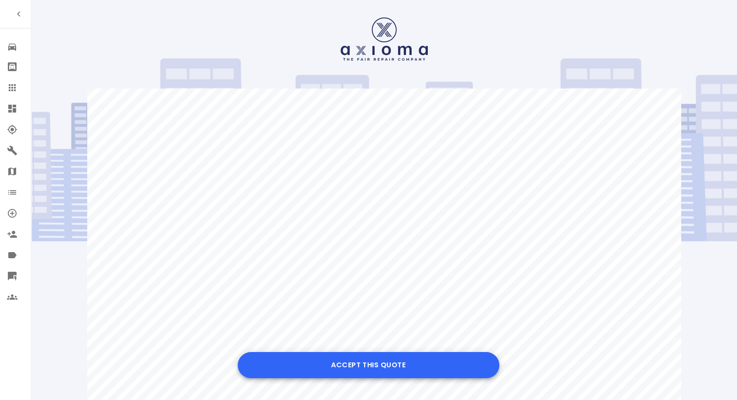
click at [341, 362] on button "Accept this Quote" at bounding box center [369, 365] width 262 height 26
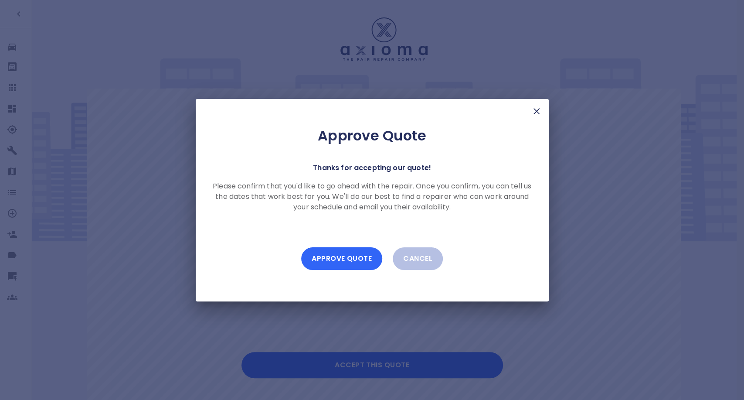
click at [361, 257] on button "Approve Quote" at bounding box center [341, 258] width 81 height 23
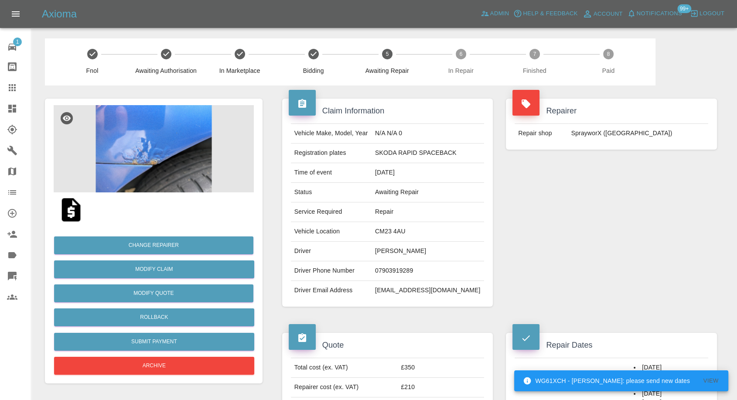
click at [405, 248] on td "John McGee" at bounding box center [428, 252] width 113 height 20
copy td "John McGee"
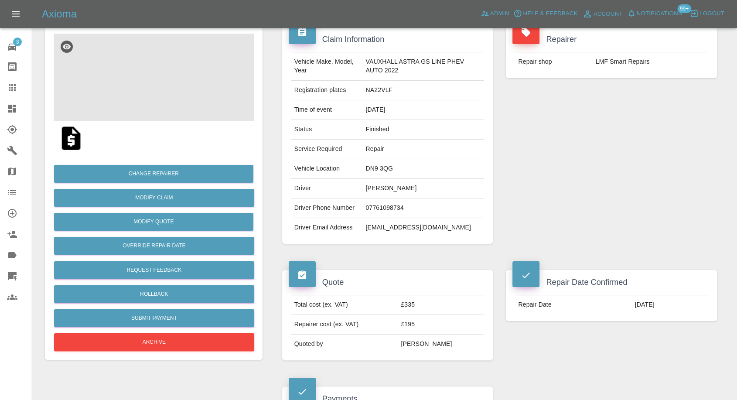
scroll to position [48, 0]
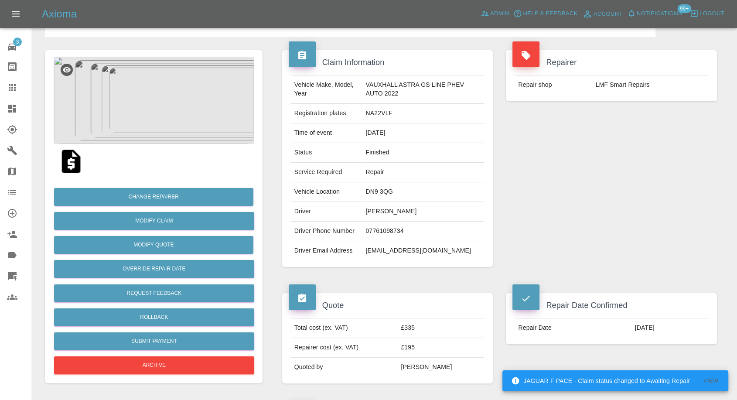
click at [396, 249] on td "lamJM60@AOL.COM" at bounding box center [423, 250] width 122 height 19
copy div "lamJM60@AOL.COM"
click at [369, 114] on td "NA22VLF" at bounding box center [423, 114] width 122 height 20
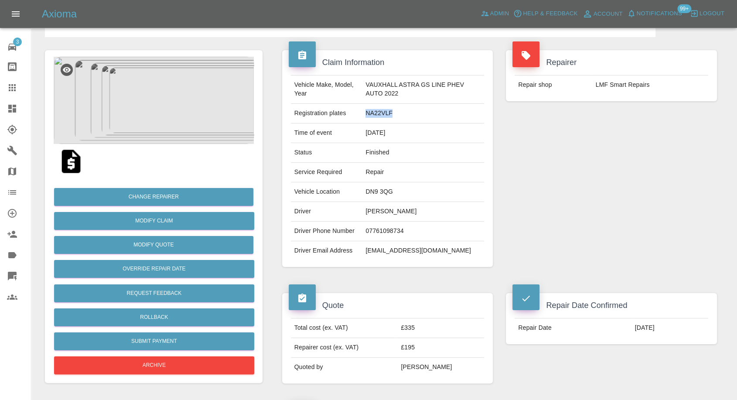
click at [369, 114] on td "NA22VLF" at bounding box center [423, 114] width 122 height 20
copy td "NA22VLF"
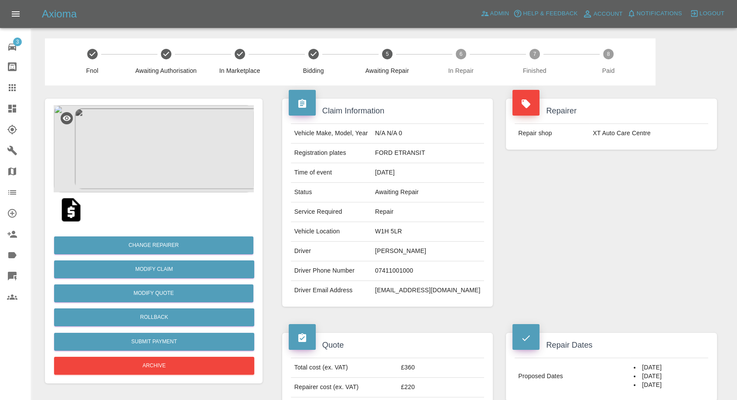
click at [418, 269] on td "07411001000" at bounding box center [428, 271] width 113 height 20
copy td "07411001000"
click at [372, 186] on td "Status" at bounding box center [331, 193] width 81 height 20
click at [412, 250] on td "Sultan Hussein" at bounding box center [428, 252] width 113 height 20
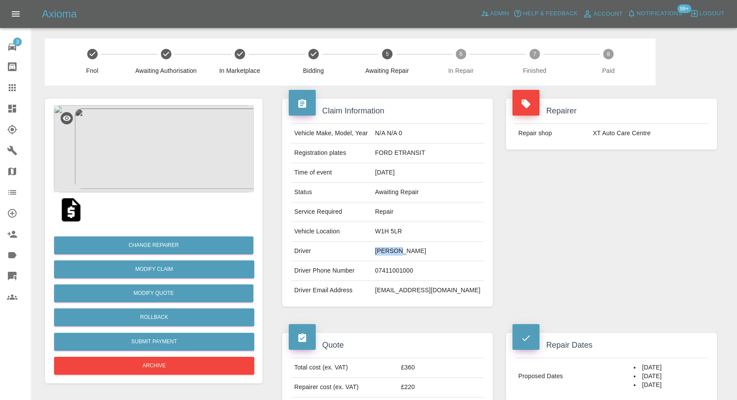
click at [412, 250] on td "Sultan Hussein" at bounding box center [428, 252] width 113 height 20
copy td "Sultan"
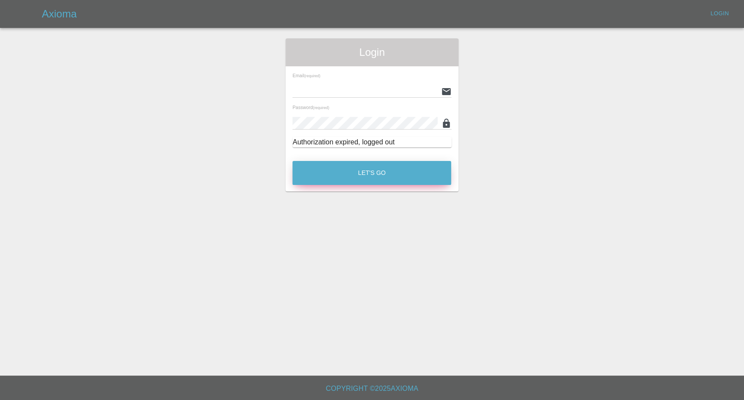
type input "[EMAIL_ADDRESS][DOMAIN_NAME]"
click at [366, 175] on button "Let's Go" at bounding box center [372, 173] width 159 height 24
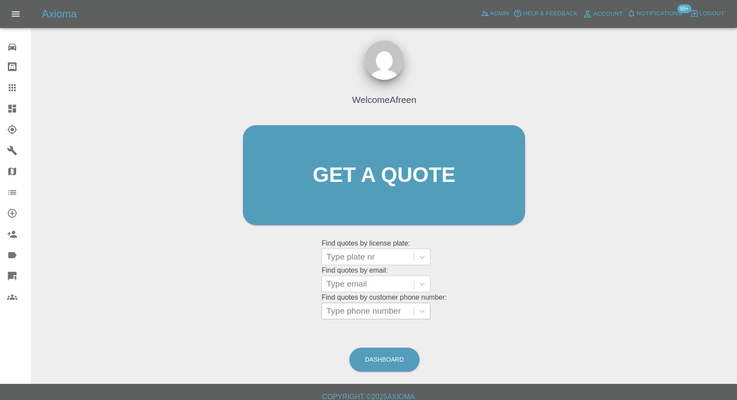
click at [362, 309] on div at bounding box center [367, 311] width 83 height 12
paste input "+447874882066"
drag, startPoint x: 344, startPoint y: 311, endPoint x: 244, endPoint y: 314, distance: 99.9
click at [244, 314] on div "Welcome Afreen Get a quote Get a quote Find quotes by license plate: Type plate…" at bounding box center [384, 191] width 300 height 263
type input "7874882066"
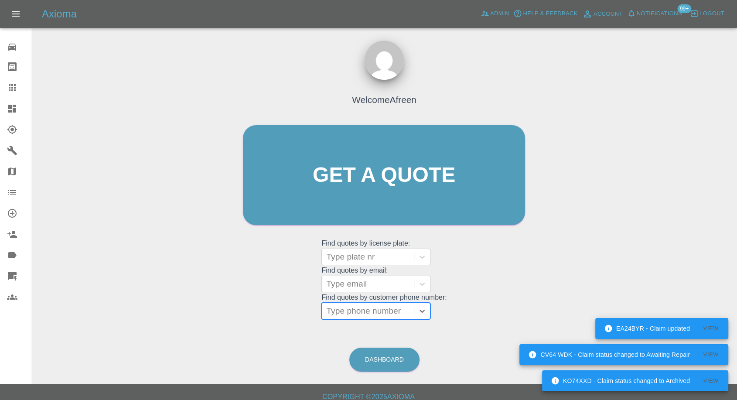
paste input "+447908877781"
drag, startPoint x: 342, startPoint y: 313, endPoint x: 210, endPoint y: 305, distance: 132.4
click at [211, 305] on div "Welcome Afreen Get a quote Get a quote Find quotes by license plate: Type plate…" at bounding box center [384, 216] width 692 height 313
type input "07908877781"
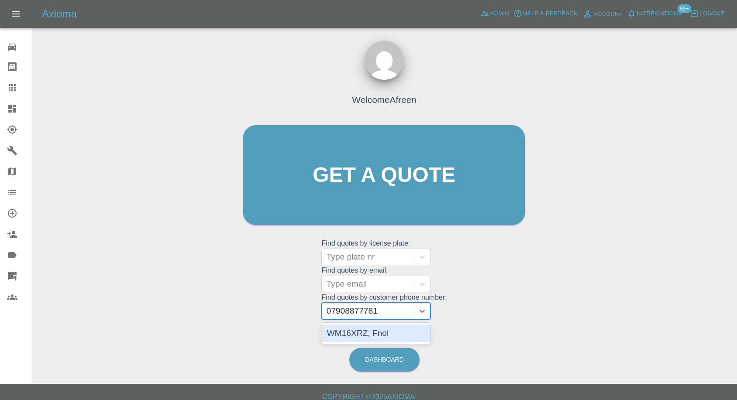
click at [372, 339] on div "WM16XRZ, Fnol" at bounding box center [375, 332] width 109 height 17
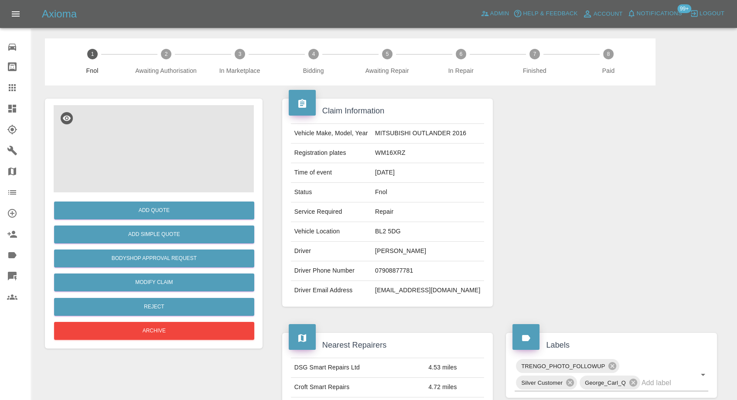
click at [156, 138] on img at bounding box center [154, 148] width 200 height 87
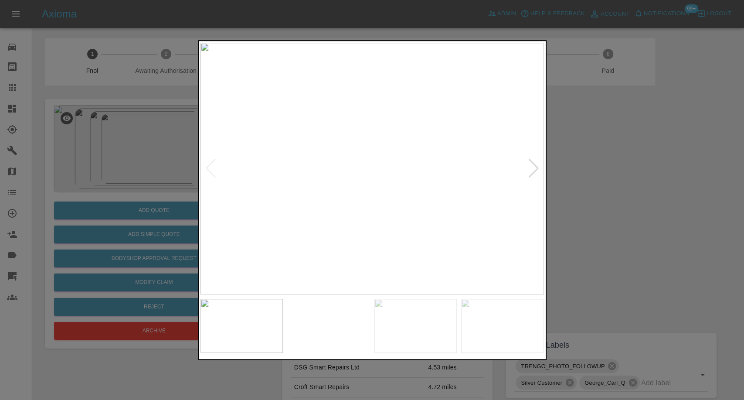
click at [308, 321] on img at bounding box center [328, 326] width 83 height 54
click at [444, 328] on img at bounding box center [416, 326] width 83 height 54
click at [514, 334] on img at bounding box center [502, 326] width 83 height 54
click at [528, 164] on img at bounding box center [373, 169] width 344 height 252
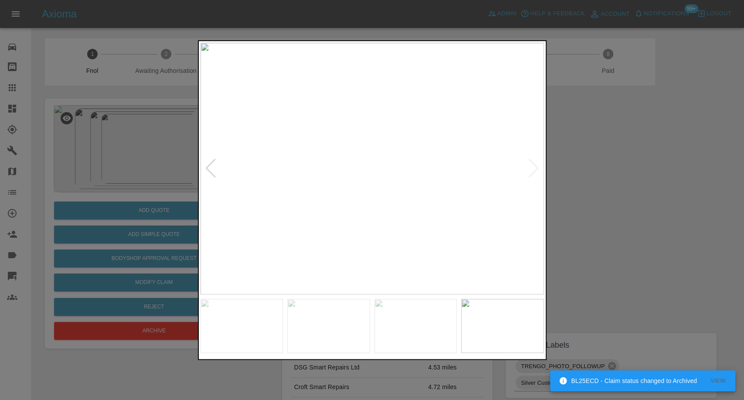
click at [644, 226] on div at bounding box center [372, 200] width 744 height 400
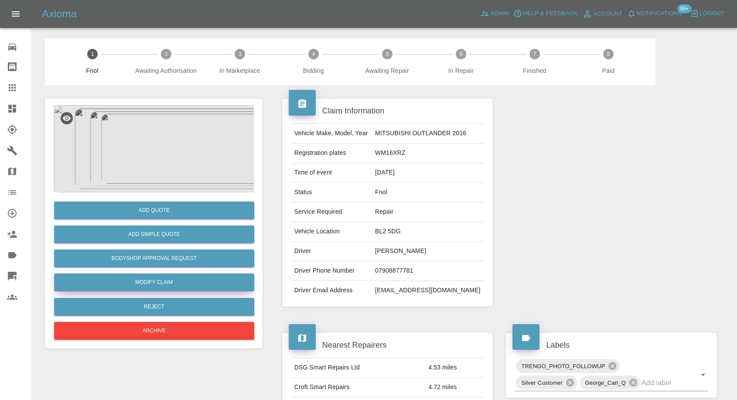
drag, startPoint x: 148, startPoint y: 281, endPoint x: 167, endPoint y: 280, distance: 19.6
click at [148, 281] on link "Modify Claim" at bounding box center [154, 282] width 200 height 18
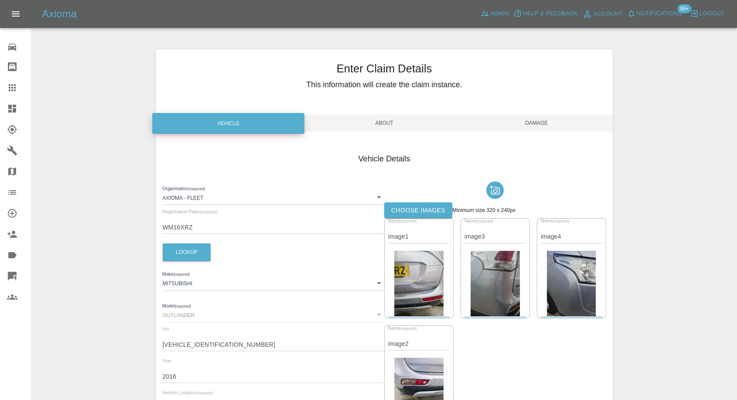
click at [416, 207] on label "Choose images" at bounding box center [418, 210] width 68 height 16
click at [0, 0] on input "Choose images" at bounding box center [0, 0] width 0 height 0
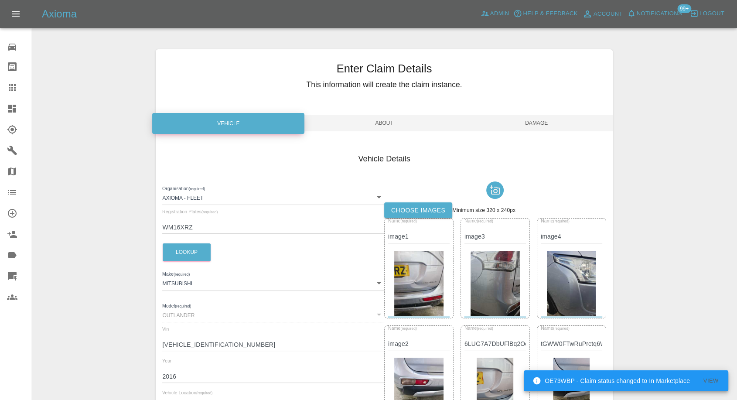
click at [552, 128] on span "Damage" at bounding box center [537, 123] width 152 height 17
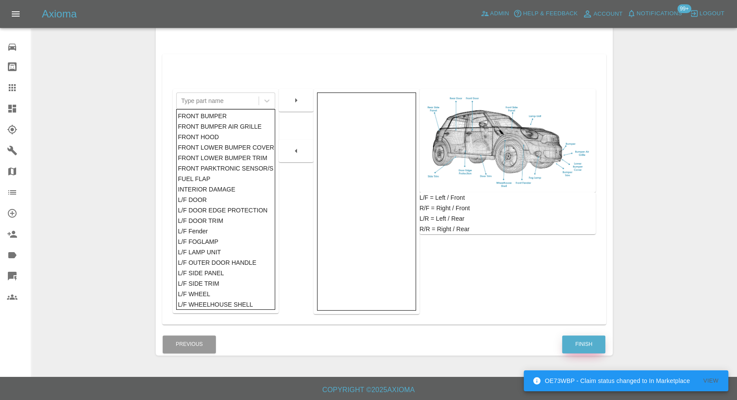
scroll to position [140, 0]
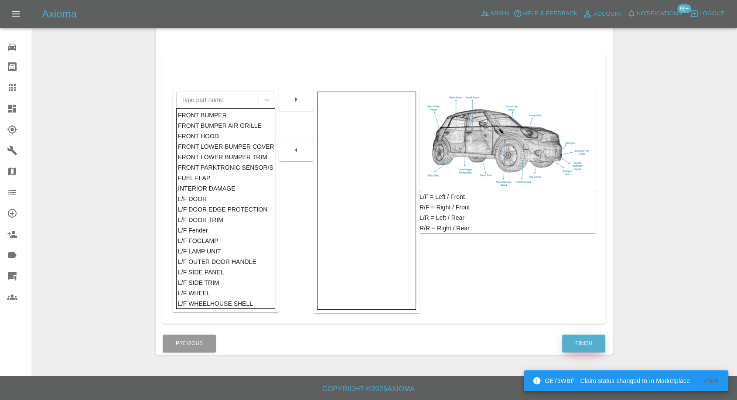
click at [586, 344] on button "Finish" at bounding box center [583, 343] width 43 height 18
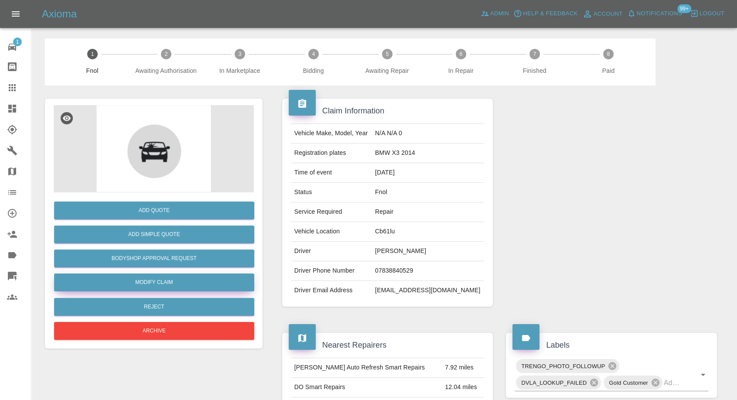
drag, startPoint x: 164, startPoint y: 281, endPoint x: 216, endPoint y: 280, distance: 51.9
click at [164, 281] on link "Modify Claim" at bounding box center [154, 282] width 200 height 18
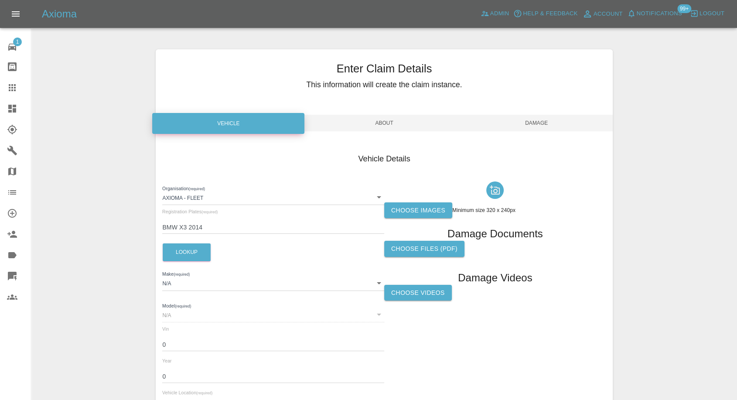
click at [414, 212] on label "Choose images" at bounding box center [418, 210] width 68 height 16
click at [0, 0] on input "Choose images" at bounding box center [0, 0] width 0 height 0
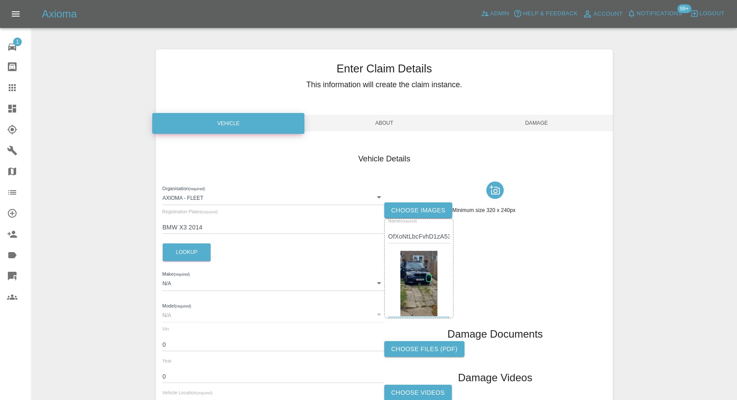
click at [546, 123] on span "Damage" at bounding box center [537, 123] width 152 height 17
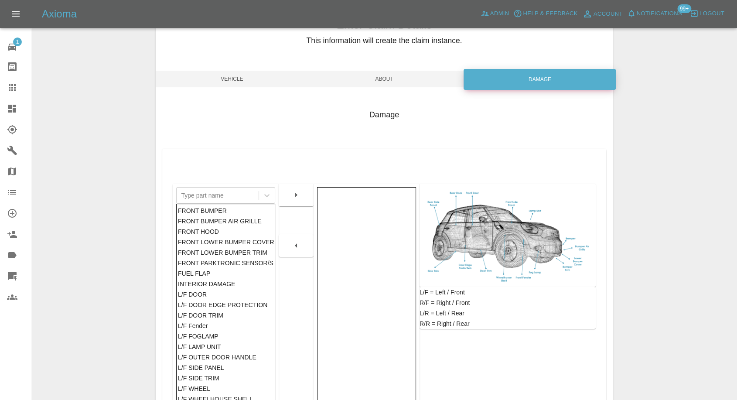
scroll to position [97, 0]
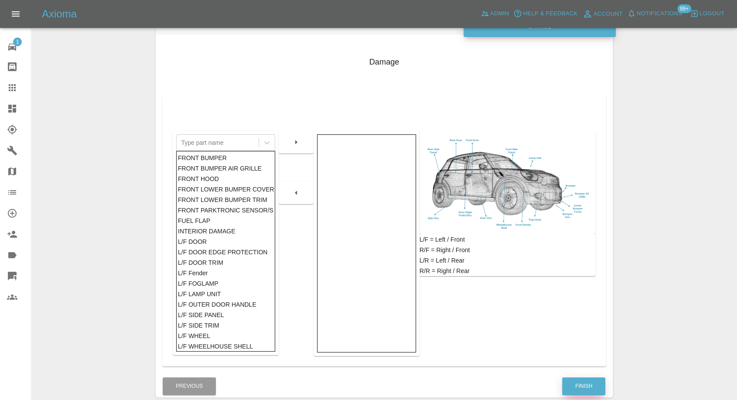
click at [579, 382] on button "Finish" at bounding box center [583, 386] width 43 height 18
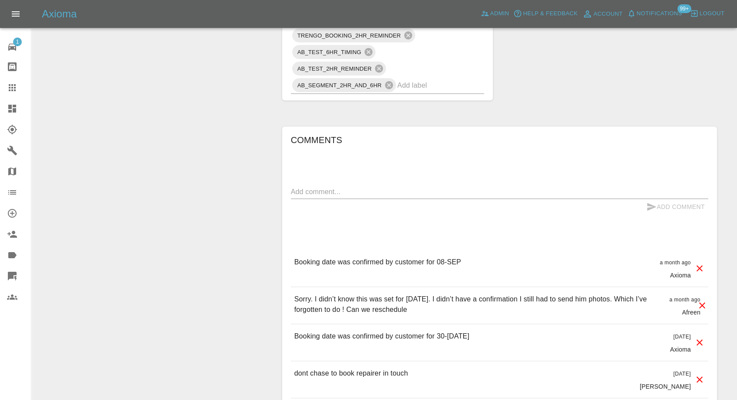
scroll to position [727, 0]
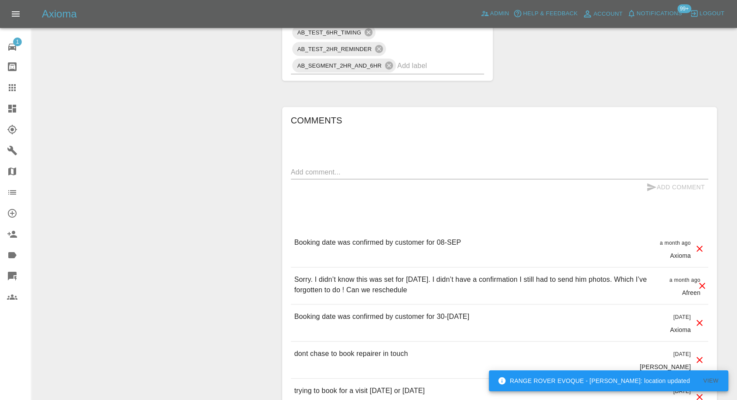
click at [382, 167] on textarea at bounding box center [499, 172] width 417 height 10
paste textarea "I may need to cancel this. My car is in for repair and it might not be reparable"
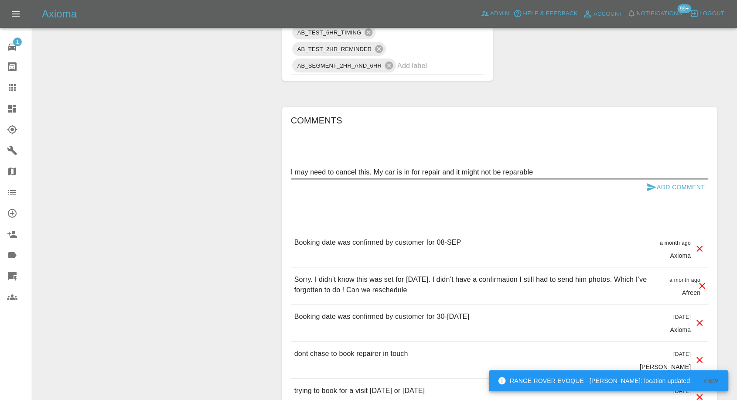
type textarea "I may need to cancel this. My car is in for repair and it might not be reparable"
click at [652, 183] on icon "submit" at bounding box center [651, 187] width 10 height 10
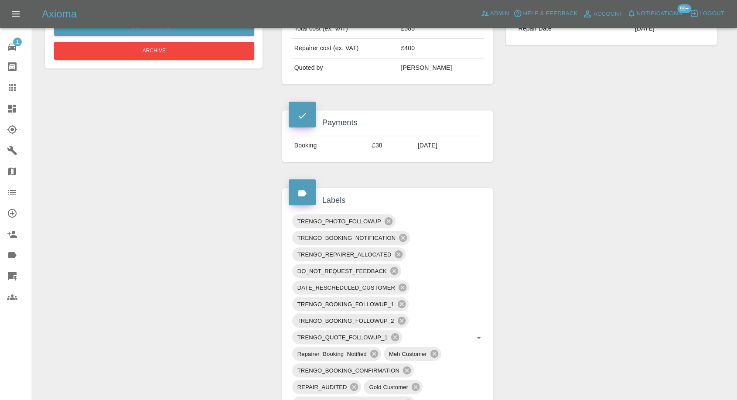
scroll to position [145, 0]
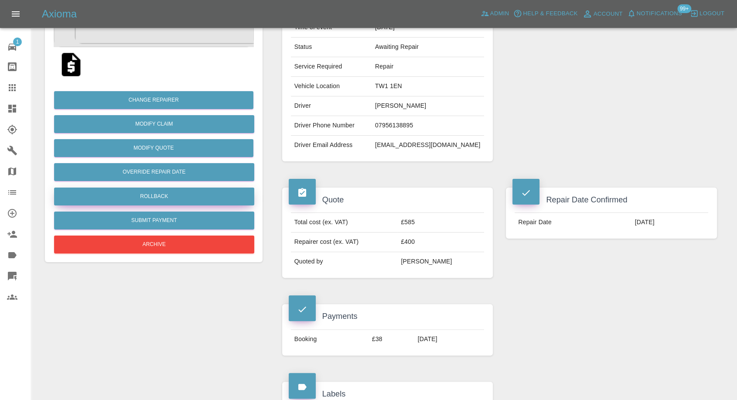
drag, startPoint x: 12, startPoint y: 85, endPoint x: 166, endPoint y: 204, distance: 195.0
click at [12, 85] on icon at bounding box center [12, 87] width 7 height 7
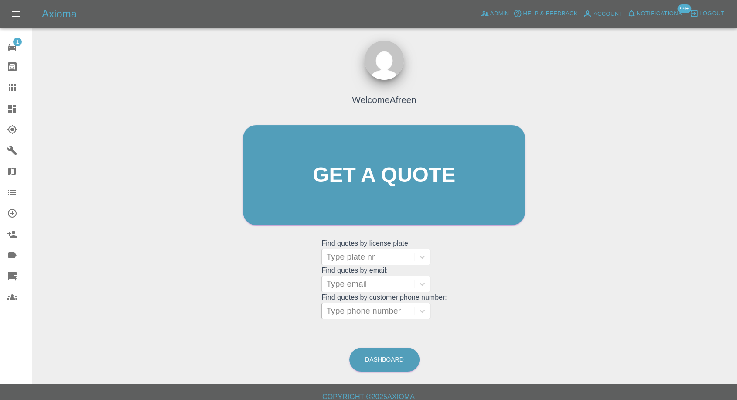
click at [370, 317] on div at bounding box center [367, 311] width 83 height 12
paste input "+447946815020"
drag, startPoint x: 343, startPoint y: 309, endPoint x: 206, endPoint y: 311, distance: 136.5
click at [206, 311] on div "Welcome Afreen Get a quote Get a quote Find quotes by license plate: Type plate…" at bounding box center [384, 216] width 692 height 313
type input "07946815020"
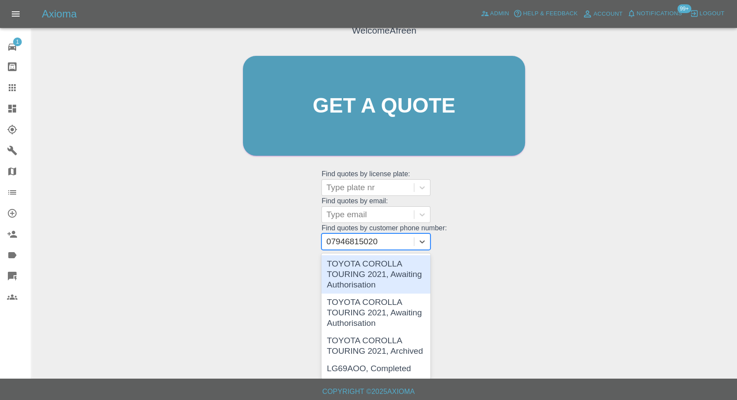
scroll to position [8, 0]
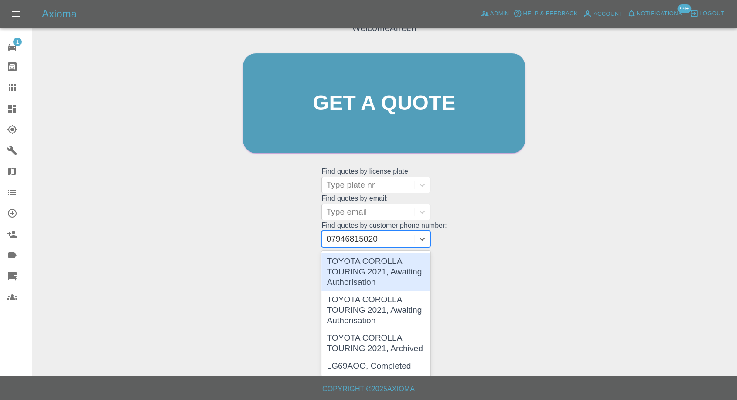
click at [377, 265] on div "TOYOTA COROLLA TOURING 2021, Awaiting Authorisation" at bounding box center [375, 272] width 109 height 38
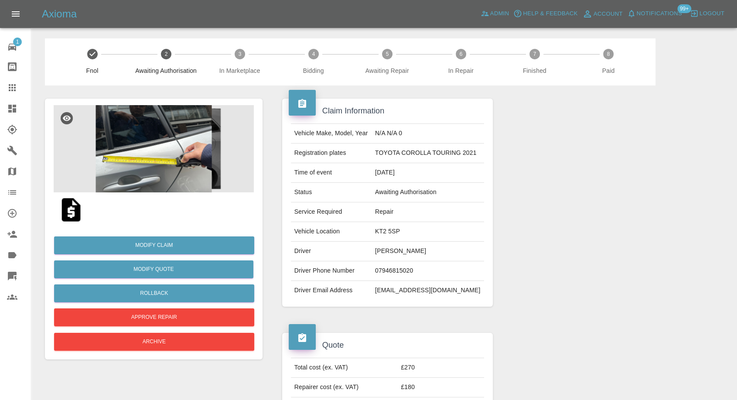
click at [68, 210] on img at bounding box center [71, 210] width 28 height 28
click at [594, 201] on div at bounding box center [611, 202] width 224 height 234
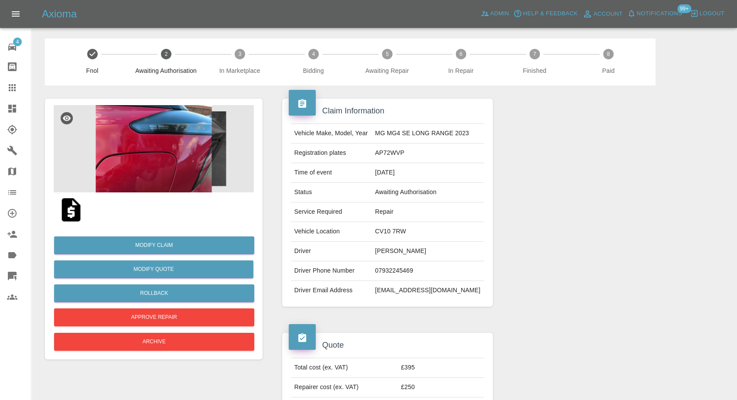
click at [157, 167] on img at bounding box center [154, 148] width 200 height 87
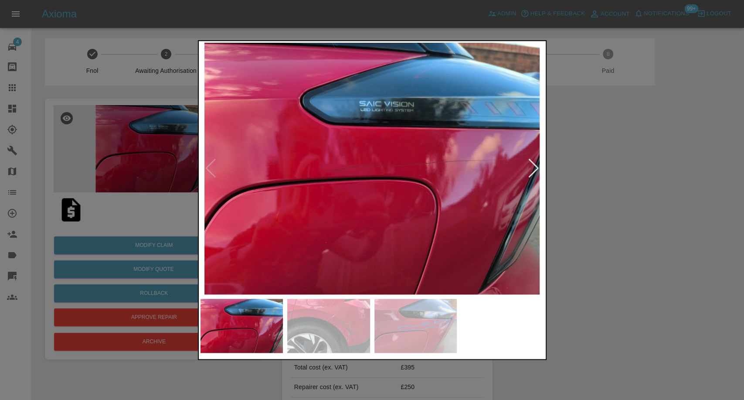
click at [407, 320] on img at bounding box center [416, 326] width 83 height 54
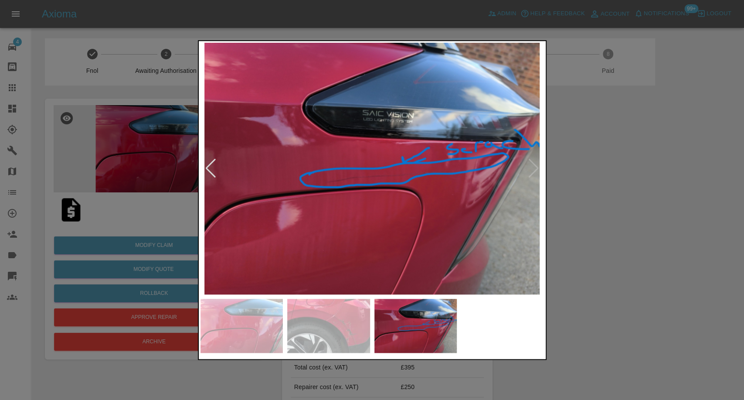
click at [605, 293] on div at bounding box center [372, 200] width 744 height 400
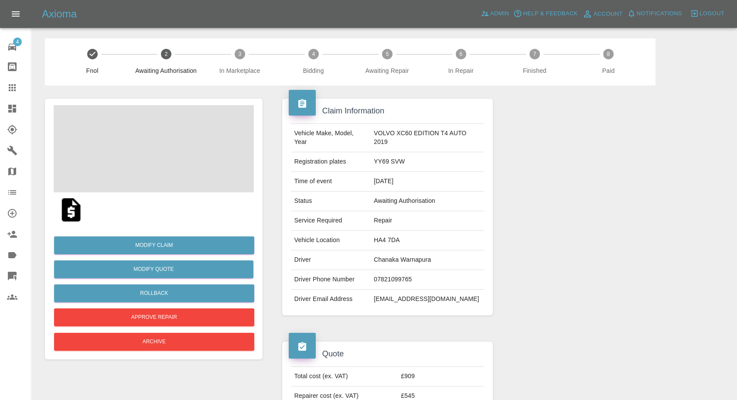
click at [398, 261] on td "Chanaka Warnapura" at bounding box center [427, 260] width 114 height 20
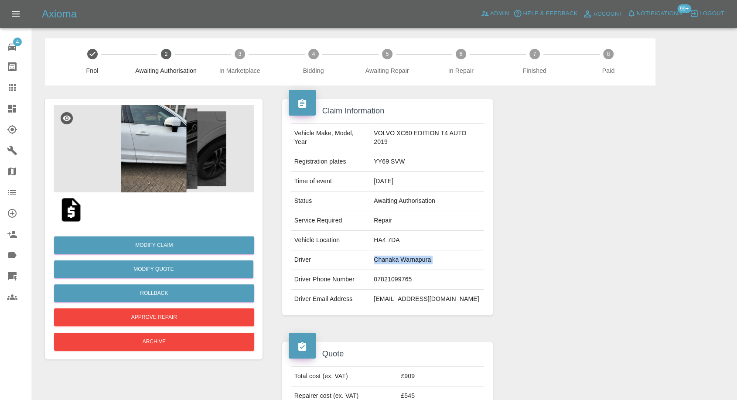
click at [398, 261] on td "Chanaka Warnapura" at bounding box center [427, 260] width 114 height 20
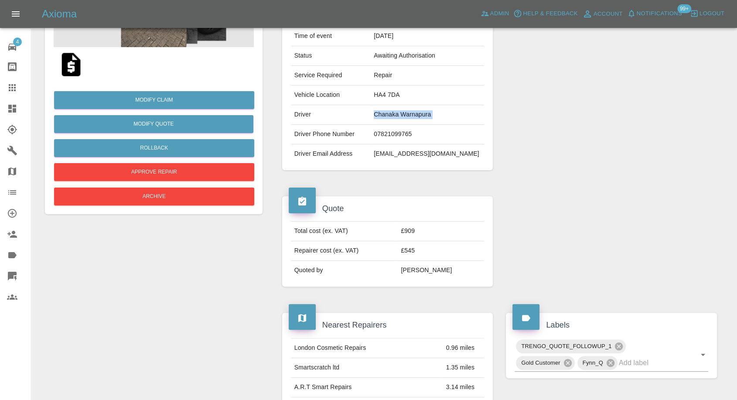
click at [65, 62] on img at bounding box center [71, 65] width 28 height 28
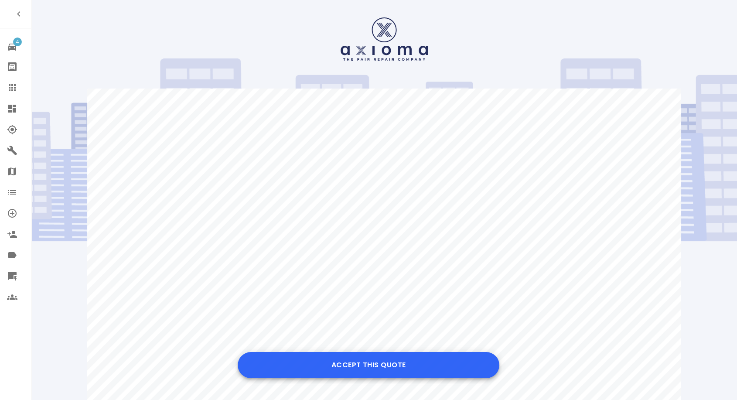
click at [380, 371] on button "Accept this Quote" at bounding box center [369, 365] width 262 height 26
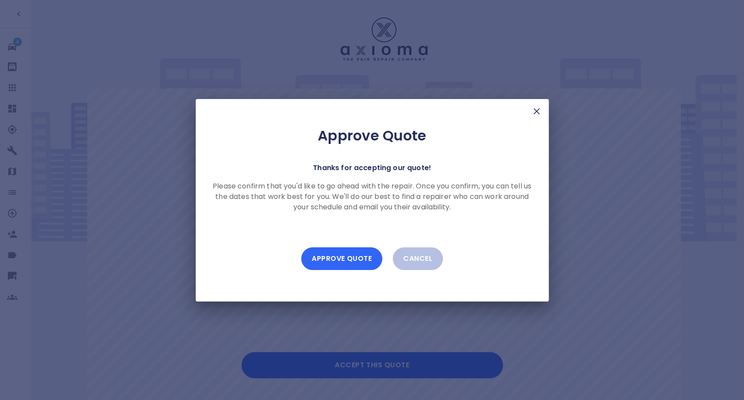
click at [336, 256] on button "Approve Quote" at bounding box center [341, 258] width 81 height 23
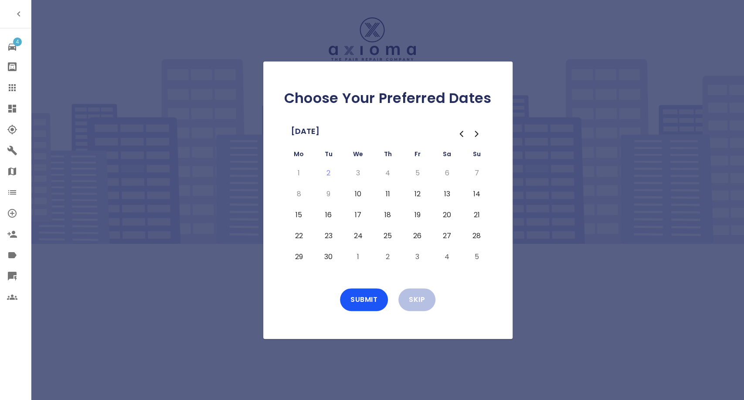
click at [300, 255] on button "29" at bounding box center [299, 257] width 16 height 14
click at [322, 255] on button "30" at bounding box center [329, 257] width 16 height 14
click at [474, 133] on icon "Go to the Next Month" at bounding box center [477, 134] width 10 height 10
click at [357, 173] on button "1" at bounding box center [359, 173] width 16 height 14
click at [382, 170] on button "2" at bounding box center [388, 173] width 16 height 14
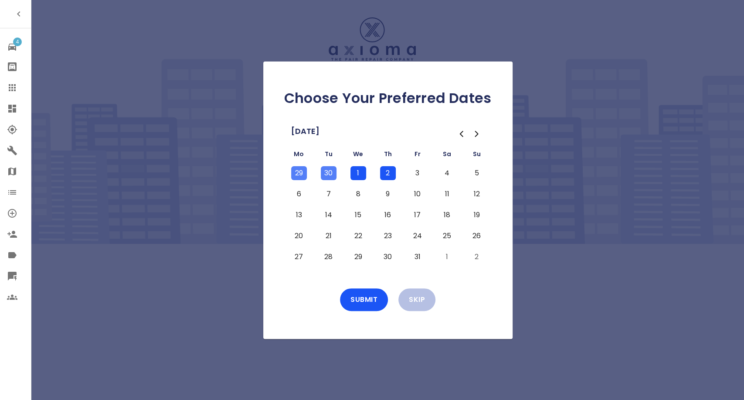
click at [413, 171] on button "3" at bounding box center [418, 173] width 16 height 14
click at [374, 300] on button "Submit" at bounding box center [364, 299] width 48 height 23
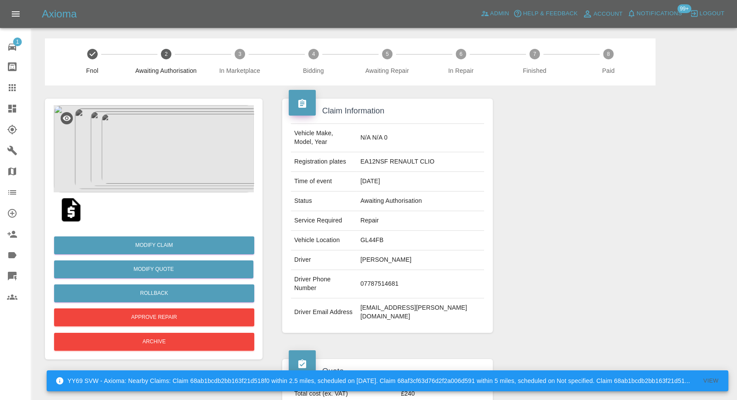
click at [68, 213] on img at bounding box center [71, 210] width 28 height 28
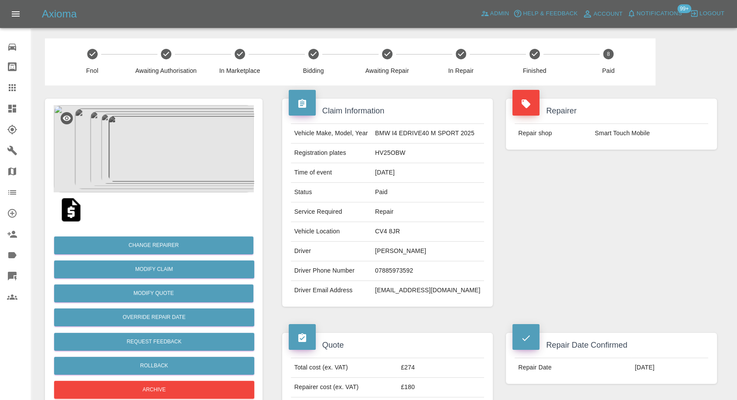
click at [14, 89] on icon at bounding box center [12, 87] width 10 height 10
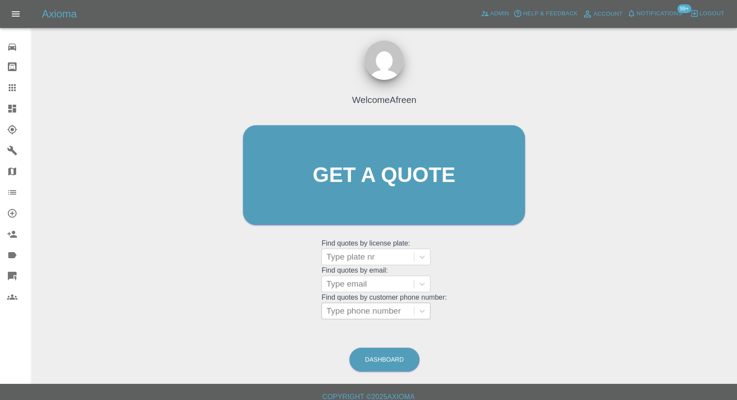
click at [358, 315] on div "Type phone number" at bounding box center [368, 311] width 92 height 16
paste input "+447946815020"
type input "+447946815020"
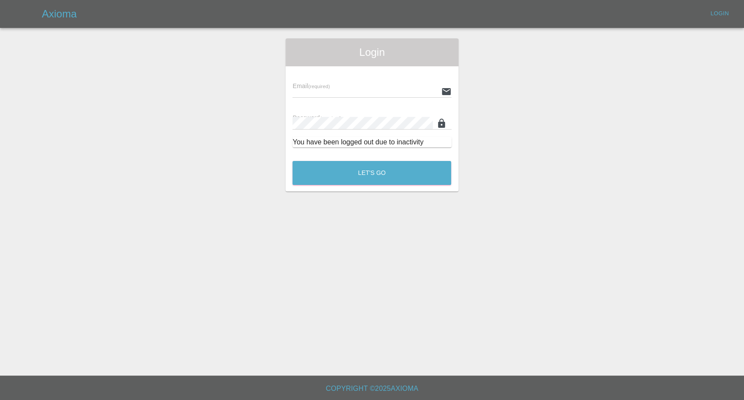
type input "afreen@axioma.co.uk"
click at [380, 169] on button "Let's Go" at bounding box center [372, 173] width 159 height 24
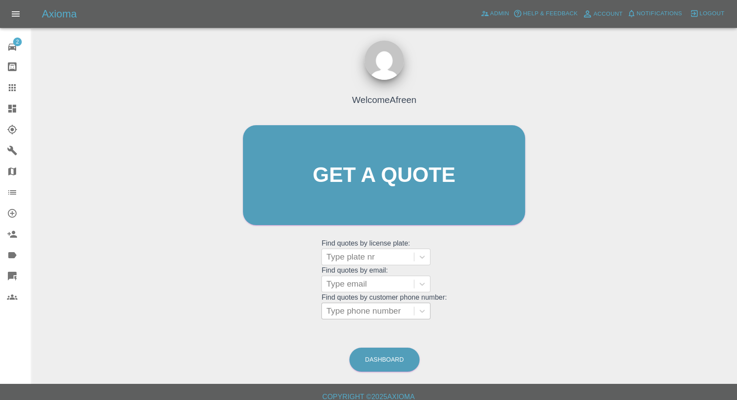
click at [362, 310] on div at bounding box center [367, 311] width 83 height 12
paste input "+447946815020"
drag, startPoint x: 344, startPoint y: 310, endPoint x: 216, endPoint y: 314, distance: 128.3
click at [216, 314] on div "Welcome Afreen Get a quote Get a quote Find quotes by license plate: Type plate…" at bounding box center [384, 216] width 692 height 313
type input "07946815020"
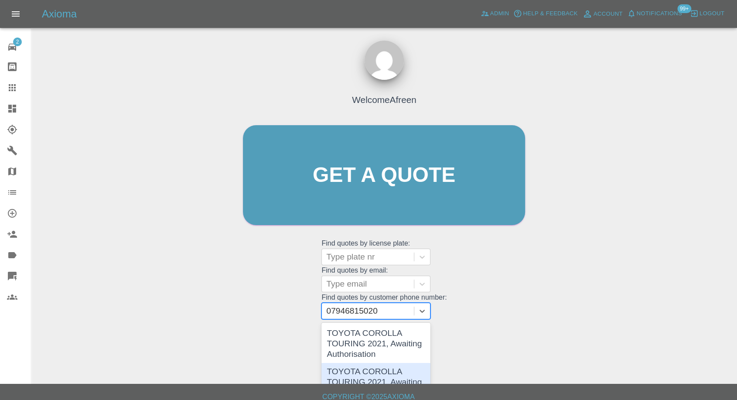
click at [362, 370] on div "TOYOTA COROLLA TOURING 2021, Awaiting Authorisation" at bounding box center [375, 382] width 109 height 38
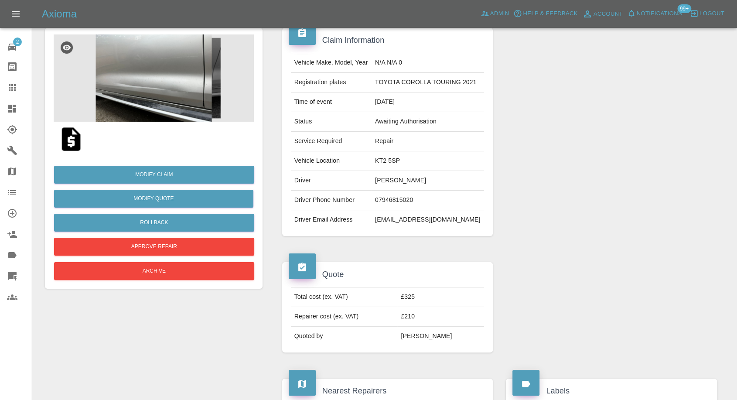
scroll to position [48, 0]
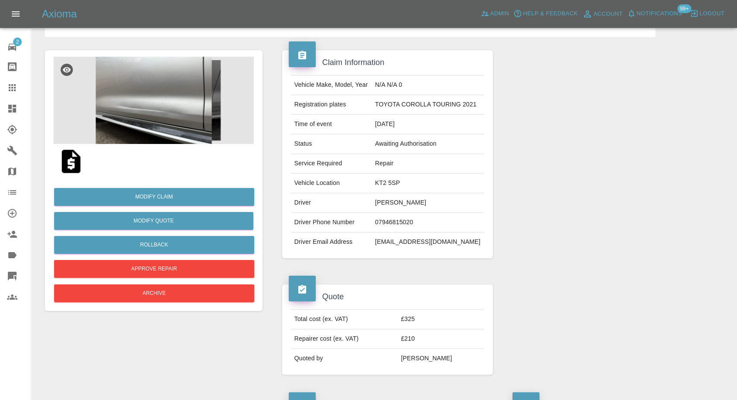
click at [71, 167] on img at bounding box center [71, 161] width 28 height 28
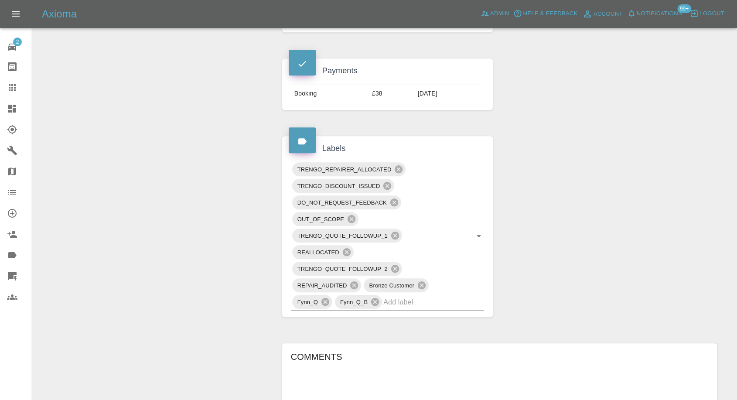
scroll to position [339, 0]
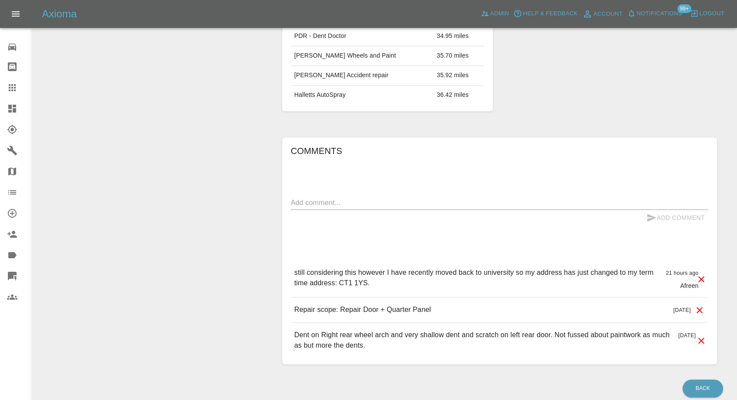
scroll to position [581, 0]
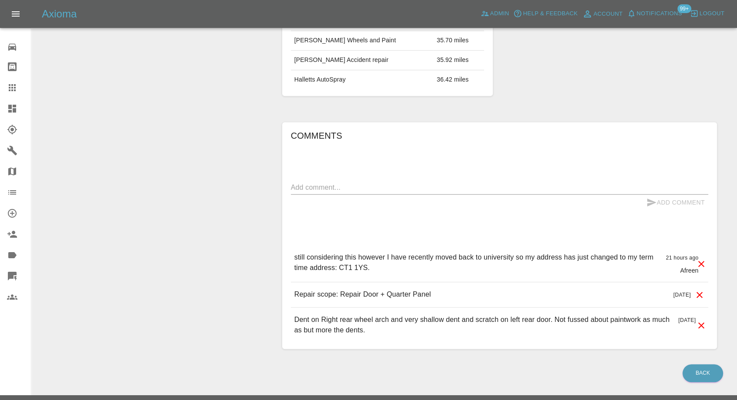
click at [336, 191] on div "x" at bounding box center [499, 188] width 417 height 14
paste textarea "5 Regency Place, Canterbury, CT1 1YS"
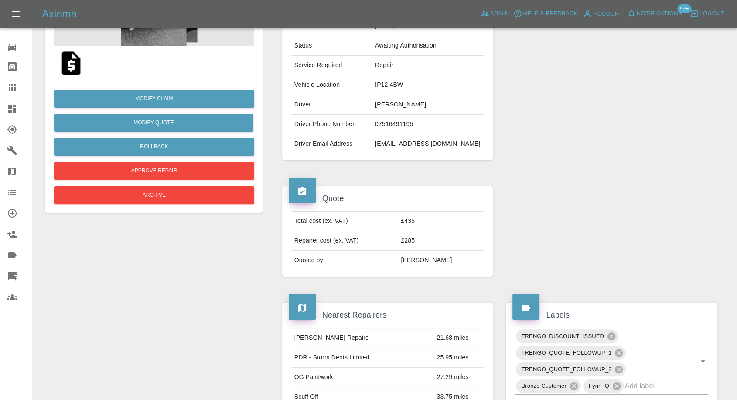
scroll to position [145, 0]
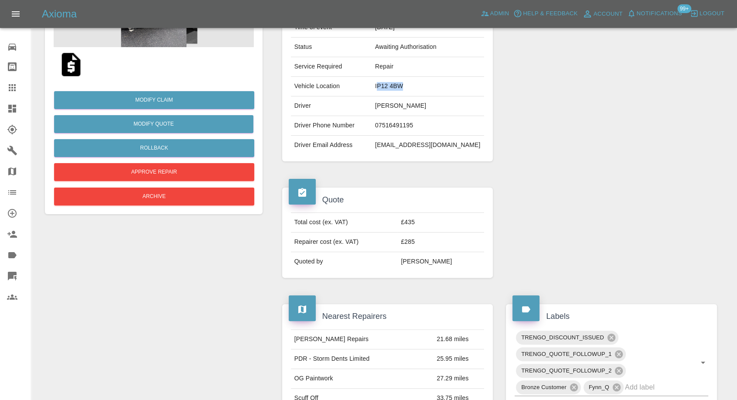
drag, startPoint x: 383, startPoint y: 86, endPoint x: 418, endPoint y: 85, distance: 34.9
click at [418, 85] on td "IP12 4BW" at bounding box center [428, 87] width 113 height 20
click at [379, 85] on td "IP12 4BW" at bounding box center [428, 87] width 113 height 20
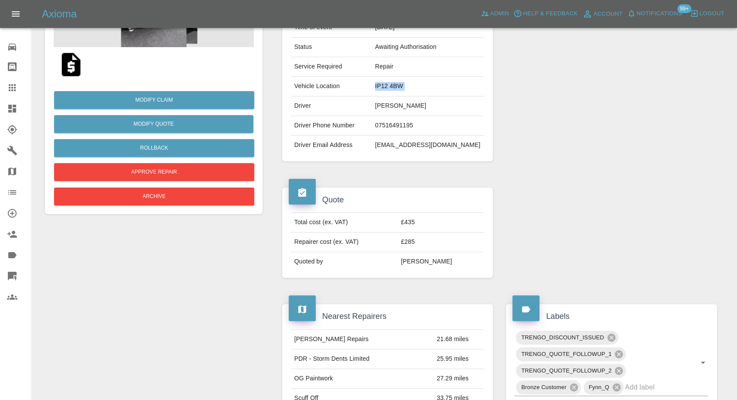
copy td "IP12 4BW"
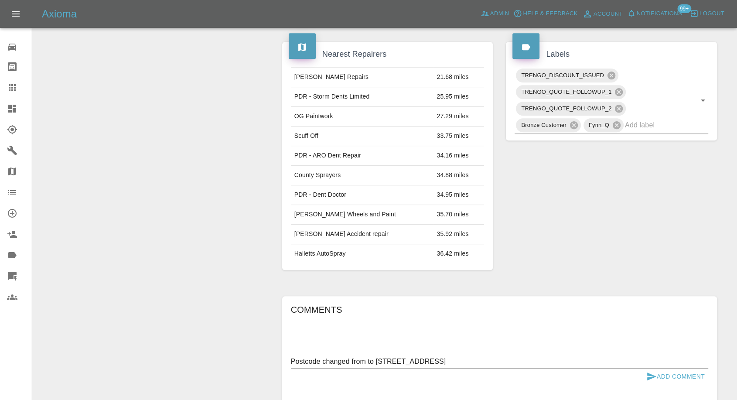
scroll to position [436, 0]
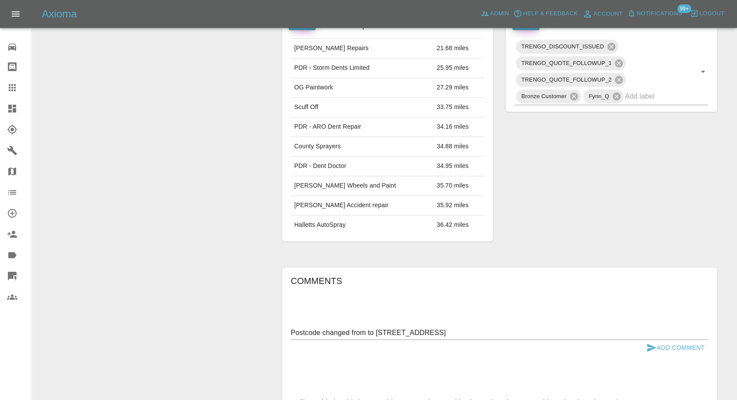
click at [366, 331] on textarea "Postcode changed from to 5 Regency Place, Canterbury, CT1 1YS" at bounding box center [499, 333] width 417 height 10
paste textarea "IP12 4BW"
type textarea "Postcode changed from IP12 4BW to 5 Regency Place, Canterbury, CT1 1YS"
click at [648, 346] on icon "submit" at bounding box center [651, 347] width 10 height 10
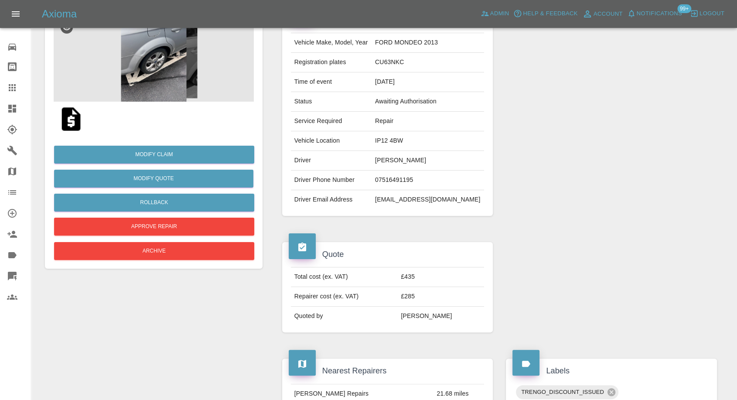
scroll to position [48, 0]
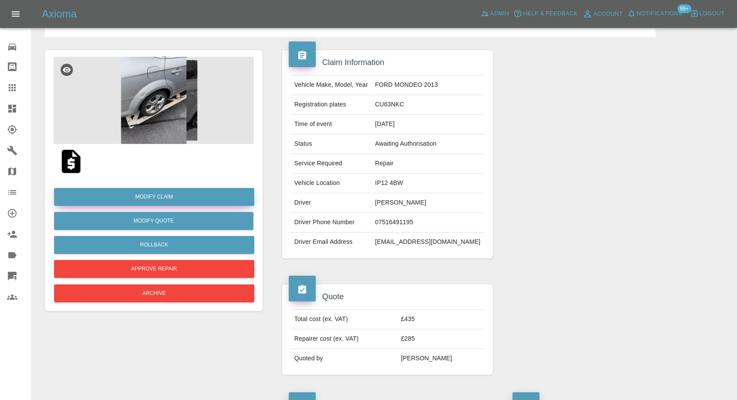
click at [164, 197] on link "Modify Claim" at bounding box center [154, 197] width 200 height 18
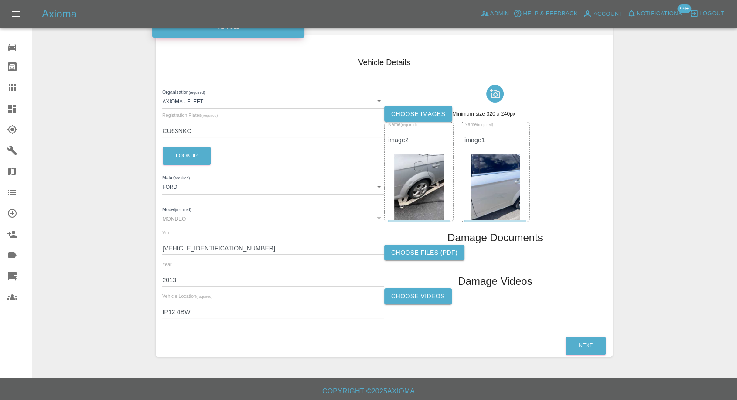
scroll to position [99, 0]
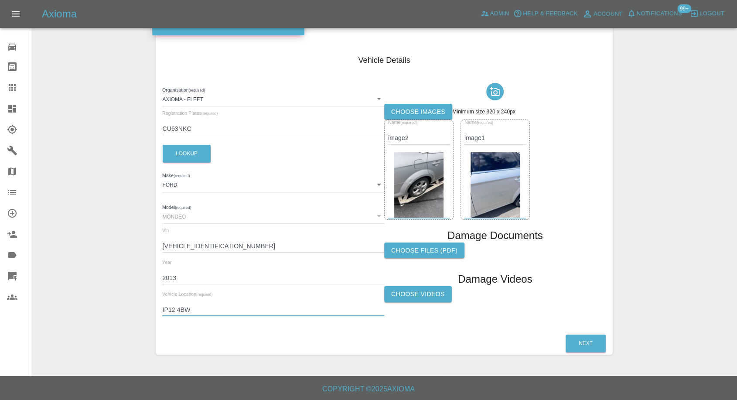
drag, startPoint x: 195, startPoint y: 307, endPoint x: 148, endPoint y: 307, distance: 47.5
click at [148, 307] on div "Enter Claim Details This information will create the claim instance. Vehicle Ab…" at bounding box center [384, 153] width 705 height 426
paste input "5 Regency Place, Canterbury, CT1 1YS"
drag, startPoint x: 247, startPoint y: 308, endPoint x: 123, endPoint y: 301, distance: 124.1
click at [123, 301] on div "Enter Claim Details This information will create the claim instance. Vehicle Ab…" at bounding box center [384, 153] width 705 height 426
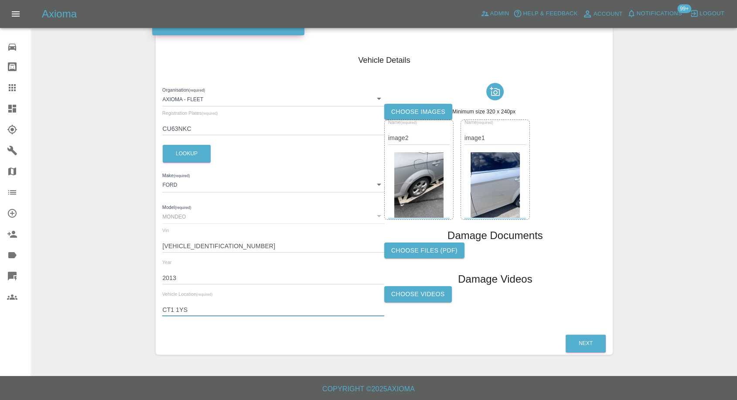
drag, startPoint x: 174, startPoint y: 309, endPoint x: 213, endPoint y: 319, distance: 39.6
click at [177, 310] on input "CT1 1YS" at bounding box center [273, 310] width 222 height 13
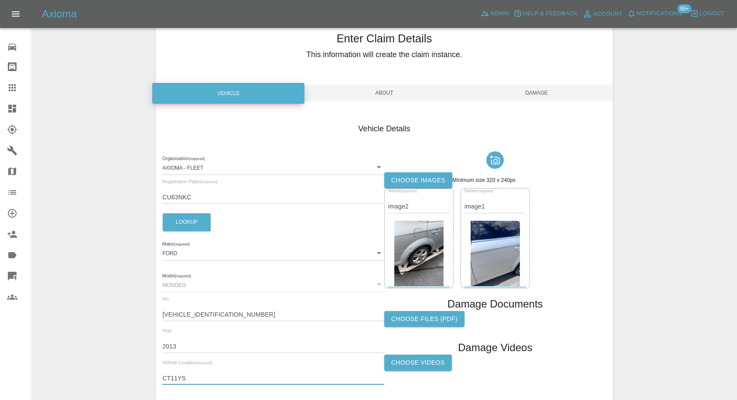
scroll to position [2, 0]
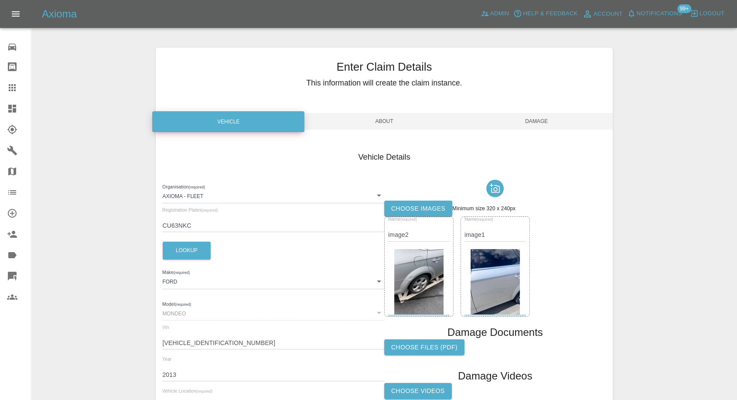
type input "CT11YS"
click at [552, 110] on div "Enter Claim Details This information will create the claim instance. Vehicle Ab…" at bounding box center [384, 250] width 457 height 404
click at [541, 119] on span "Damage" at bounding box center [537, 121] width 152 height 17
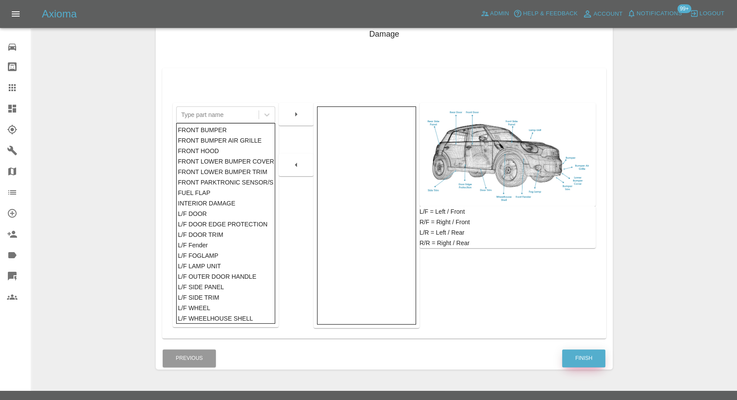
scroll to position [140, 0]
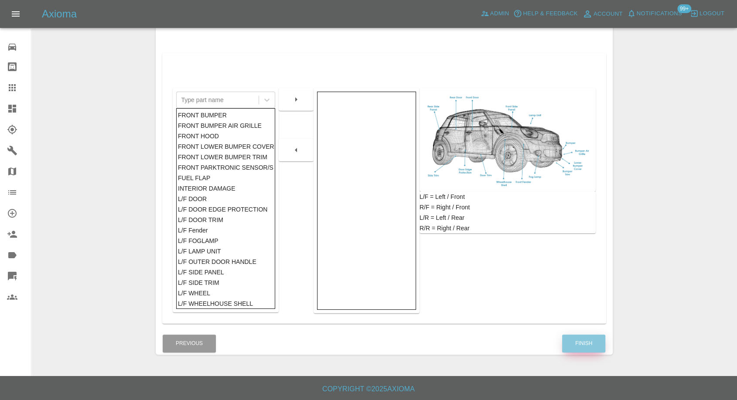
click at [591, 340] on button "Finish" at bounding box center [583, 343] width 43 height 18
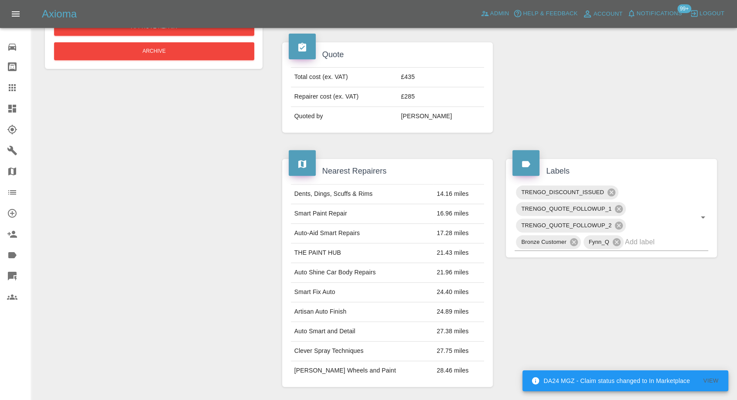
scroll to position [533, 0]
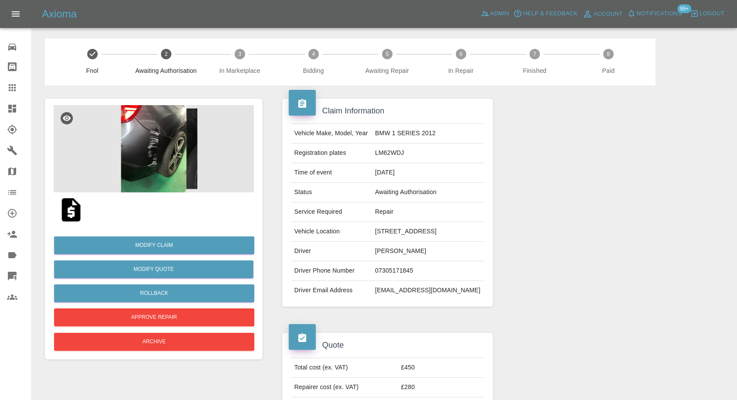
click at [171, 169] on img at bounding box center [154, 148] width 200 height 87
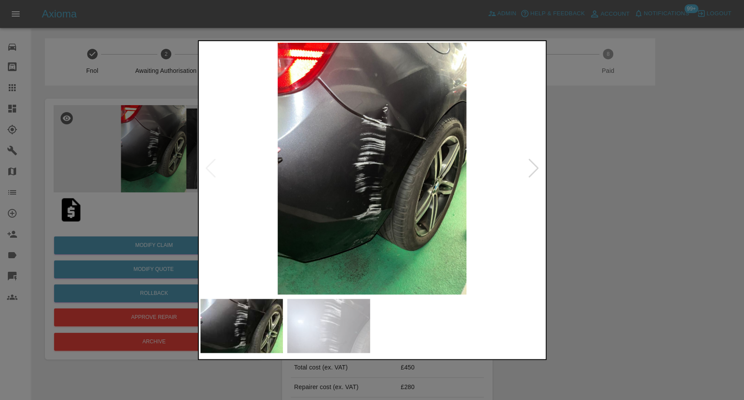
click at [337, 324] on img at bounding box center [328, 326] width 83 height 54
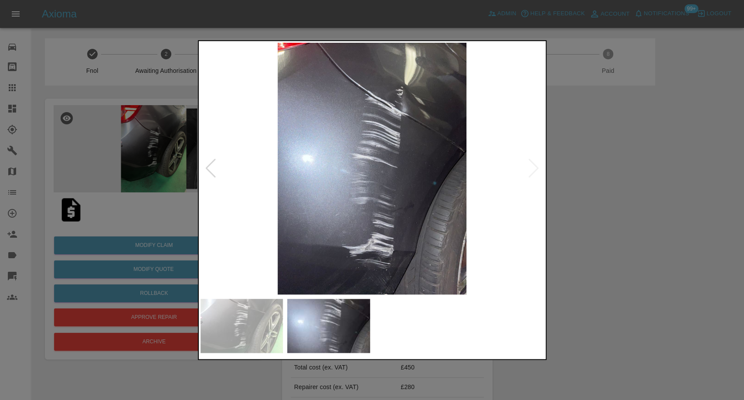
drag, startPoint x: 706, startPoint y: 295, endPoint x: 695, endPoint y: 295, distance: 10.5
click at [702, 295] on div at bounding box center [372, 200] width 744 height 400
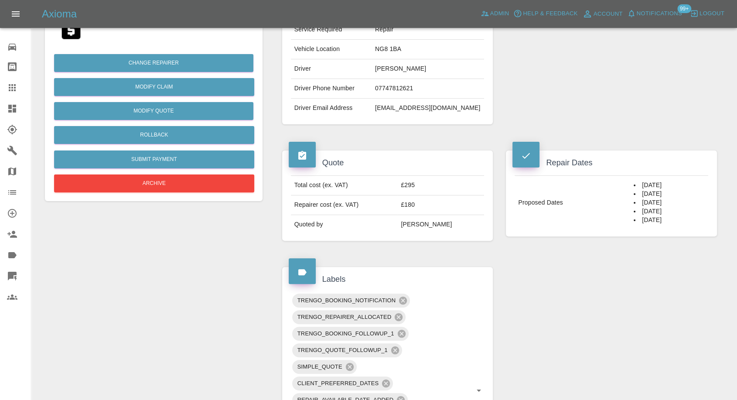
scroll to position [48, 0]
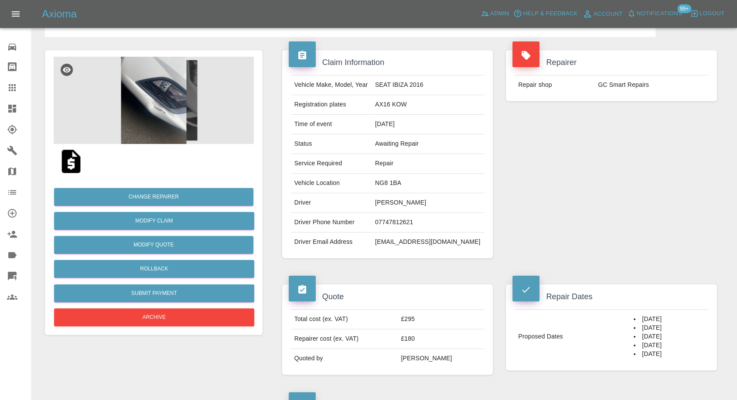
click at [611, 85] on td "GC Smart Repairs" at bounding box center [651, 84] width 114 height 19
copy div "GC Smart Repairs"
drag, startPoint x: 9, startPoint y: 139, endPoint x: 8, endPoint y: 147, distance: 8.4
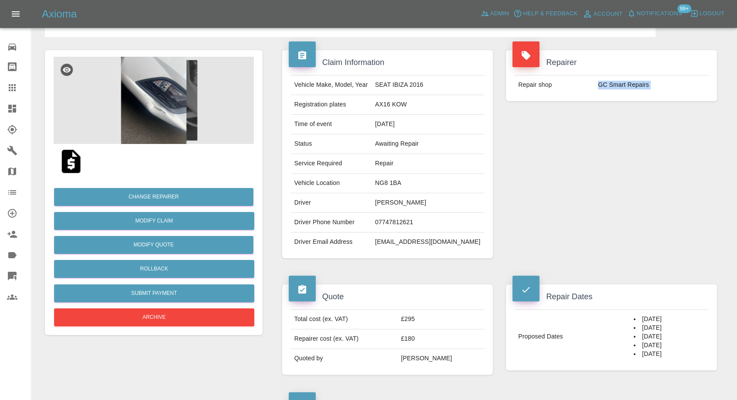
click at [9, 139] on link "Explorer" at bounding box center [15, 129] width 31 height 21
click at [8, 147] on icon at bounding box center [12, 150] width 10 height 10
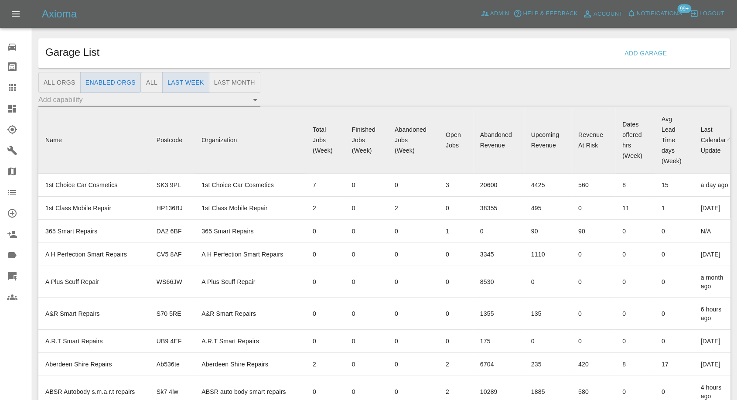
scroll to position [2257, 0]
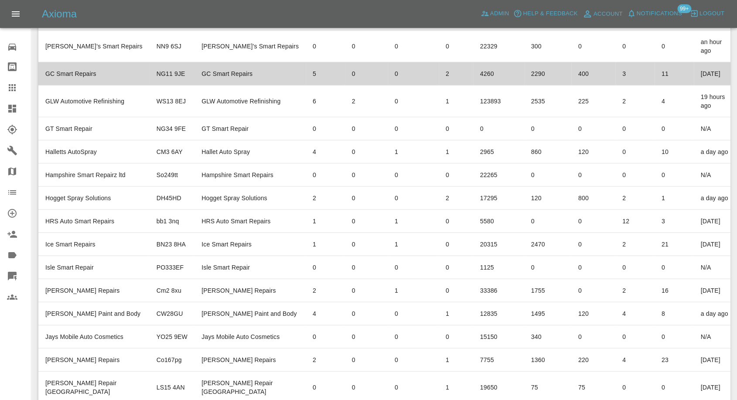
click at [77, 85] on td "GC Smart Repairs" at bounding box center [93, 73] width 111 height 23
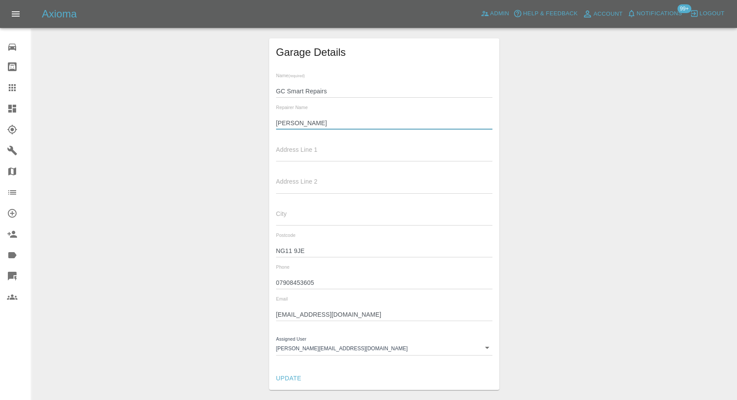
click at [289, 123] on input "George" at bounding box center [384, 123] width 217 height 13
click at [297, 283] on input "07908453605" at bounding box center [384, 282] width 217 height 13
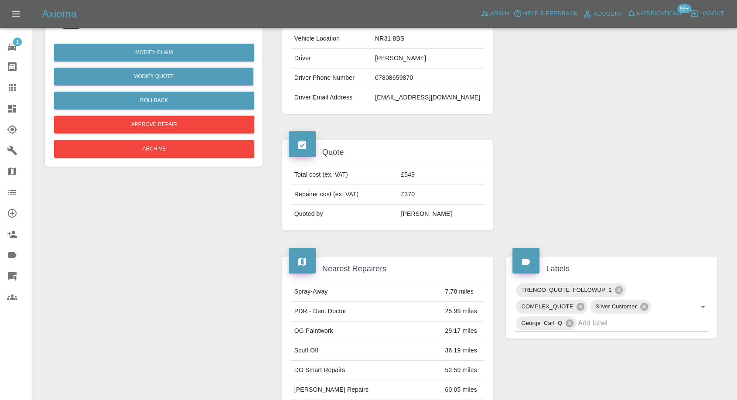
scroll to position [97, 0]
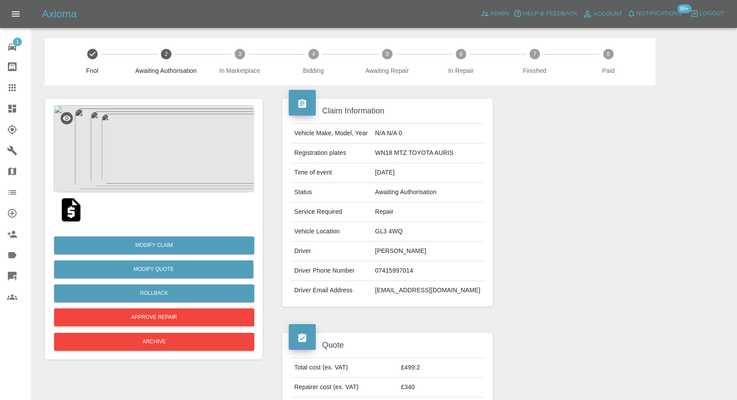
click at [63, 208] on img at bounding box center [71, 210] width 28 height 28
click at [136, 171] on img at bounding box center [154, 148] width 200 height 87
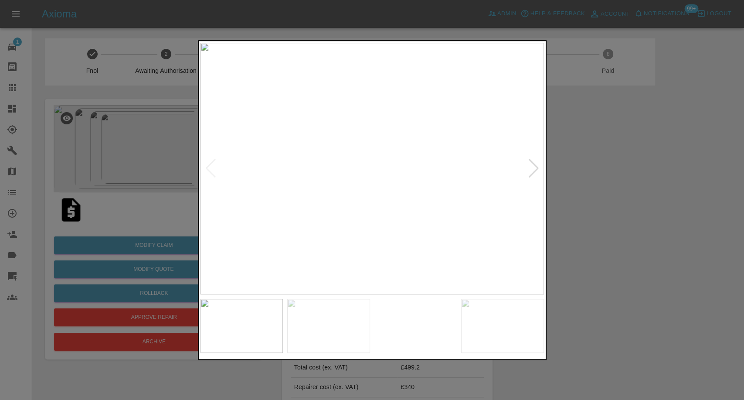
click at [321, 327] on img at bounding box center [328, 326] width 83 height 54
click at [433, 338] on img at bounding box center [416, 326] width 83 height 54
click at [502, 337] on img at bounding box center [502, 326] width 83 height 54
click at [536, 169] on img at bounding box center [373, 169] width 344 height 252
click at [530, 166] on img at bounding box center [373, 169] width 344 height 252
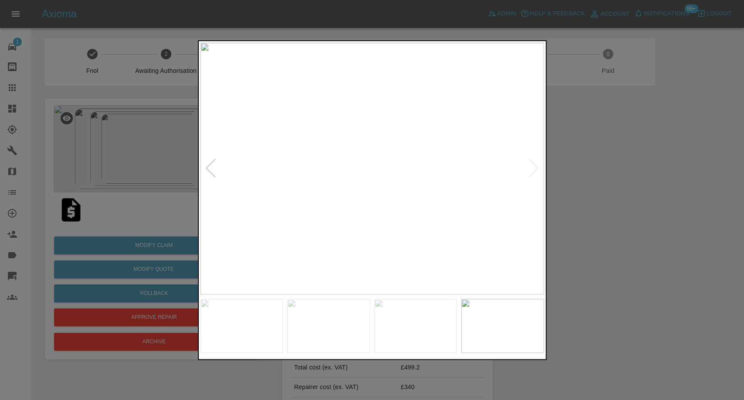
click at [530, 166] on img at bounding box center [373, 169] width 344 height 252
click at [385, 366] on div at bounding box center [372, 200] width 744 height 400
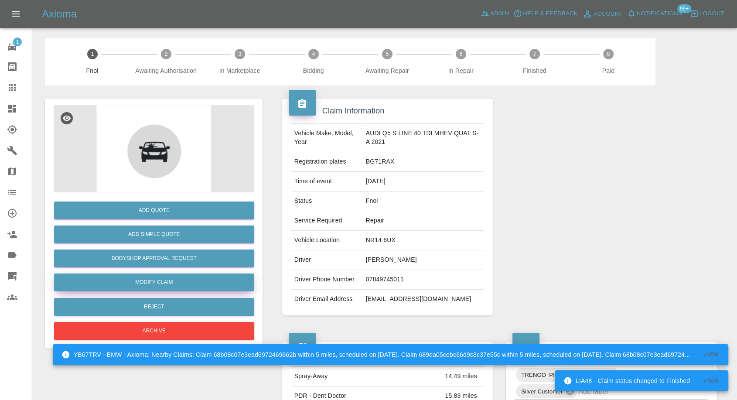
drag, startPoint x: 135, startPoint y: 287, endPoint x: 168, endPoint y: 284, distance: 32.8
click at [135, 287] on link "Modify Claim" at bounding box center [154, 282] width 200 height 18
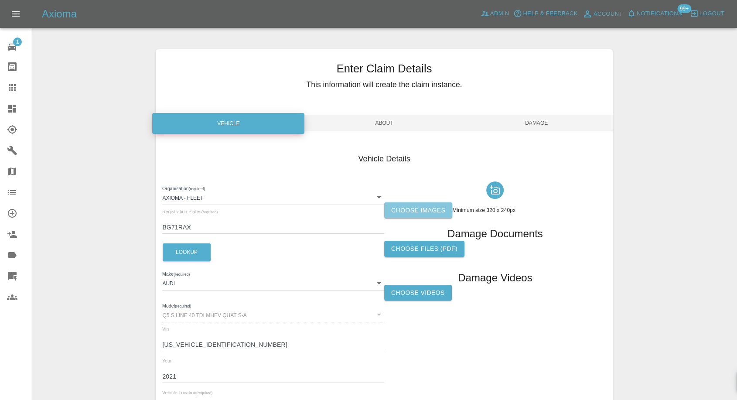
click at [401, 215] on label "Choose images" at bounding box center [418, 210] width 68 height 16
click at [0, 0] on input "Choose images" at bounding box center [0, 0] width 0 height 0
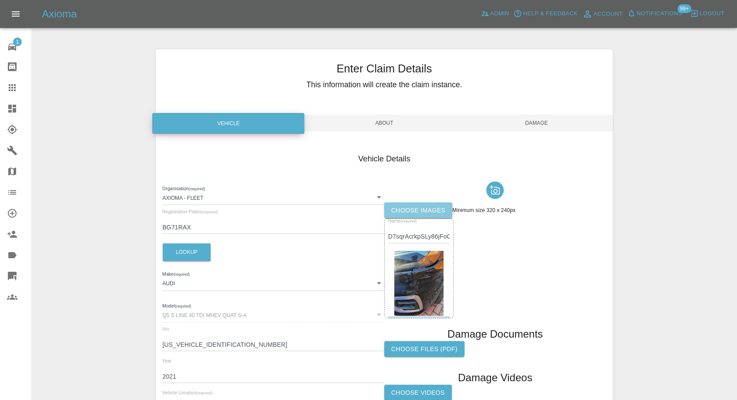
click at [415, 202] on label "Choose images" at bounding box center [418, 210] width 68 height 16
click at [0, 0] on input "Choose images" at bounding box center [0, 0] width 0 height 0
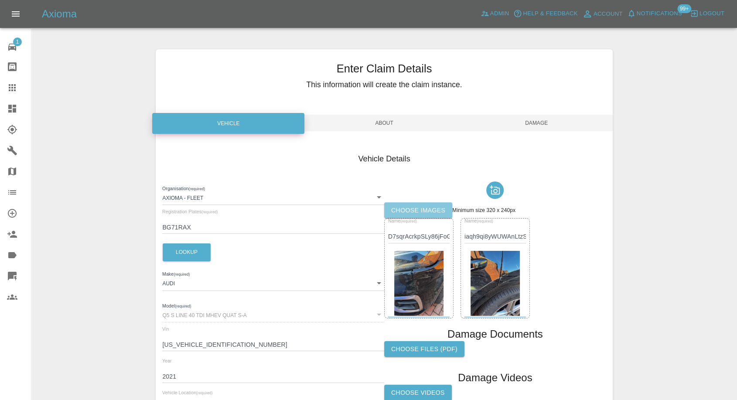
click at [412, 207] on label "Choose images" at bounding box center [418, 210] width 68 height 16
click at [0, 0] on input "Choose images" at bounding box center [0, 0] width 0 height 0
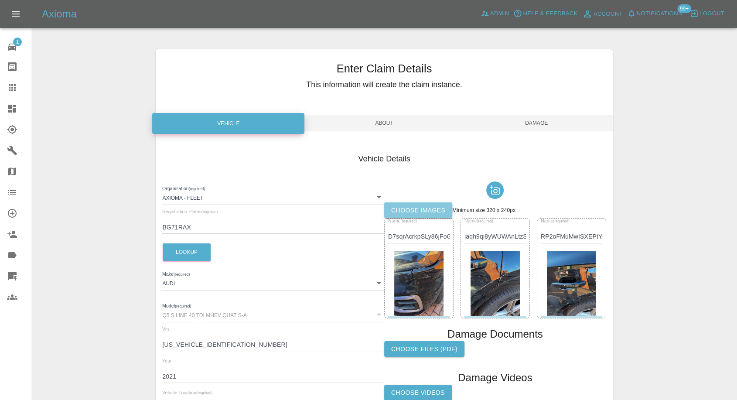
click at [410, 212] on label "Choose images" at bounding box center [418, 210] width 68 height 16
click at [0, 0] on input "Choose images" at bounding box center [0, 0] width 0 height 0
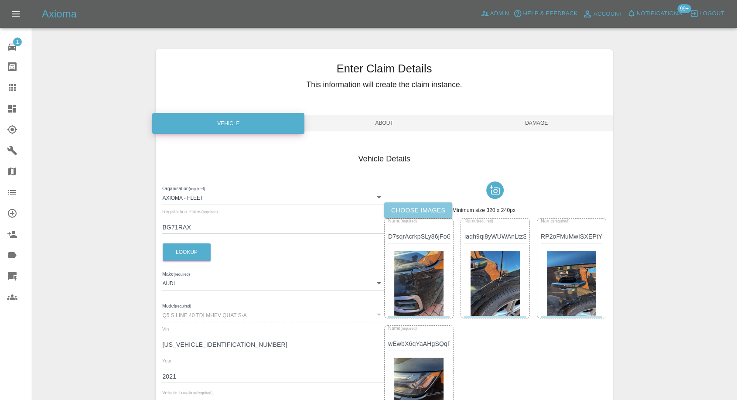
click at [409, 208] on label "Choose images" at bounding box center [418, 210] width 68 height 16
click at [0, 0] on input "Choose images" at bounding box center [0, 0] width 0 height 0
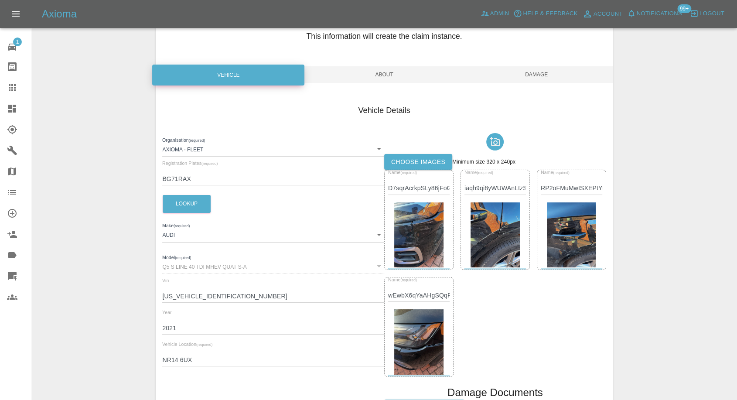
click at [542, 77] on span "Damage" at bounding box center [537, 74] width 152 height 17
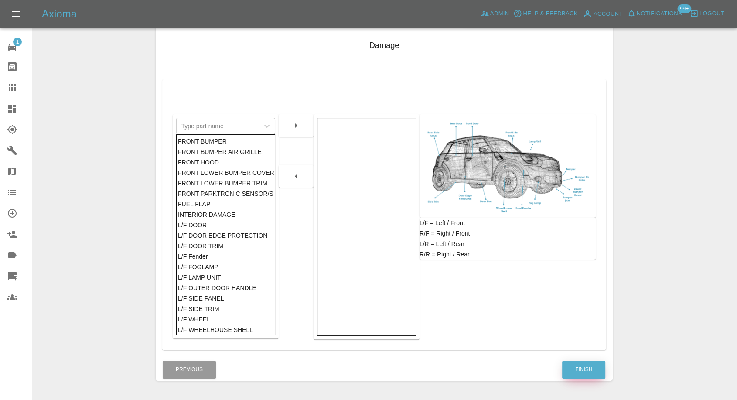
scroll to position [140, 0]
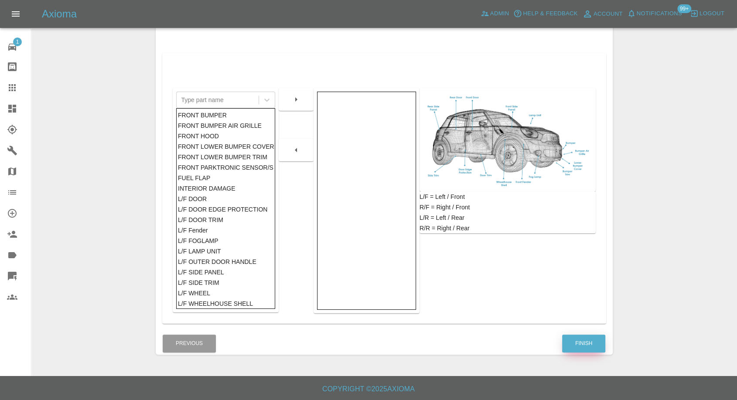
click at [590, 338] on button "Finish" at bounding box center [583, 343] width 43 height 18
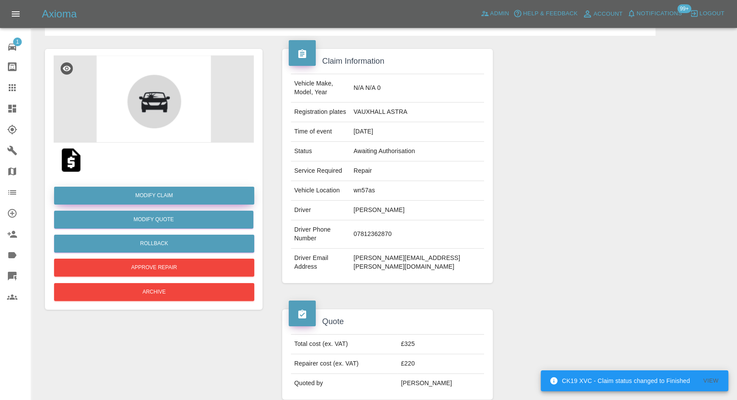
scroll to position [48, 0]
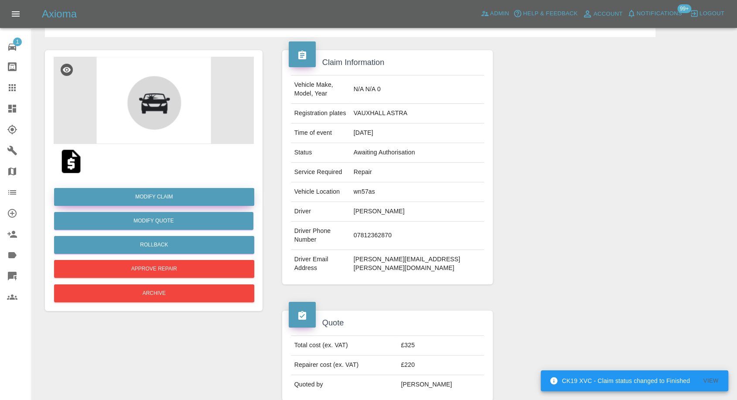
click at [169, 195] on link "Modify Claim" at bounding box center [154, 197] width 200 height 18
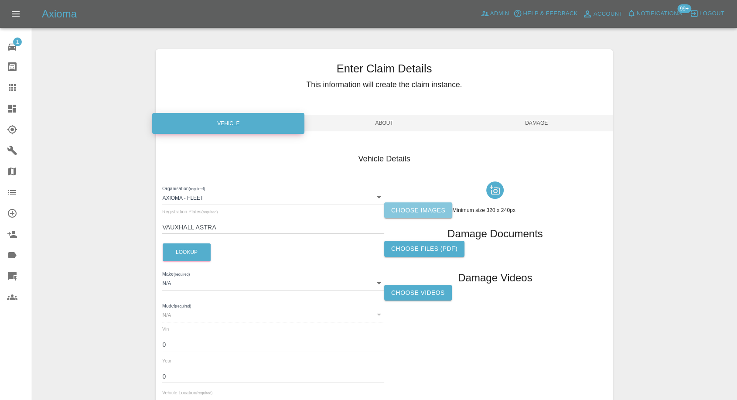
click at [403, 211] on label "Choose images" at bounding box center [418, 210] width 68 height 16
click at [0, 0] on input "Choose images" at bounding box center [0, 0] width 0 height 0
click at [426, 213] on label "Choose images" at bounding box center [418, 210] width 68 height 16
click at [0, 0] on input "Choose images" at bounding box center [0, 0] width 0 height 0
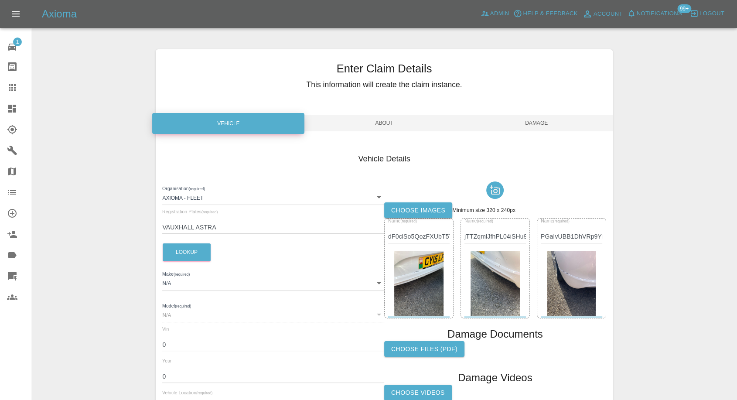
click at [548, 123] on span "Damage" at bounding box center [537, 123] width 152 height 17
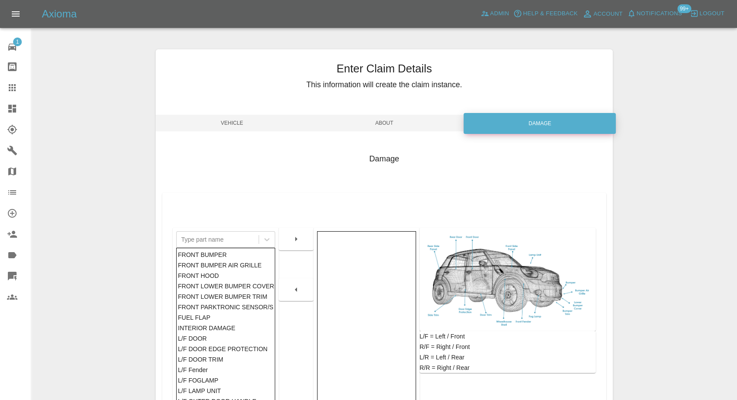
click at [236, 121] on span "Vehicle" at bounding box center [232, 123] width 152 height 17
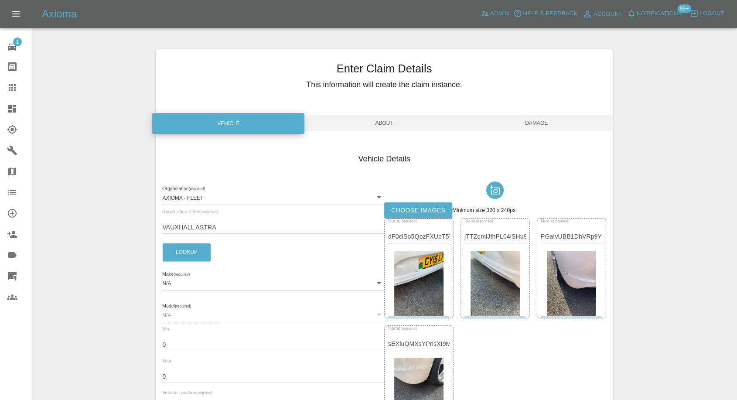
click at [552, 121] on span "Damage" at bounding box center [537, 123] width 152 height 17
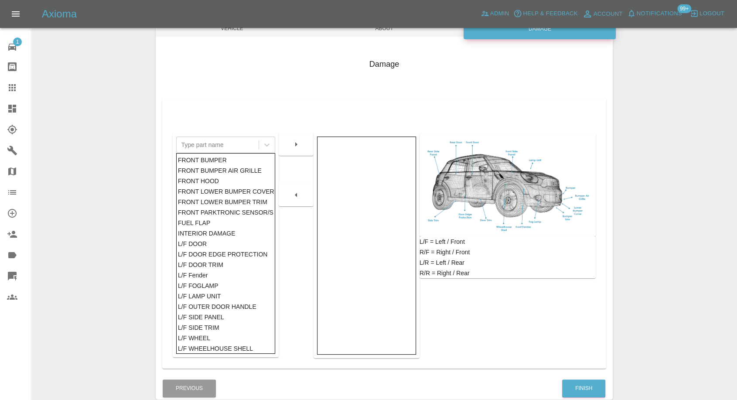
scroll to position [97, 0]
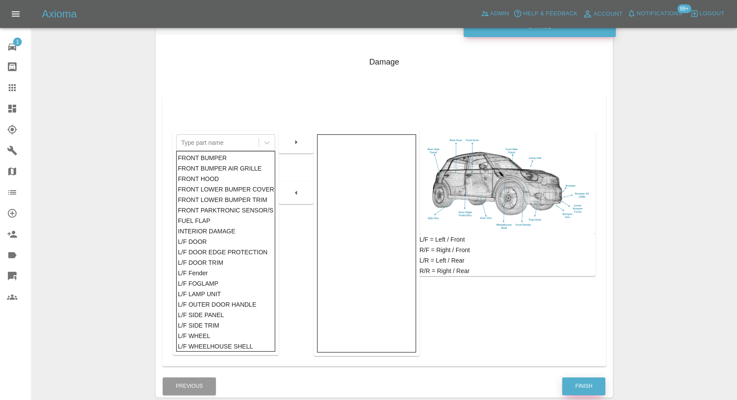
click at [590, 382] on button "Finish" at bounding box center [583, 386] width 43 height 18
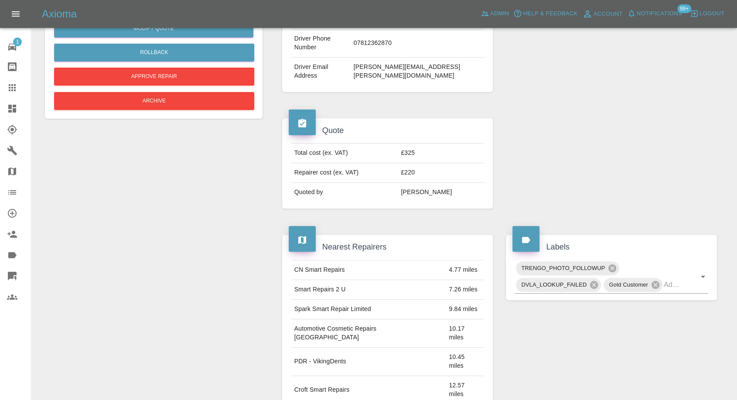
scroll to position [242, 0]
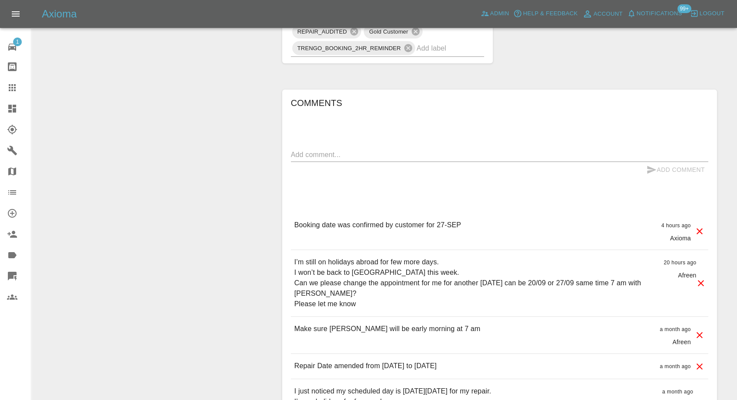
scroll to position [727, 0]
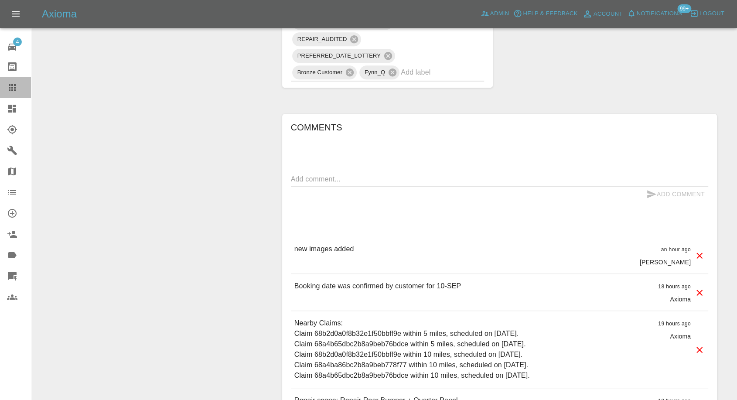
click at [19, 86] on div at bounding box center [19, 87] width 24 height 10
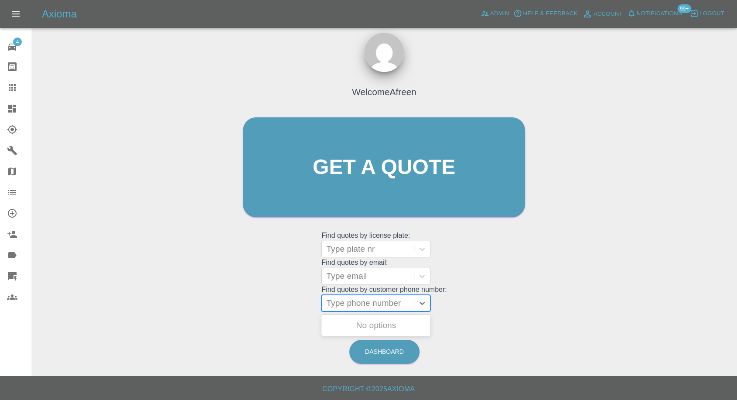
click at [358, 301] on div at bounding box center [367, 303] width 83 height 12
paste input "Les@lpshipping.com"
type input "Les@lpshipping.com"
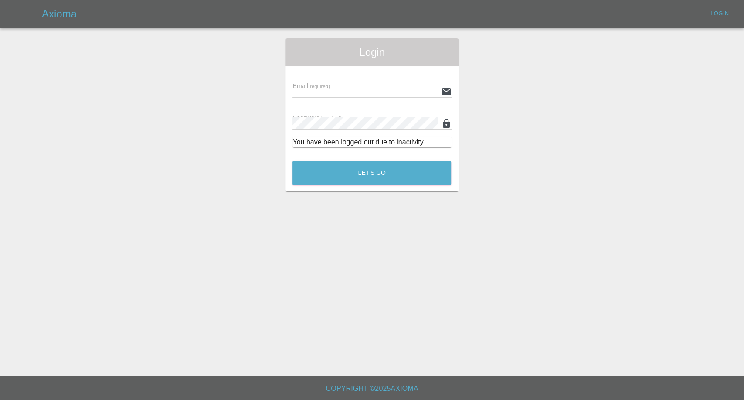
type input "afreen@axioma.co.uk"
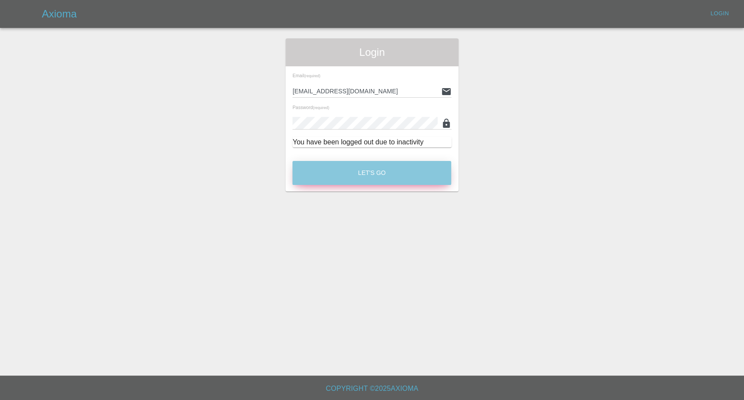
click at [385, 180] on button "Let's Go" at bounding box center [372, 173] width 159 height 24
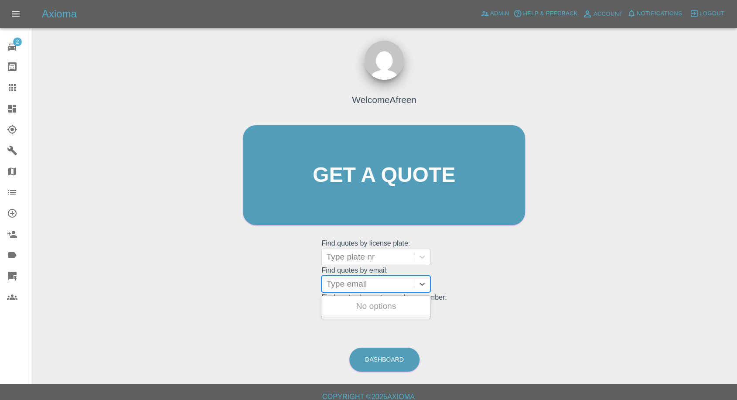
click at [357, 281] on div at bounding box center [367, 284] width 83 height 12
paste input "Les@lpshipping.com"
type input "Les@lpshipping.com"
click at [360, 314] on div "KM65JSZ, Awaiting Repair" at bounding box center [375, 311] width 109 height 28
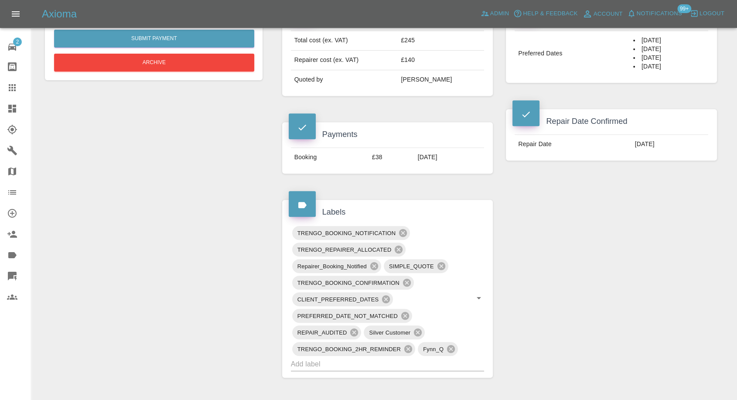
scroll to position [485, 0]
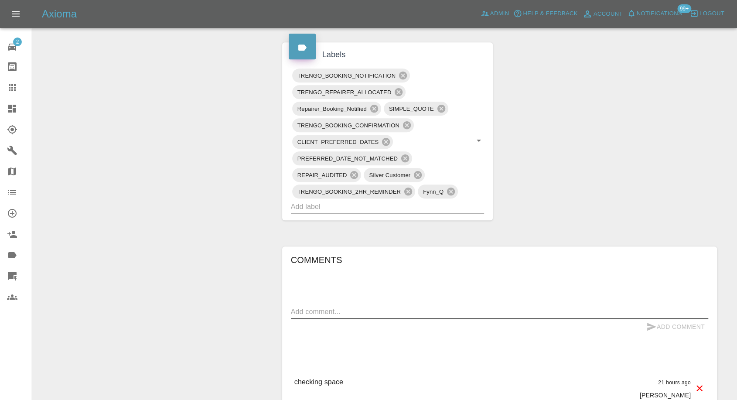
click at [376, 310] on textarea at bounding box center [499, 312] width 417 height 10
paste textarea "We have plenty of parking with power"
type textarea "We have plenty of parking with power"
click at [651, 322] on icon "submit" at bounding box center [651, 326] width 10 height 10
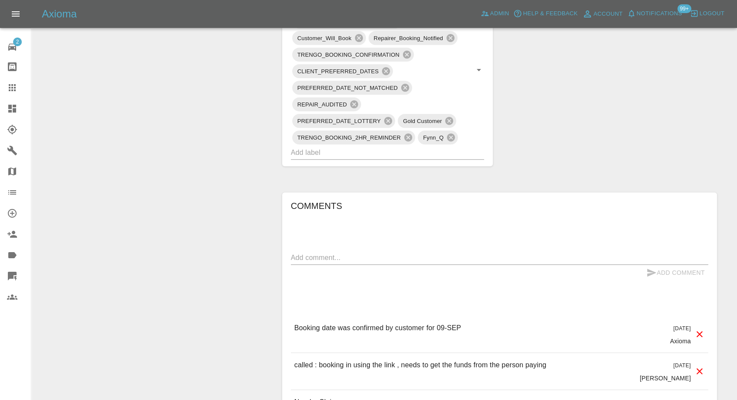
scroll to position [630, 0]
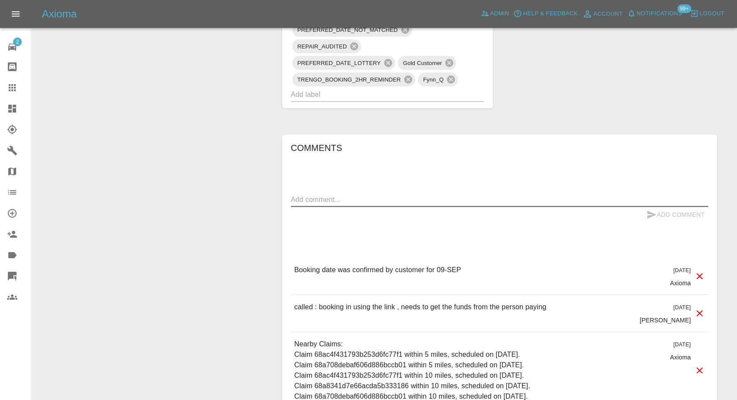
click at [361, 203] on textarea at bounding box center [499, 200] width 417 height 10
paste textarea "WORKING HOURS BETWEEN 8am unit 4:30 pm thanks"
type textarea "WORKING HOURS BETWEEN 8am unit 4:30 pm thanks"
click at [648, 210] on icon "submit" at bounding box center [651, 214] width 10 height 10
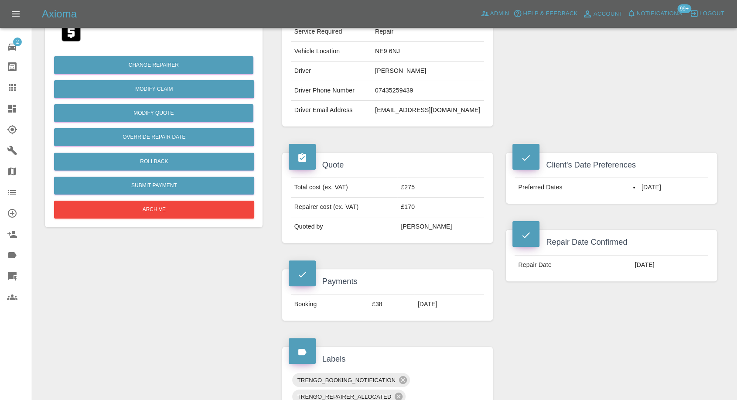
scroll to position [97, 0]
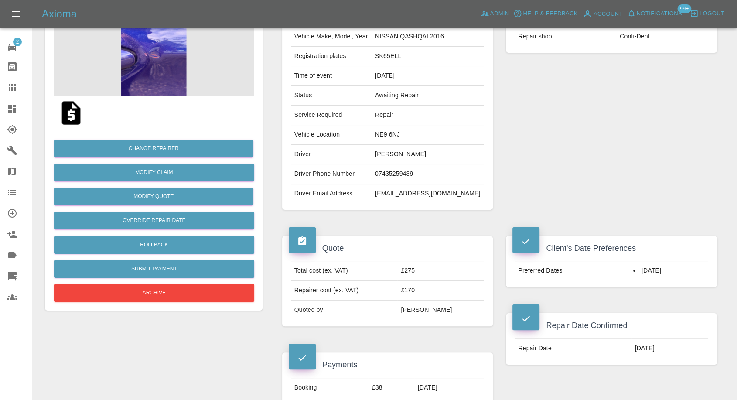
click at [394, 133] on td "NE9 6NJ" at bounding box center [428, 135] width 113 height 20
copy td "NE9 6NJ"
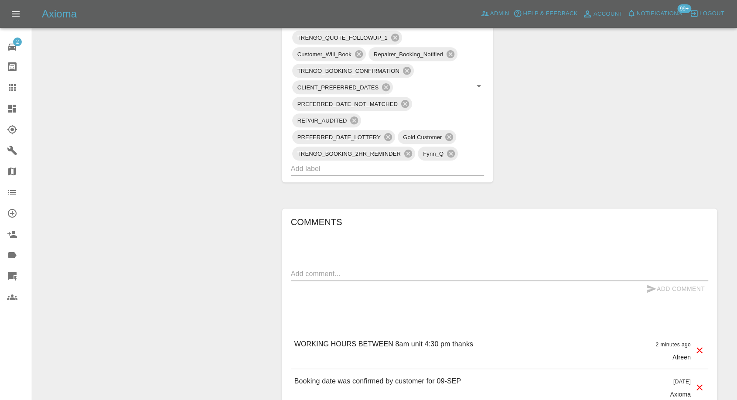
scroll to position [581, 0]
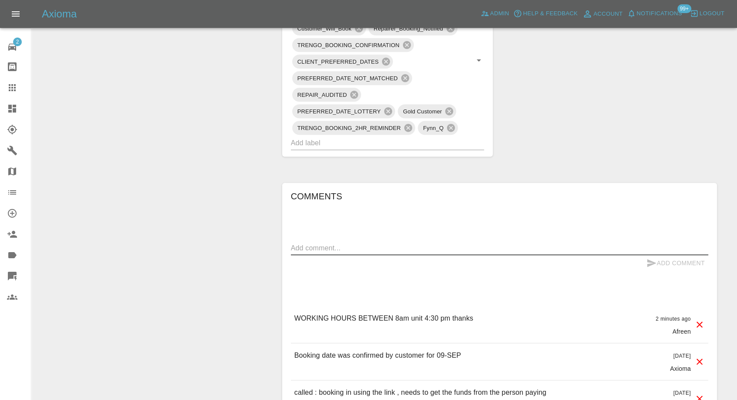
click at [333, 248] on textarea at bounding box center [499, 248] width 417 height 10
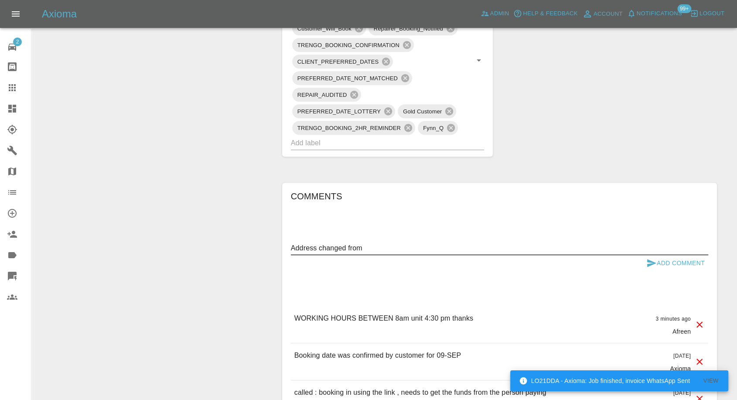
paste textarea "NE9 6NJ"
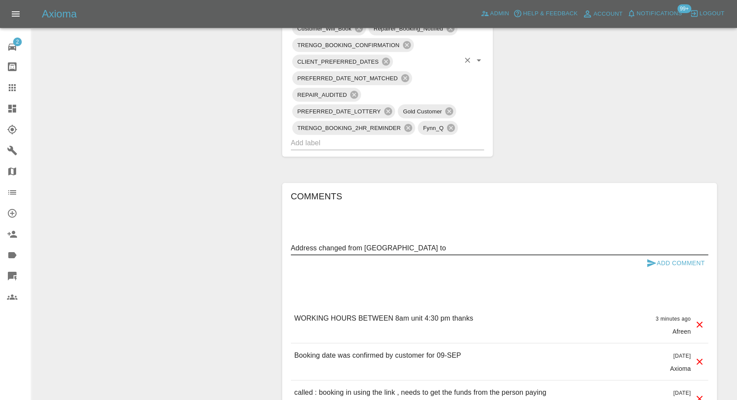
paste textarea "White bros unit 4/5 south Gosforth industrial estate south Gosforth NE3 1XD"
type textarea "Address changed from NE9 6NJ to White bros unit 4/5 south Gosforth industrial e…"
click at [649, 259] on icon "submit" at bounding box center [651, 263] width 10 height 10
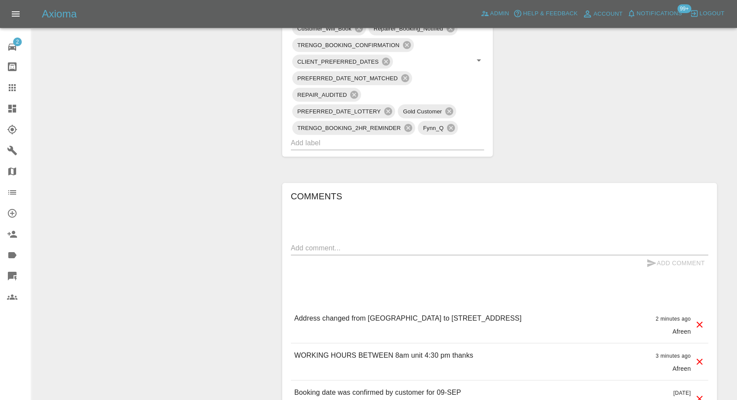
drag, startPoint x: 618, startPoint y: 315, endPoint x: 650, endPoint y: 316, distance: 32.3
click at [650, 316] on div "Address changed from NE9 6NJ to White bros unit 4/5 south Gosforth industrial e…" at bounding box center [499, 324] width 417 height 37
copy p "NE3 1XD"
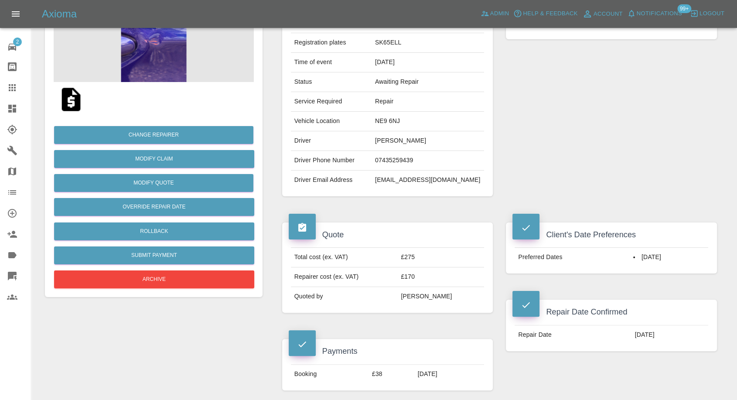
scroll to position [97, 0]
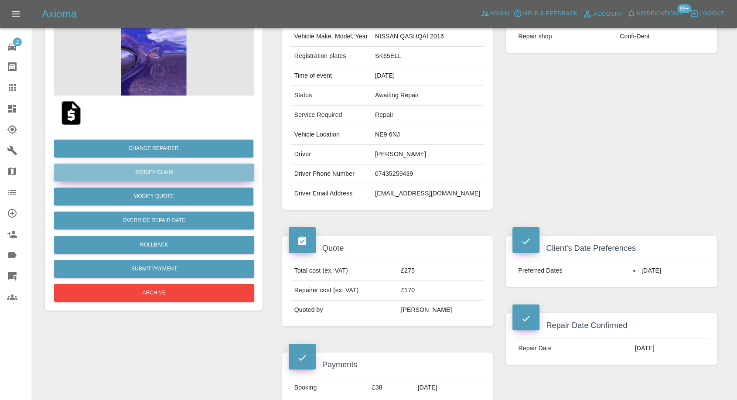
click at [162, 175] on link "Modify Claim" at bounding box center [154, 173] width 200 height 18
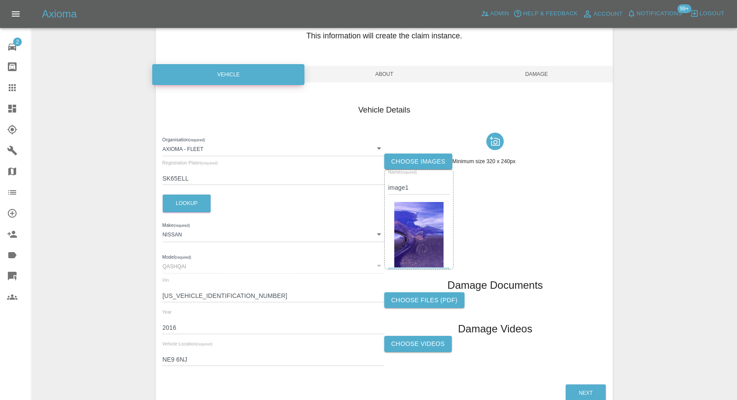
scroll to position [99, 0]
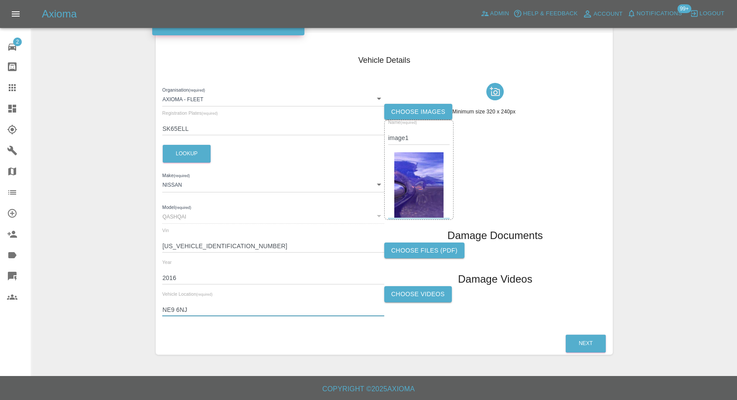
drag, startPoint x: 202, startPoint y: 307, endPoint x: 148, endPoint y: 309, distance: 54.6
click at [148, 309] on div "Enter Claim Details This information will create the claim instance. Vehicle Ab…" at bounding box center [384, 153] width 705 height 426
paste input "3 1XD"
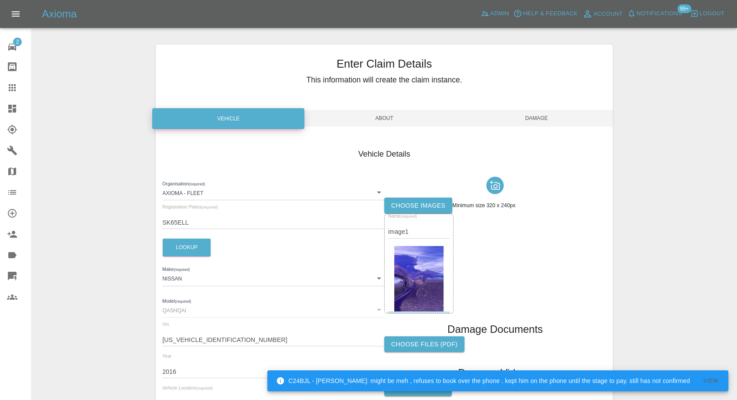
scroll to position [0, 0]
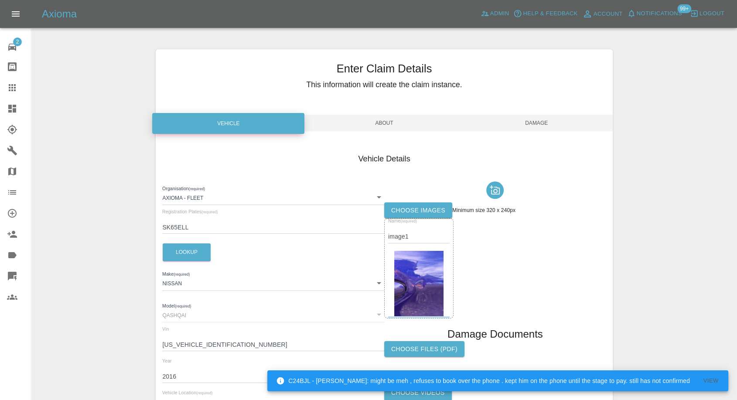
type input "NE3 1XD"
click at [536, 117] on span "Damage" at bounding box center [537, 123] width 152 height 17
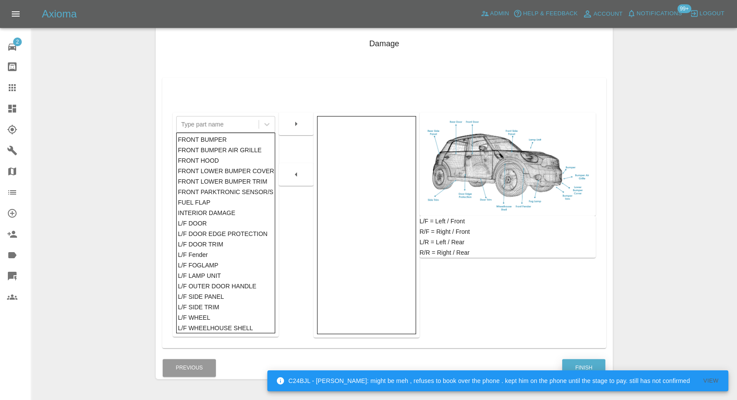
scroll to position [140, 0]
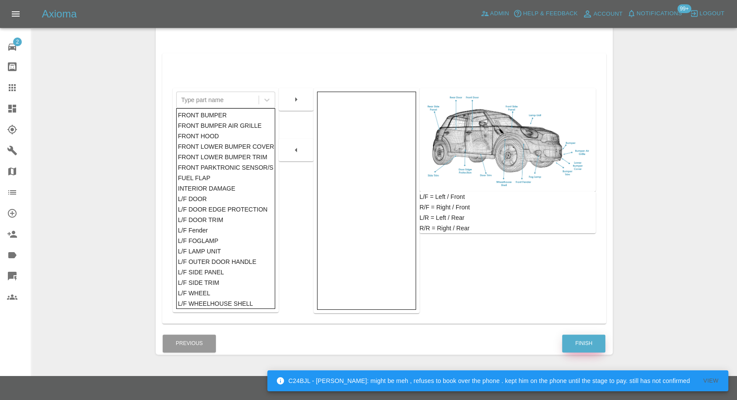
click at [580, 343] on button "Finish" at bounding box center [583, 343] width 43 height 18
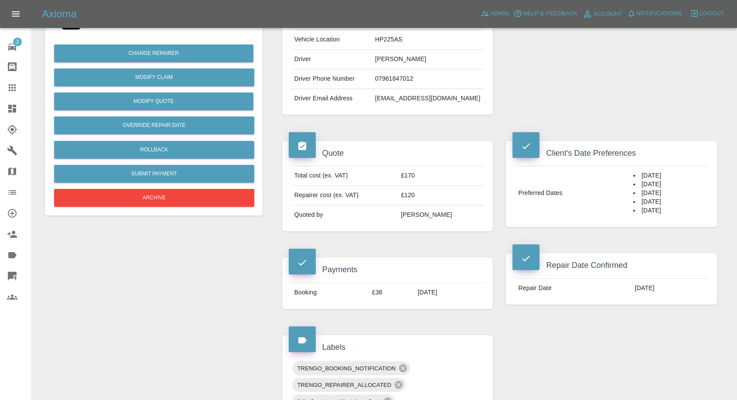
scroll to position [194, 0]
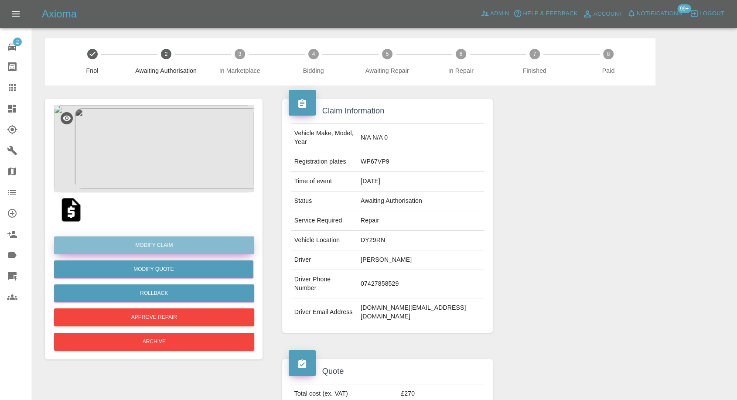
click at [164, 241] on link "Modify Claim" at bounding box center [154, 245] width 200 height 18
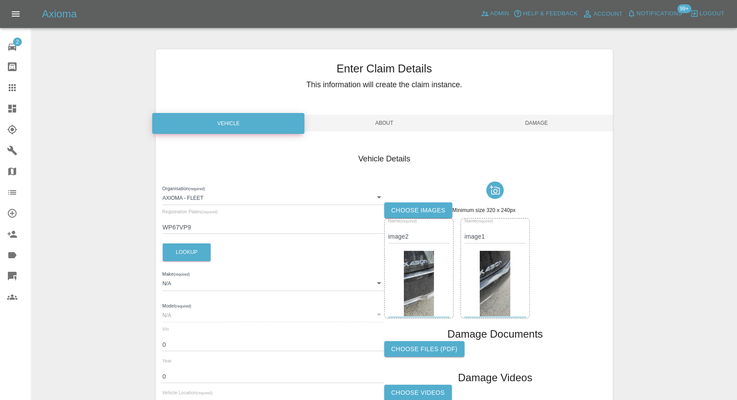
click at [180, 230] on input "WP67VP9" at bounding box center [273, 227] width 222 height 13
paste input "G"
type input "WP67VPG"
click at [197, 257] on button "Lookup" at bounding box center [187, 252] width 48 height 18
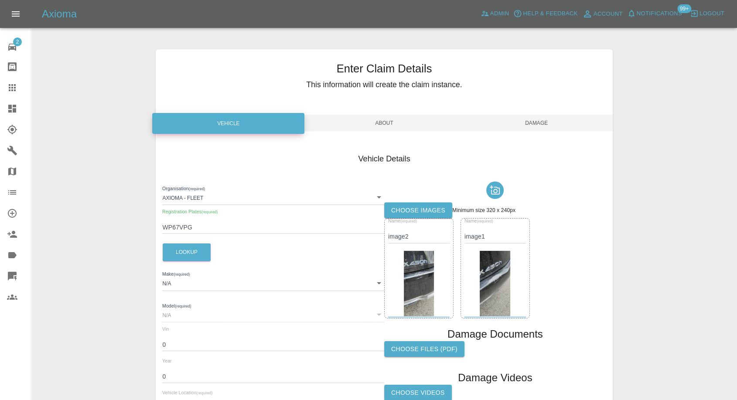
click at [536, 123] on span "Damage" at bounding box center [537, 123] width 152 height 17
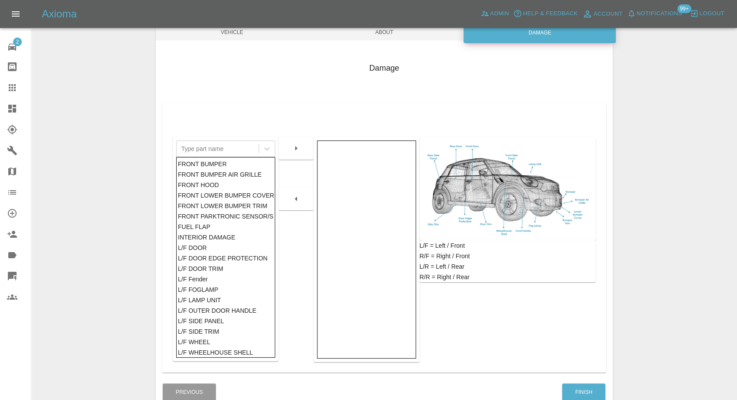
scroll to position [140, 0]
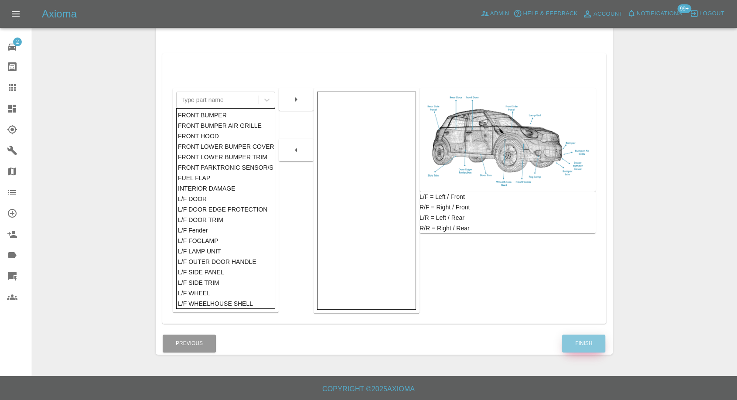
click at [582, 345] on button "Finish" at bounding box center [583, 343] width 43 height 18
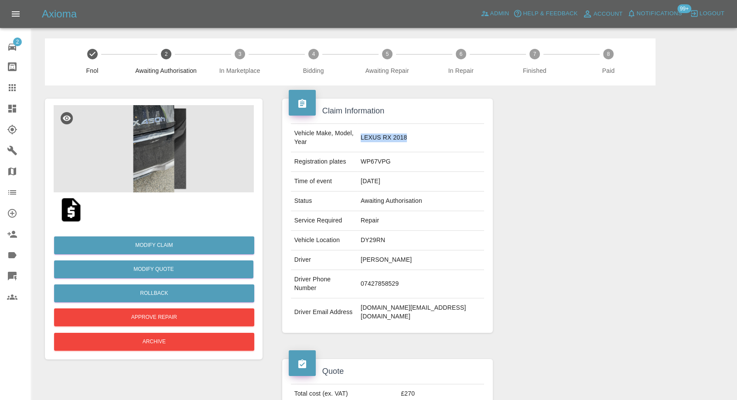
drag, startPoint x: 392, startPoint y: 133, endPoint x: 446, endPoint y: 130, distance: 54.6
click at [446, 130] on td "LEXUS RX 2018" at bounding box center [420, 138] width 127 height 28
copy td "LEXUS RX 2018"
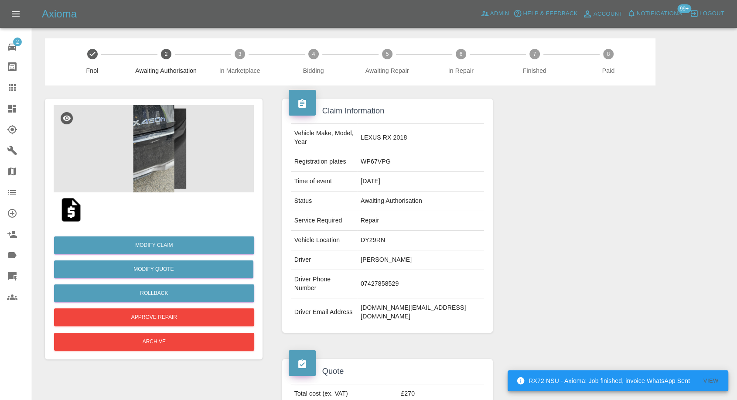
click at [397, 154] on td "WP67VPG" at bounding box center [420, 162] width 127 height 20
copy td "WP67VPG"
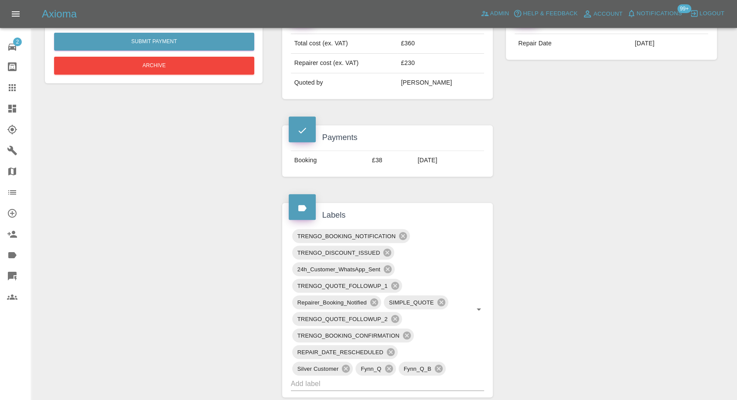
scroll to position [194, 0]
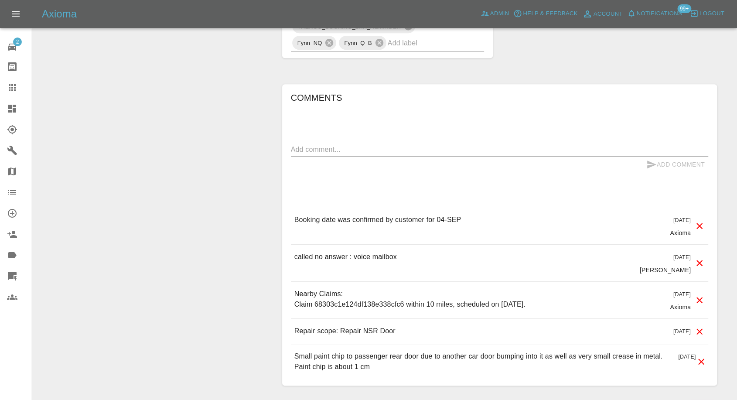
scroll to position [678, 0]
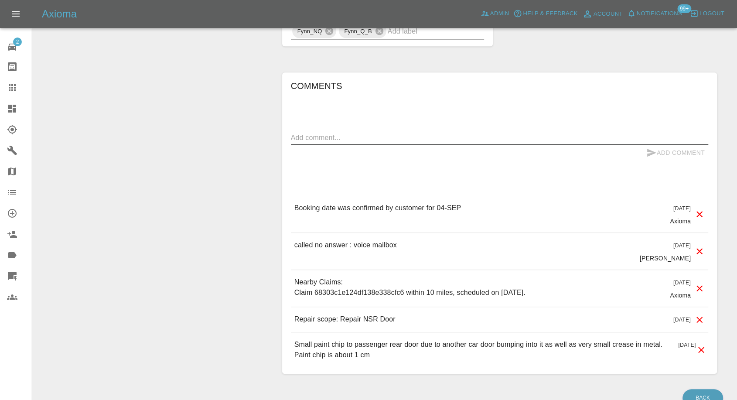
click at [340, 138] on textarea at bounding box center [499, 138] width 417 height 10
paste textarea "Do you have any availability [DATE][DATE] or [DATE] at my home address (FK4 1UA)"
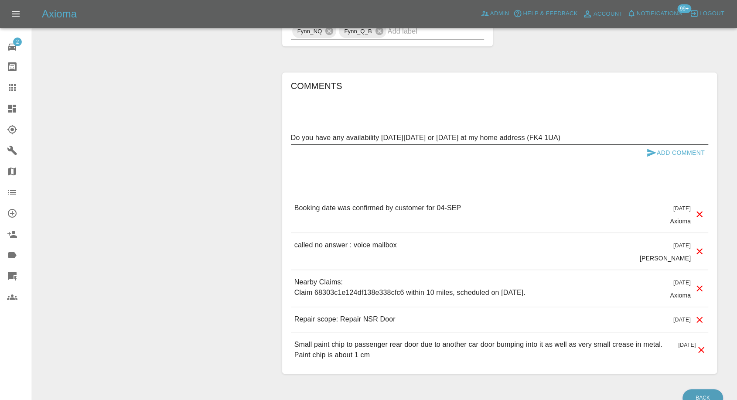
type textarea "Do you have any availability [DATE][DATE] or [DATE] at my home address (FK4 1UA)"
click at [651, 150] on icon "submit" at bounding box center [651, 152] width 10 height 10
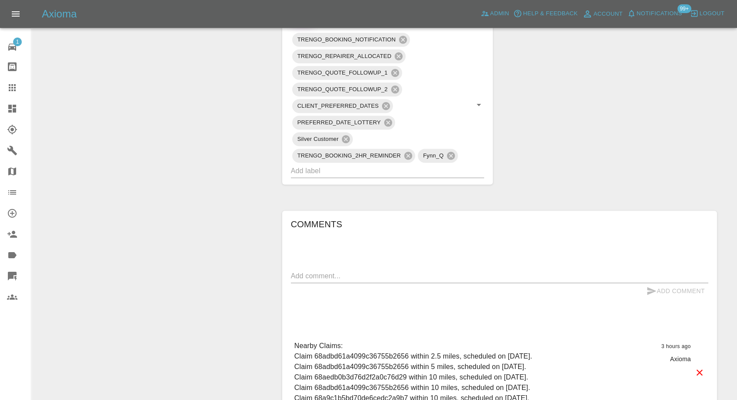
scroll to position [629, 0]
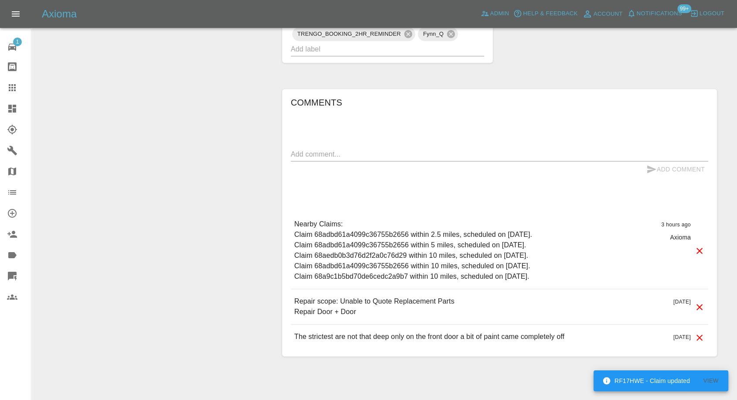
click at [359, 149] on textarea at bounding box center [499, 154] width 417 height 10
paste textarea "Could I ask if you got availability on the 16th of September?"
type textarea "Could I ask if you got availability on the 16th of September?"
click at [652, 164] on icon "submit" at bounding box center [651, 169] width 10 height 10
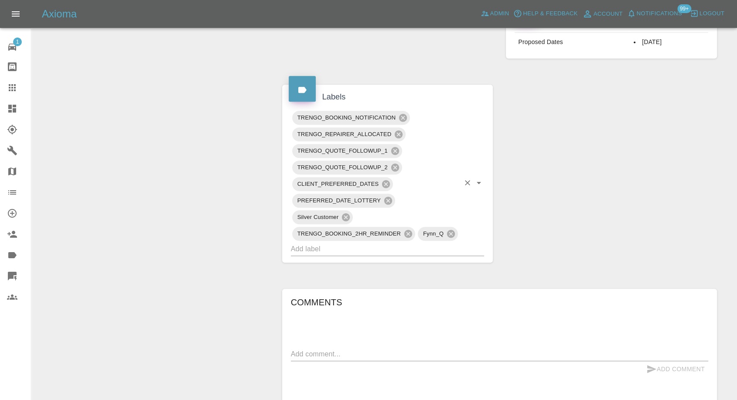
scroll to position [387, 0]
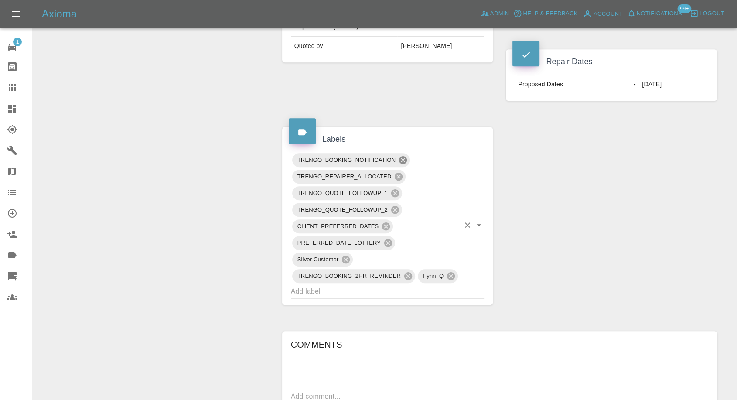
click at [403, 156] on icon at bounding box center [403, 160] width 8 height 8
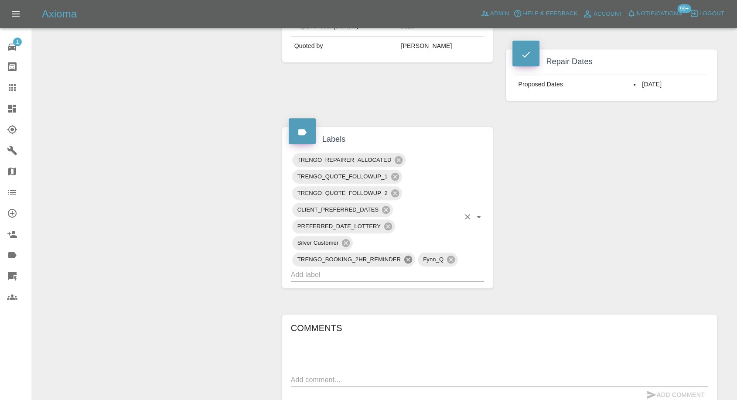
click at [408, 255] on icon at bounding box center [408, 260] width 10 height 10
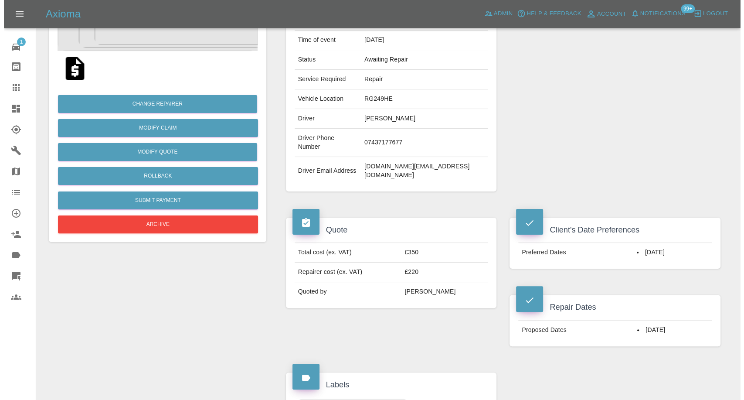
scroll to position [96, 0]
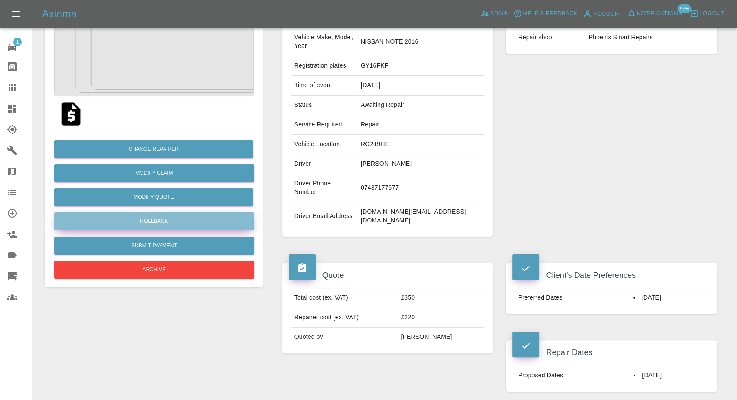
click at [157, 216] on button "Rollback" at bounding box center [154, 221] width 200 height 18
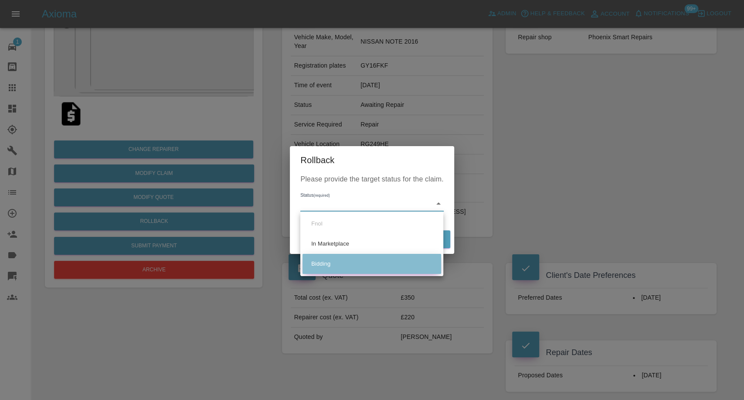
click at [327, 261] on li "Bidding" at bounding box center [372, 264] width 139 height 20
type input "bidding"
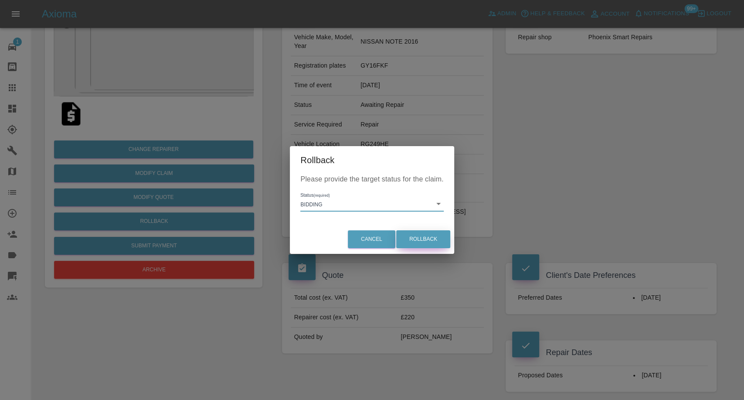
click at [426, 237] on button "Rollback" at bounding box center [423, 239] width 54 height 18
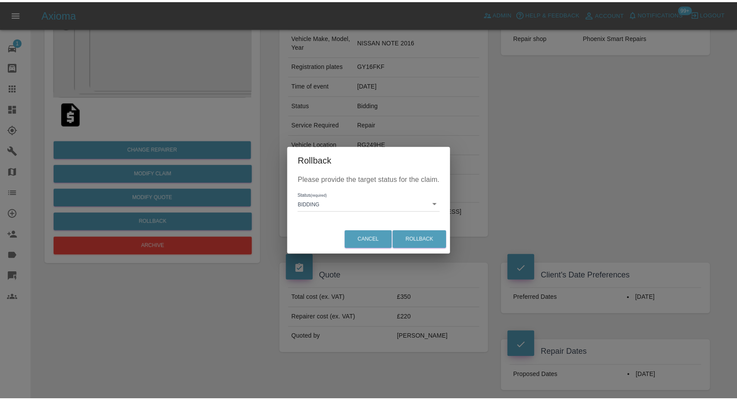
scroll to position [0, 0]
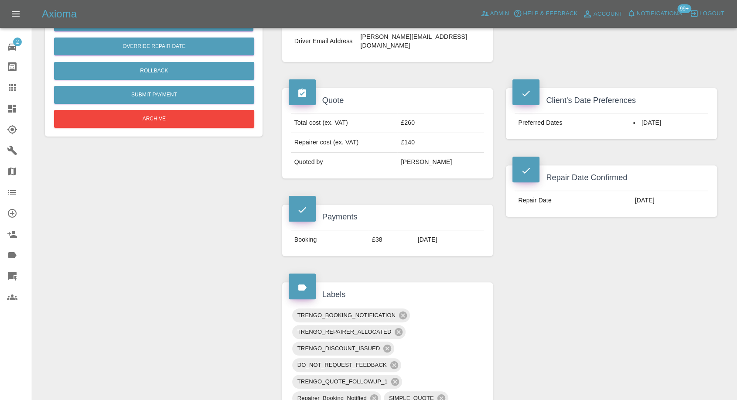
scroll to position [242, 0]
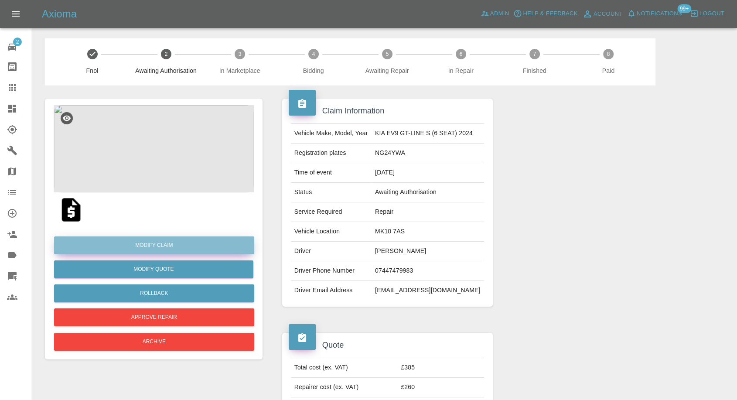
click at [173, 244] on link "Modify Claim" at bounding box center [154, 245] width 200 height 18
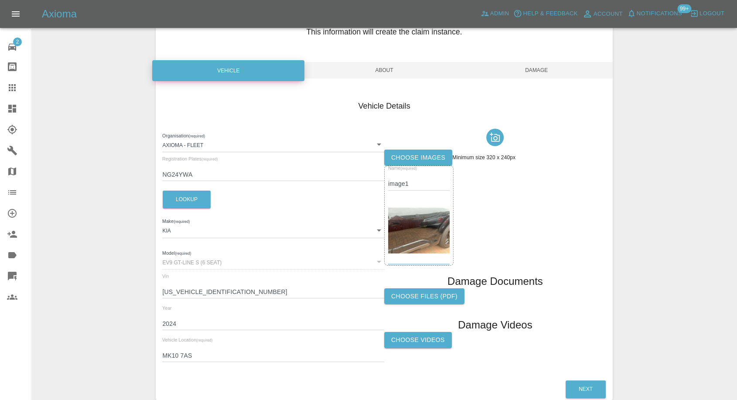
scroll to position [99, 0]
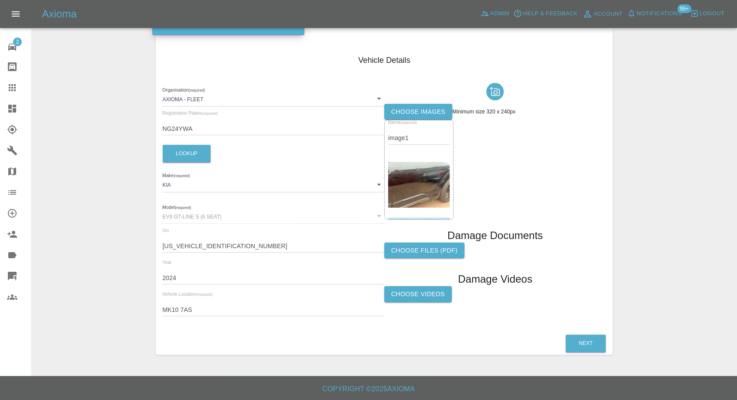
click at [422, 293] on label "Choose Videos" at bounding box center [418, 294] width 68 height 16
click at [0, 0] on input "Choose Videos" at bounding box center [0, 0] width 0 height 0
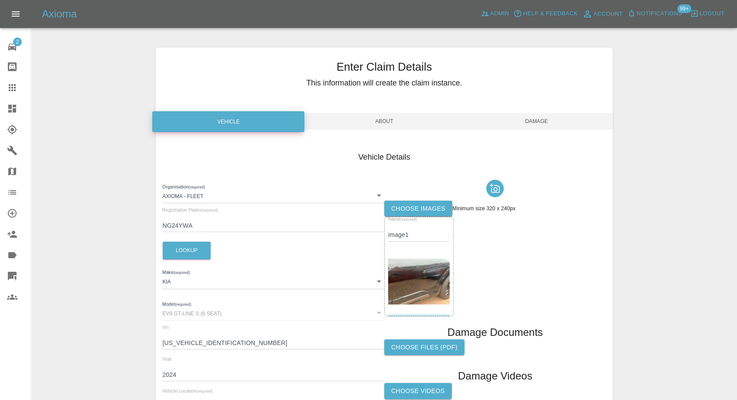
drag, startPoint x: 549, startPoint y: 118, endPoint x: 541, endPoint y: 144, distance: 27.2
click at [549, 118] on span "Damage" at bounding box center [537, 121] width 152 height 17
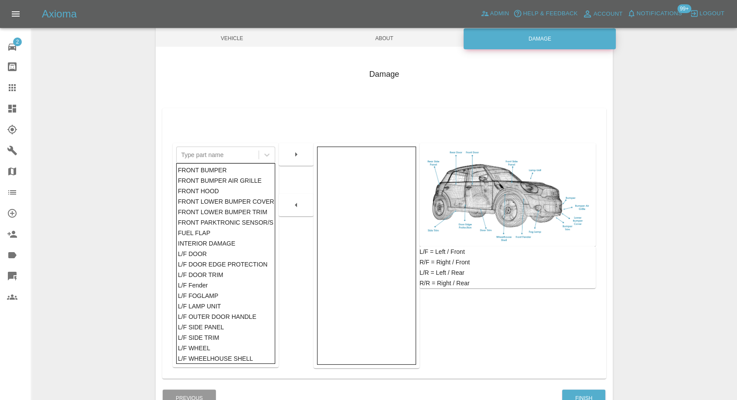
scroll to position [140, 0]
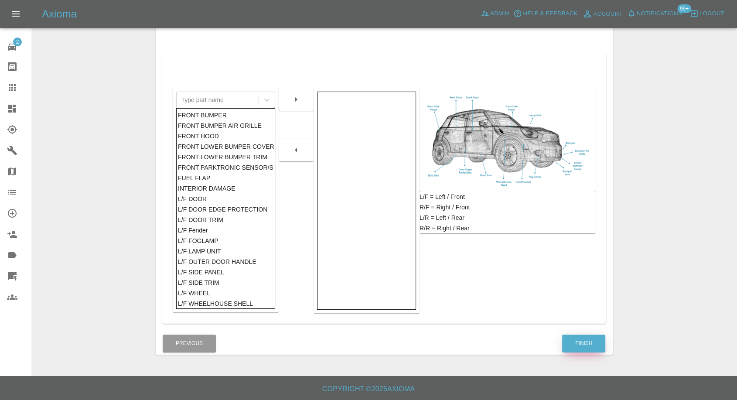
click at [583, 346] on button "Finish" at bounding box center [583, 343] width 43 height 18
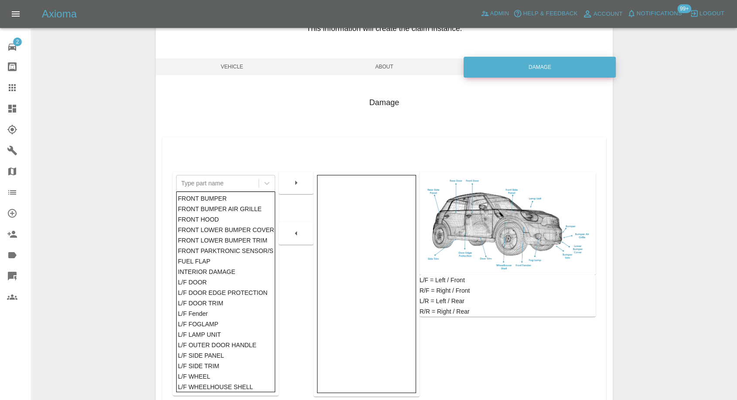
scroll to position [0, 0]
